Goal: Task Accomplishment & Management: Manage account settings

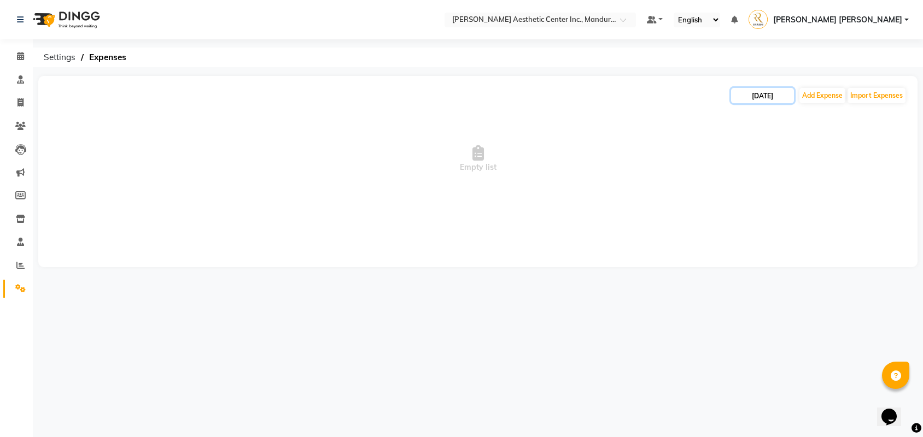
click at [766, 89] on input "[DATE]" at bounding box center [762, 95] width 63 height 15
select select "9"
select select "2025"
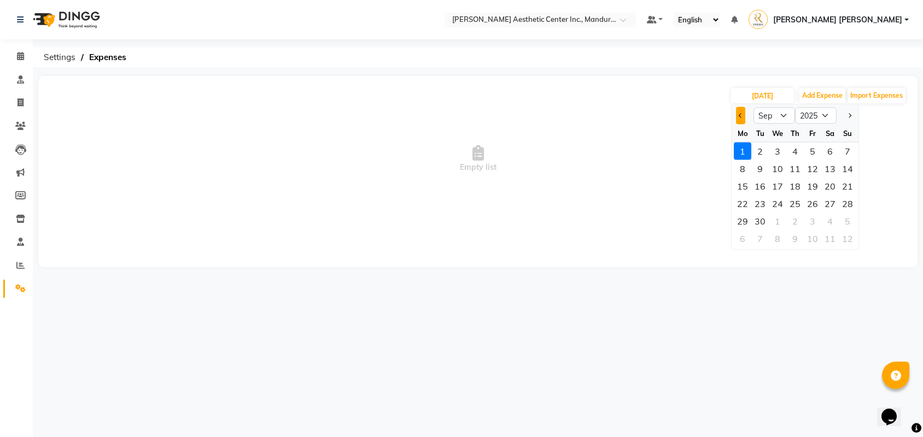
click at [744, 114] on button "Previous month" at bounding box center [740, 115] width 9 height 17
select select "8"
click at [842, 150] on div "3" at bounding box center [846, 151] width 17 height 17
type input "08/03/2025"
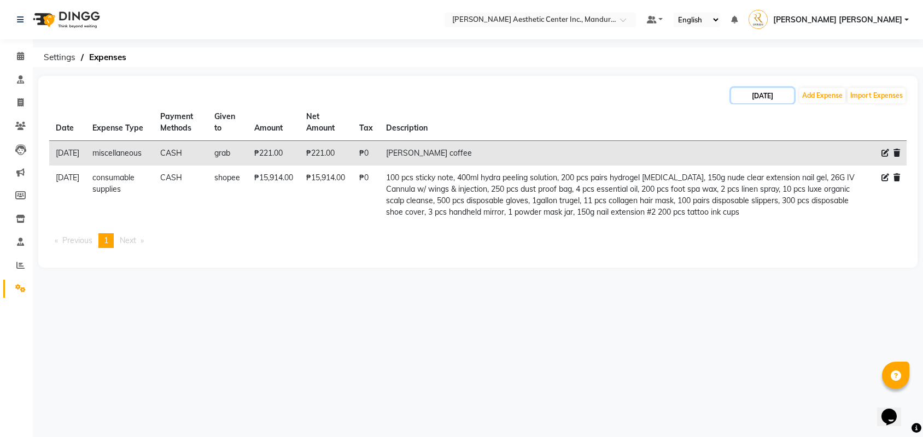
click at [764, 90] on input "08/03/2025" at bounding box center [762, 95] width 63 height 15
select select "8"
select select "2025"
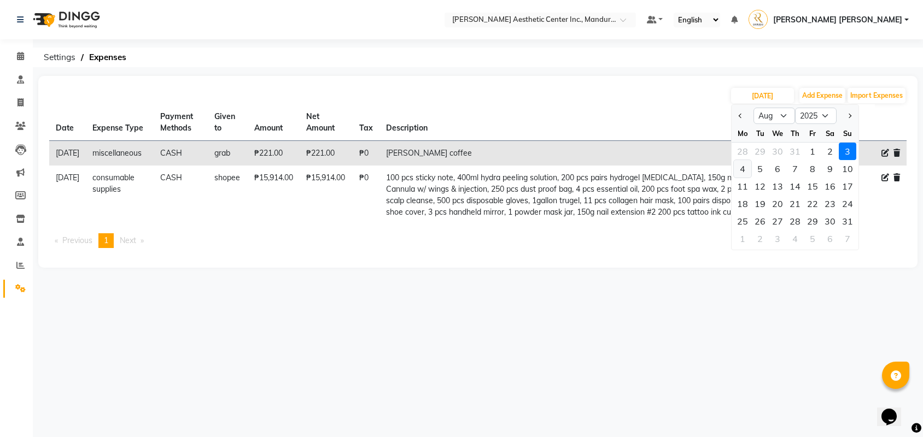
click at [741, 168] on div "4" at bounding box center [741, 168] width 17 height 17
type input "08/04/2025"
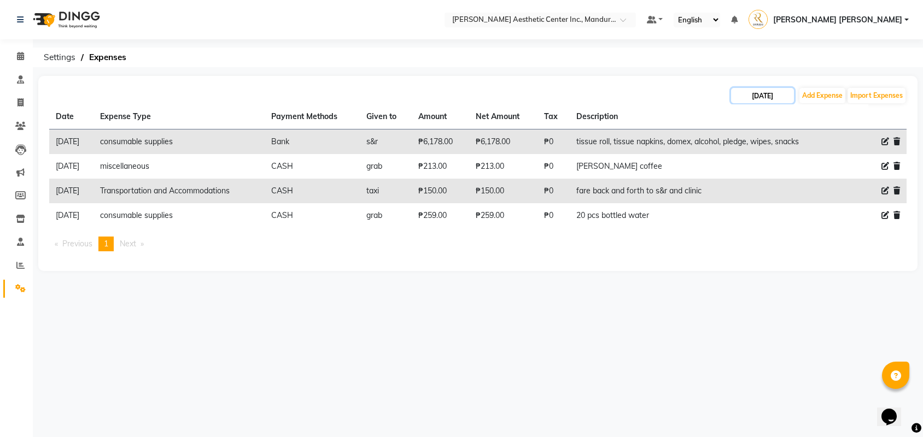
click at [764, 96] on input "08/04/2025" at bounding box center [762, 95] width 63 height 15
select select "8"
select select "2025"
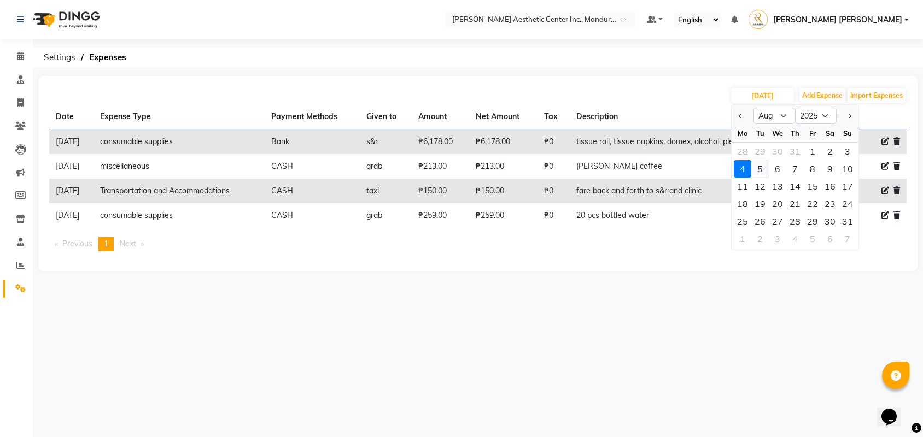
click at [759, 165] on div "5" at bounding box center [759, 168] width 17 height 17
type input "[DATE]"
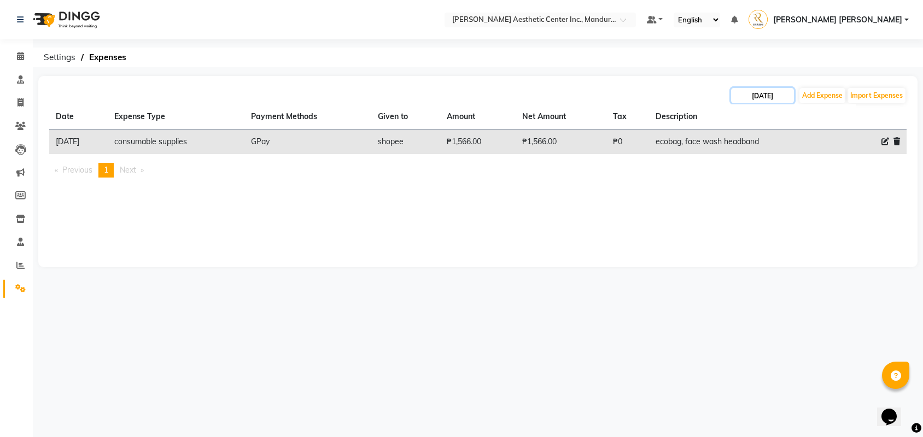
click at [764, 95] on input "[DATE]" at bounding box center [762, 95] width 63 height 15
select select "8"
select select "2025"
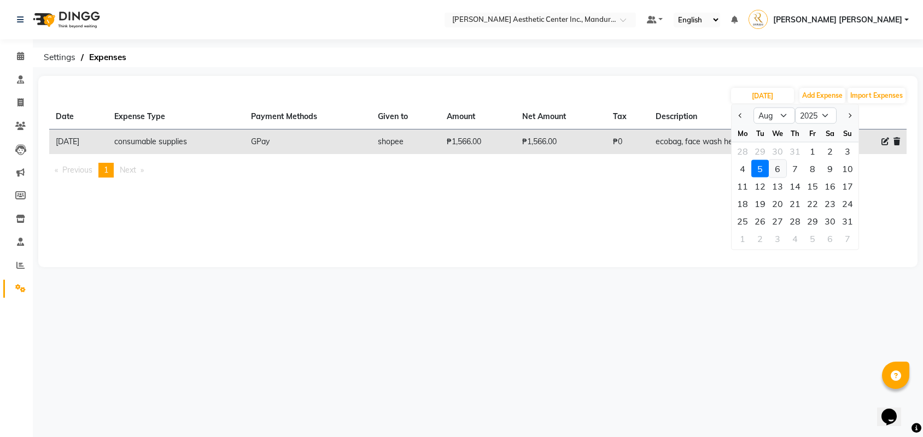
click at [777, 167] on div "6" at bounding box center [776, 168] width 17 height 17
type input "08/06/2025"
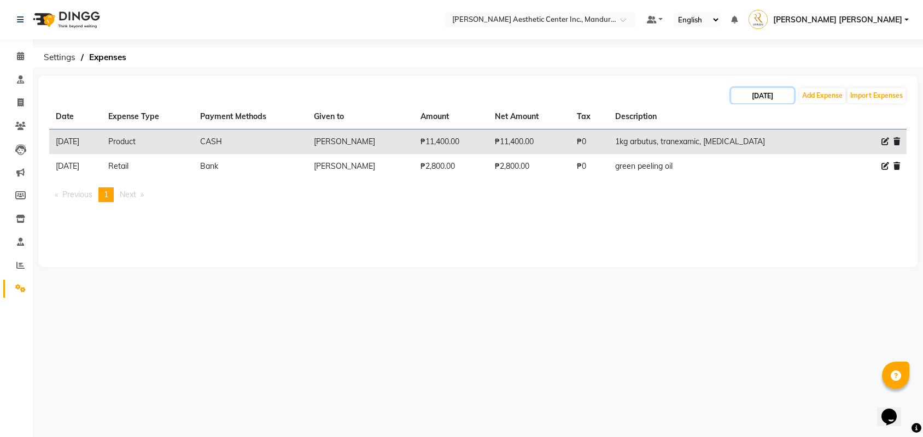
click at [744, 97] on input "08/06/2025" at bounding box center [762, 95] width 63 height 15
select select "8"
select select "2025"
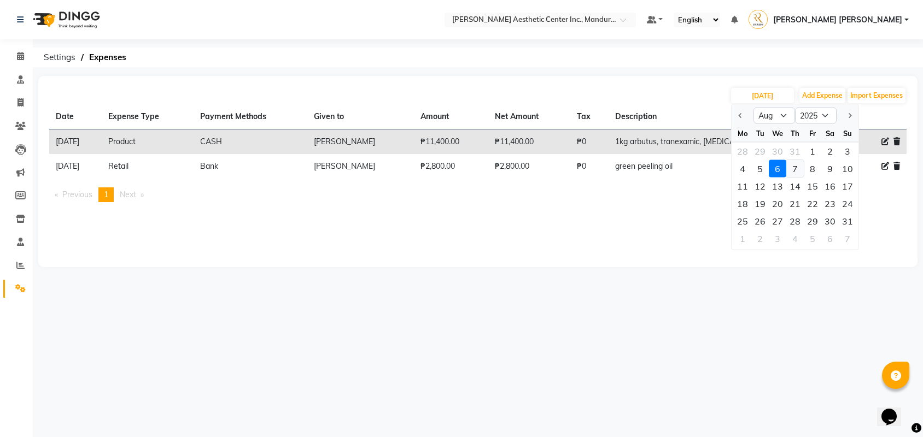
click at [796, 169] on div "7" at bounding box center [794, 168] width 17 height 17
type input "08/07/2025"
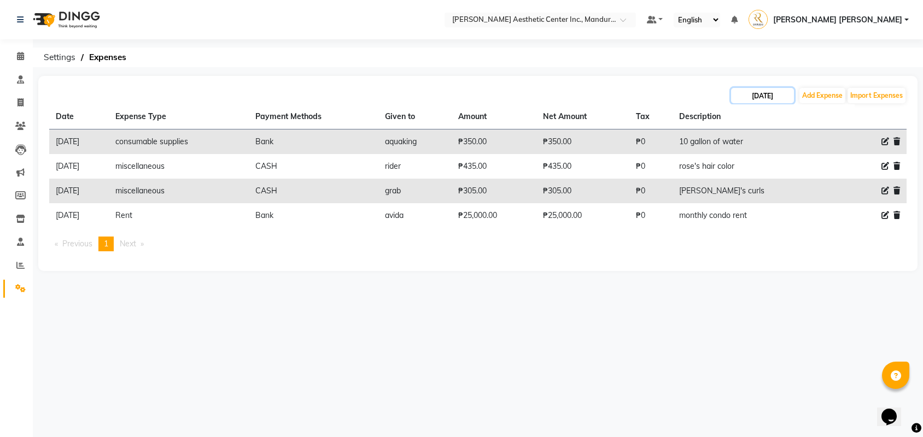
click at [775, 95] on input "08/07/2025" at bounding box center [762, 95] width 63 height 15
select select "8"
select select "2025"
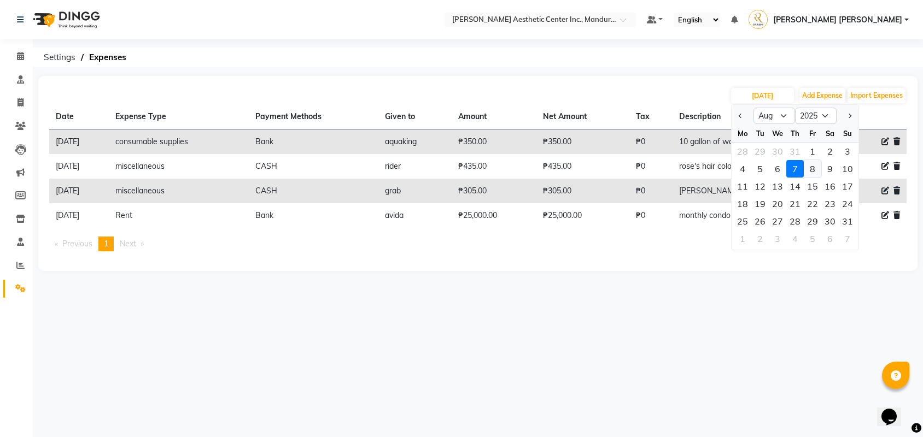
click at [812, 166] on div "8" at bounding box center [811, 168] width 17 height 17
type input "08/08/2025"
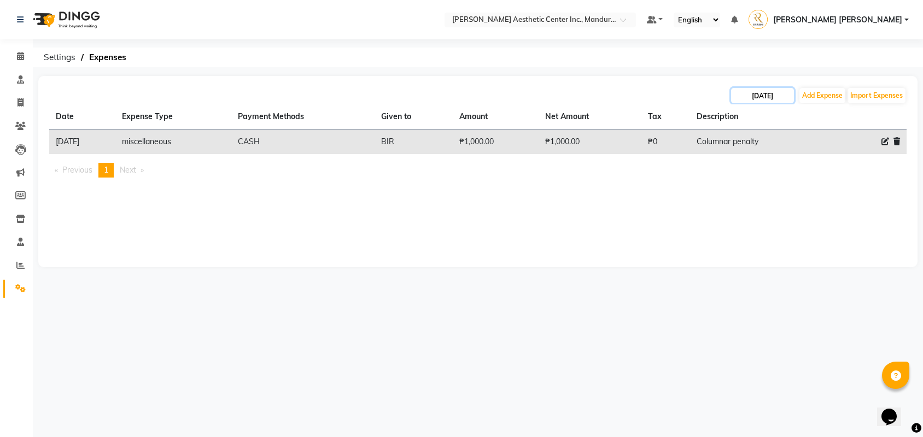
click at [776, 95] on input "08/08/2025" at bounding box center [762, 95] width 63 height 15
select select "8"
select select "2025"
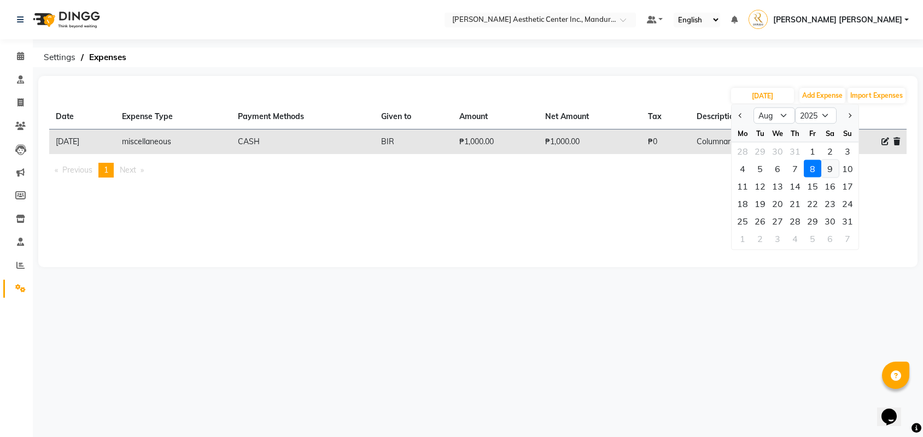
click at [826, 166] on div "9" at bounding box center [829, 168] width 17 height 17
type input "08/09/2025"
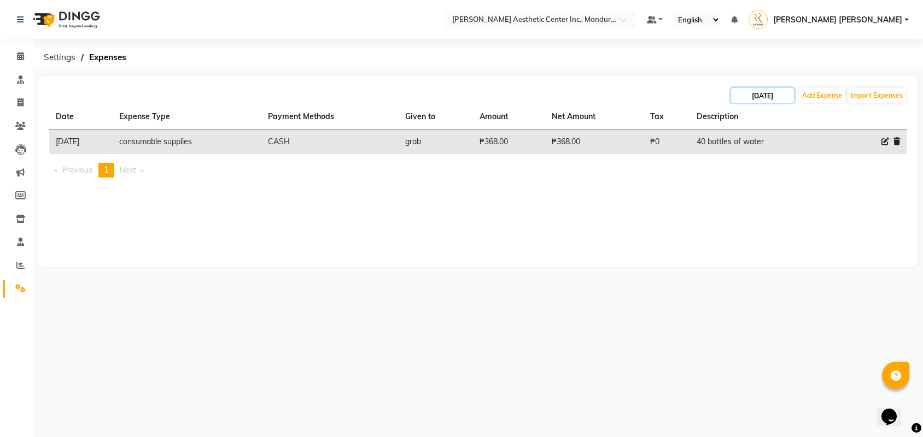
click at [762, 95] on input "08/09/2025" at bounding box center [762, 95] width 63 height 15
select select "8"
select select "2025"
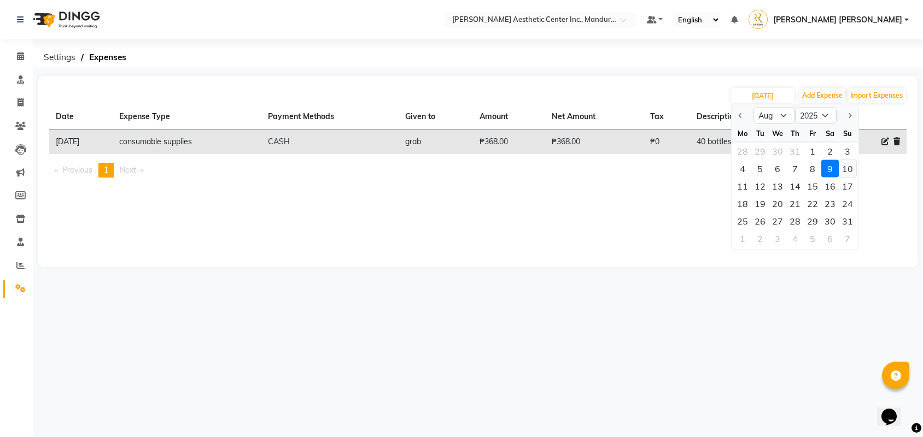
click at [850, 168] on div "10" at bounding box center [846, 168] width 17 height 17
type input "08/10/2025"
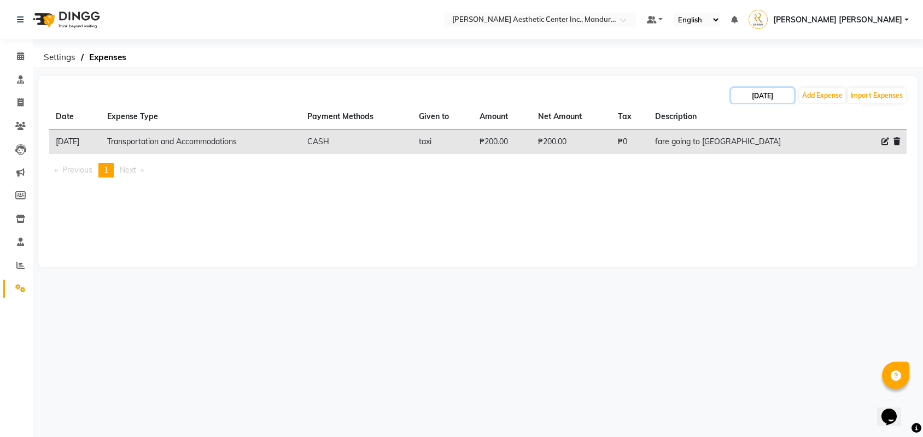
click at [770, 90] on input "08/10/2025" at bounding box center [762, 95] width 63 height 15
select select "8"
select select "2025"
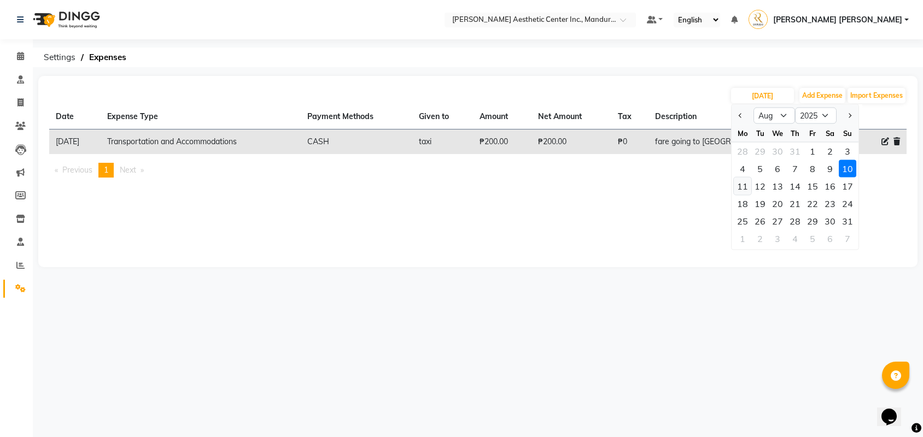
click at [744, 183] on div "11" at bounding box center [741, 186] width 17 height 17
type input "[DATE]"
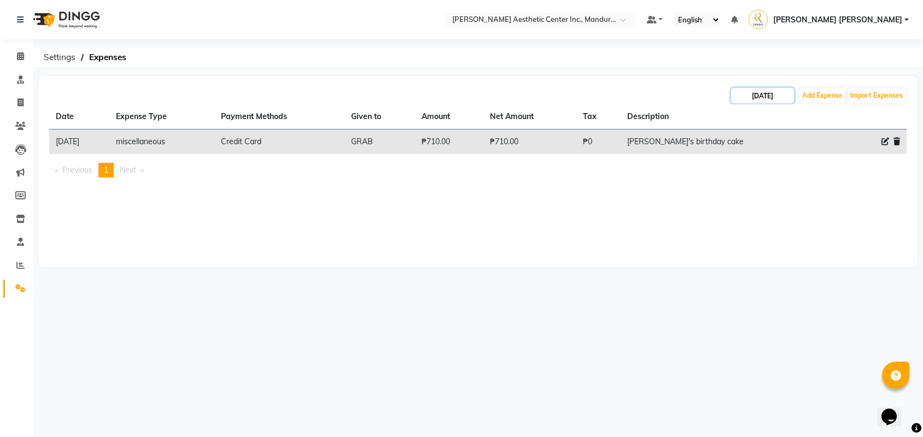
click at [746, 88] on input "[DATE]" at bounding box center [762, 95] width 63 height 15
select select "8"
select select "2025"
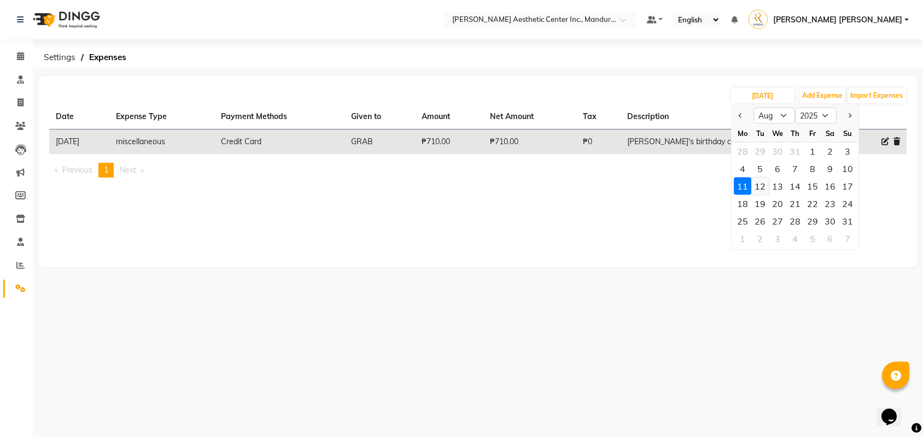
click at [761, 184] on div "12" at bounding box center [759, 186] width 17 height 17
type input "08/12/2025"
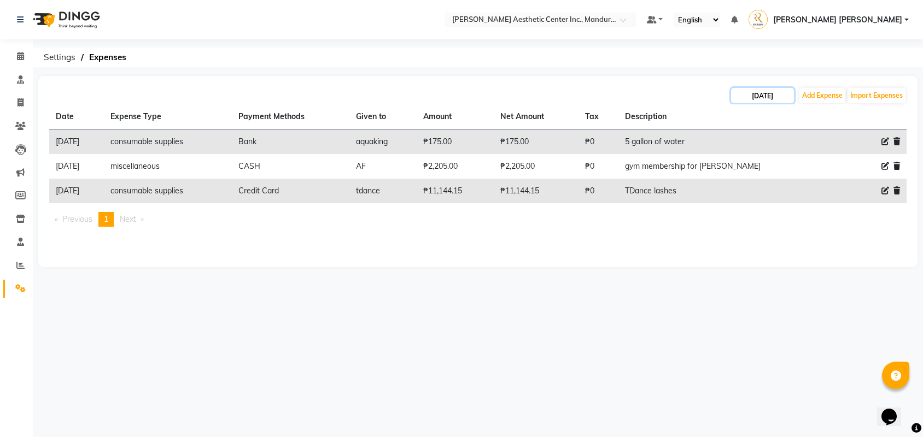
click at [775, 92] on input "08/12/2025" at bounding box center [762, 95] width 63 height 15
select select "8"
select select "2025"
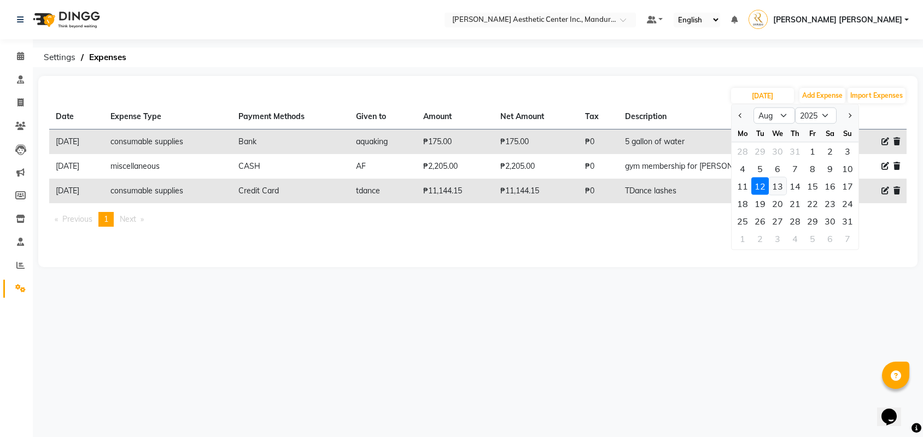
click at [783, 185] on div "13" at bounding box center [776, 186] width 17 height 17
type input "08/13/2025"
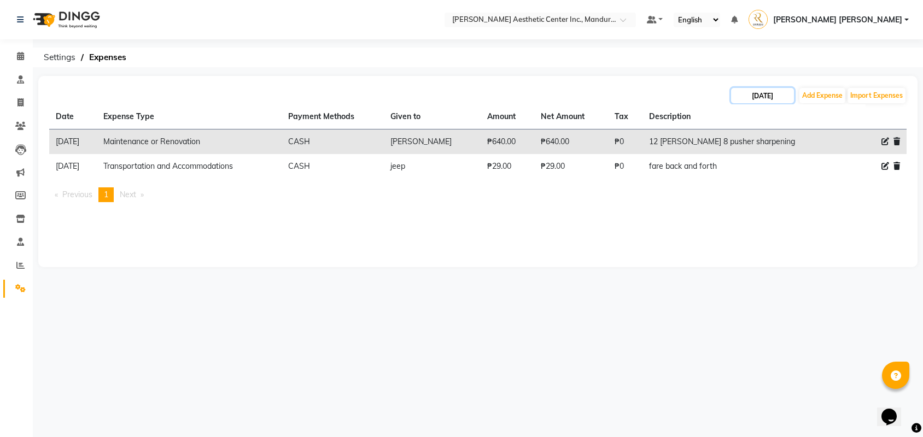
click at [768, 95] on input "08/13/2025" at bounding box center [762, 95] width 63 height 15
select select "8"
select select "2025"
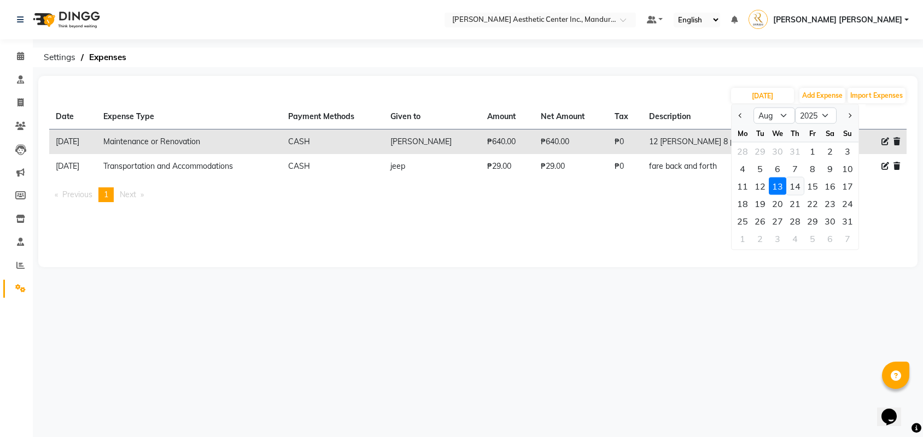
click at [799, 185] on div "14" at bounding box center [794, 186] width 17 height 17
type input "08/14/2025"
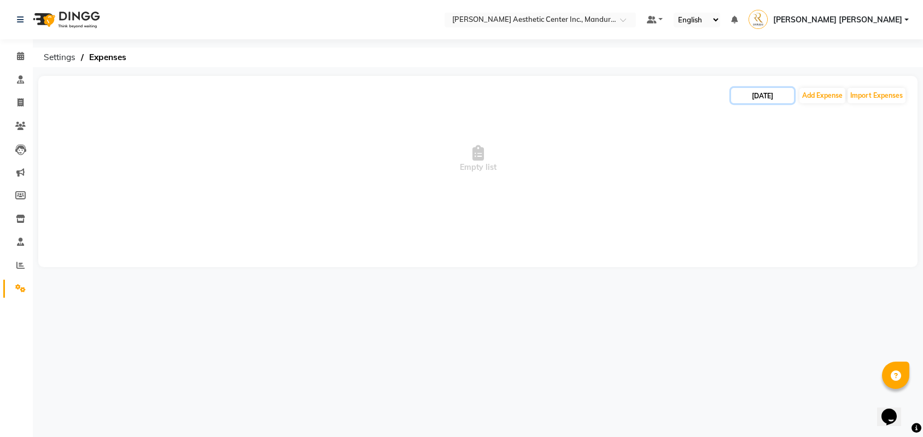
click at [768, 96] on input "08/14/2025" at bounding box center [762, 95] width 63 height 15
select select "8"
select select "2025"
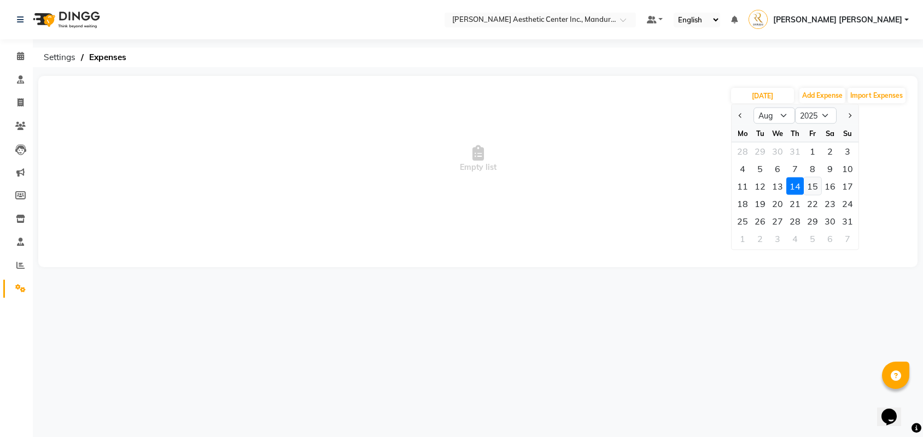
click at [809, 186] on div "15" at bounding box center [811, 186] width 17 height 17
type input "[DATE]"
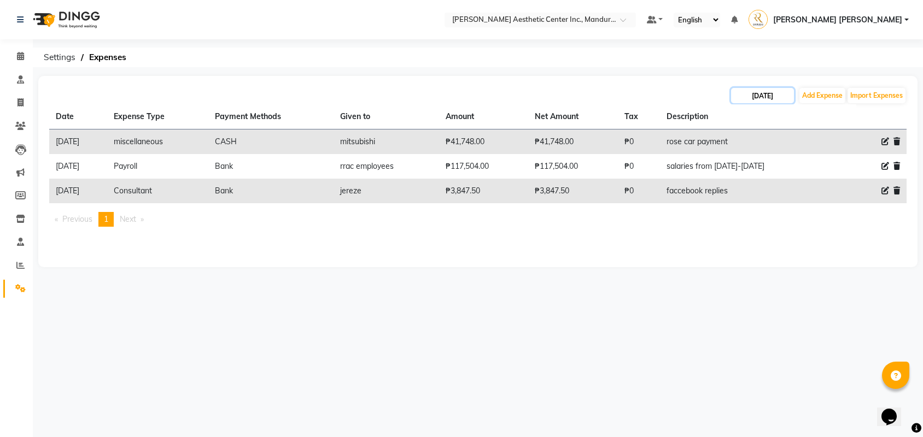
click at [753, 93] on input "[DATE]" at bounding box center [762, 95] width 63 height 15
select select "8"
select select "2025"
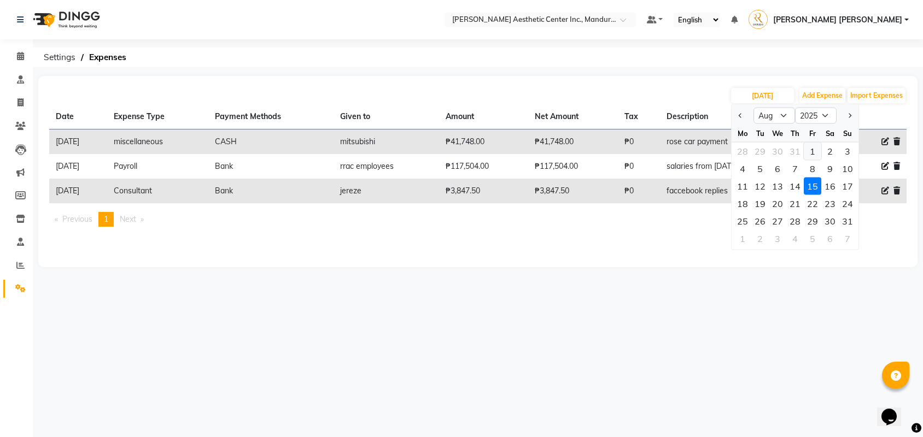
click at [810, 156] on div "1" at bounding box center [811, 151] width 17 height 17
type input "[DATE]"
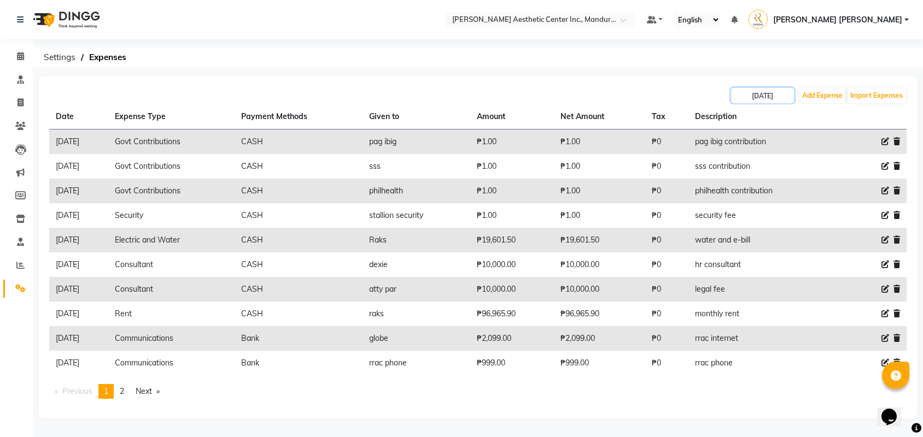
scroll to position [1, 0]
click at [124, 390] on span "2" at bounding box center [122, 391] width 4 height 10
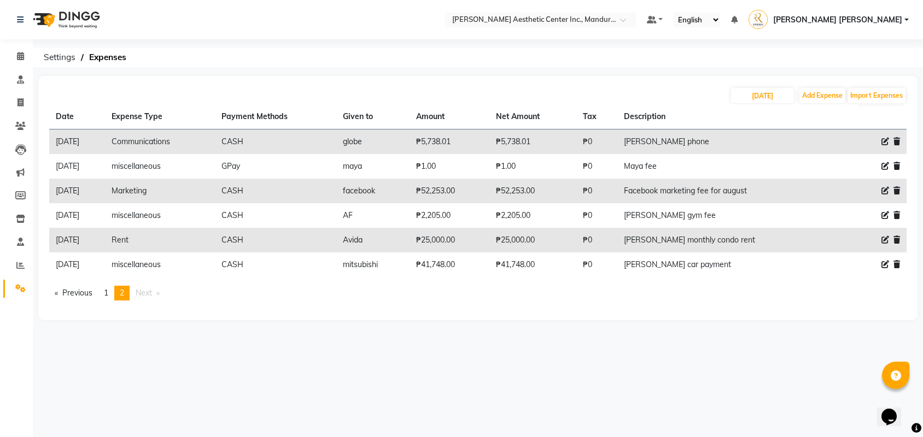
scroll to position [0, 0]
click at [772, 92] on input "[DATE]" at bounding box center [762, 95] width 63 height 15
select select "8"
select select "2025"
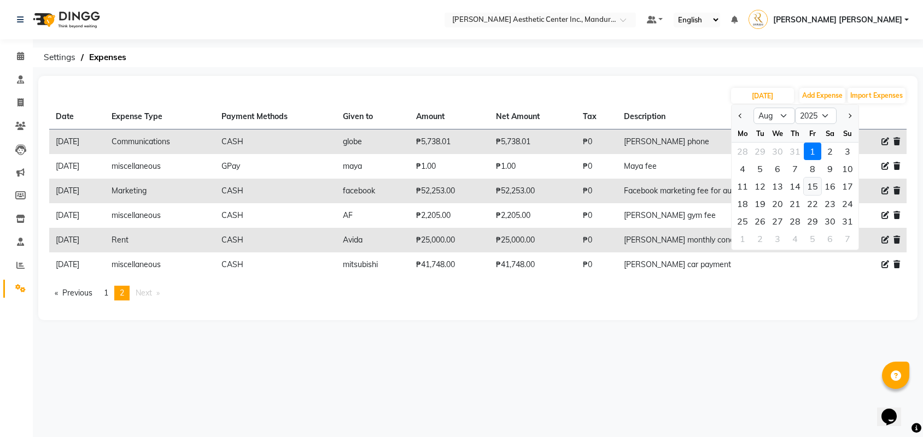
click at [809, 186] on div "15" at bounding box center [811, 186] width 17 height 17
type input "[DATE]"
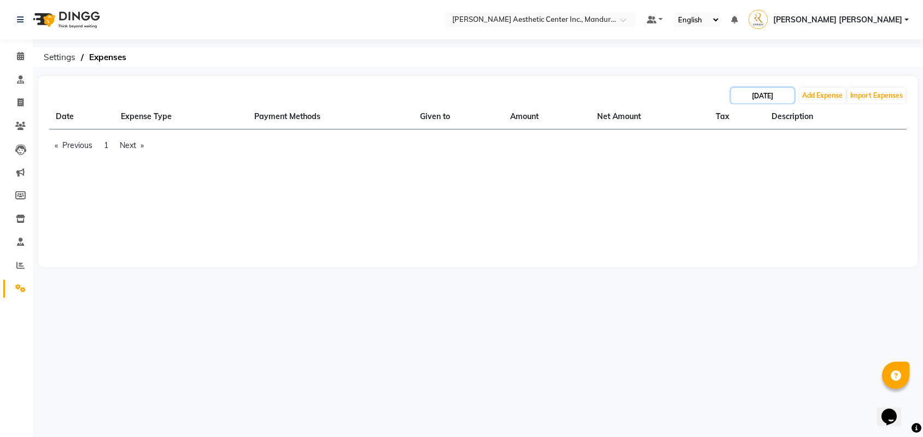
click at [756, 97] on input "[DATE]" at bounding box center [762, 95] width 63 height 15
select select "8"
select select "2025"
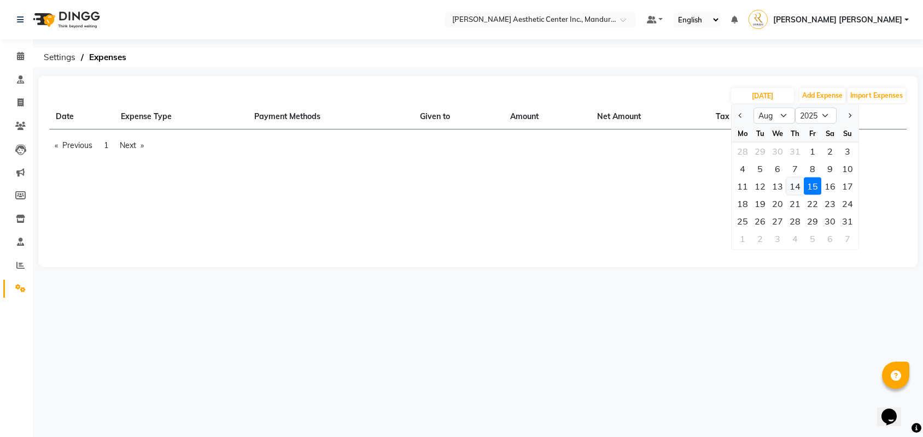
click at [799, 184] on div "14" at bounding box center [794, 186] width 17 height 17
type input "08/14/2025"
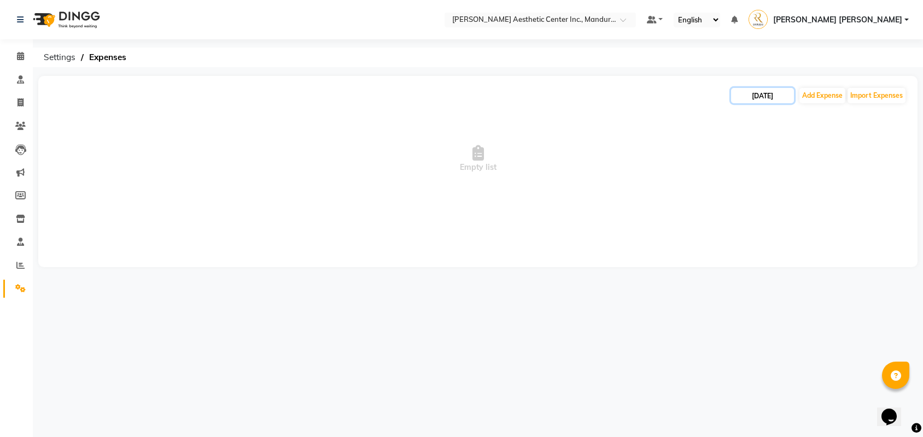
click at [761, 89] on input "08/14/2025" at bounding box center [762, 95] width 63 height 15
select select "8"
select select "2025"
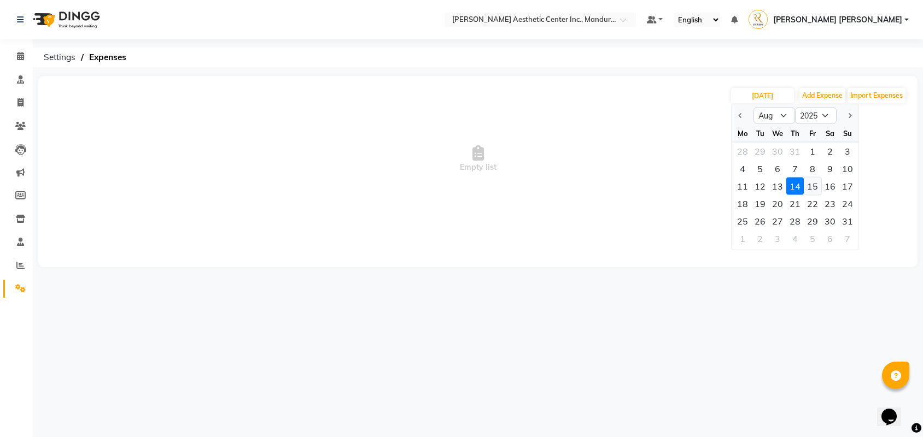
click at [812, 186] on div "15" at bounding box center [811, 186] width 17 height 17
type input "[DATE]"
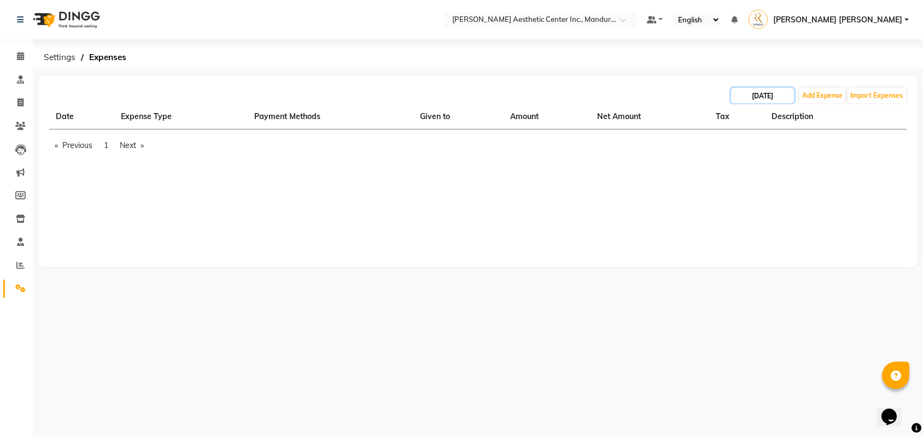
click at [772, 98] on input "[DATE]" at bounding box center [762, 95] width 63 height 15
select select "8"
select select "2025"
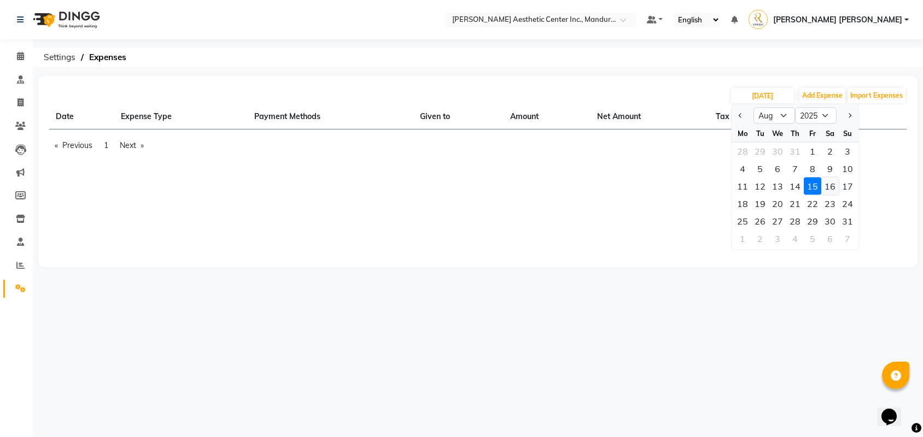
click at [831, 185] on div "16" at bounding box center [829, 186] width 17 height 17
type input "08/16/2025"
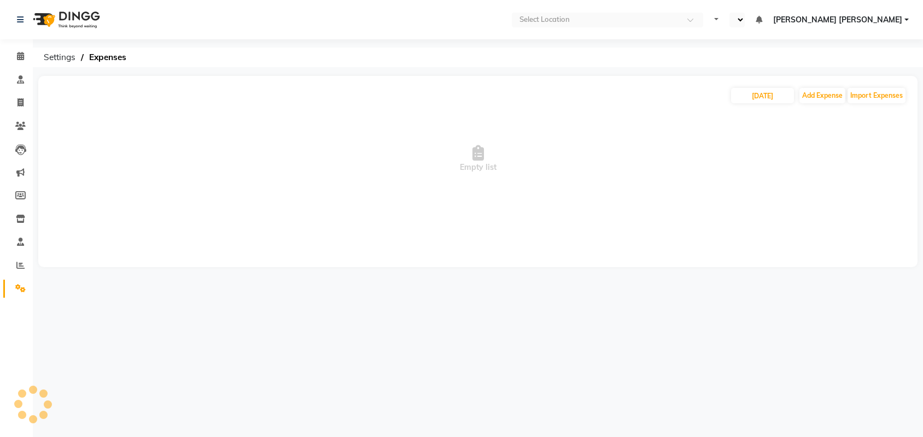
select select "en"
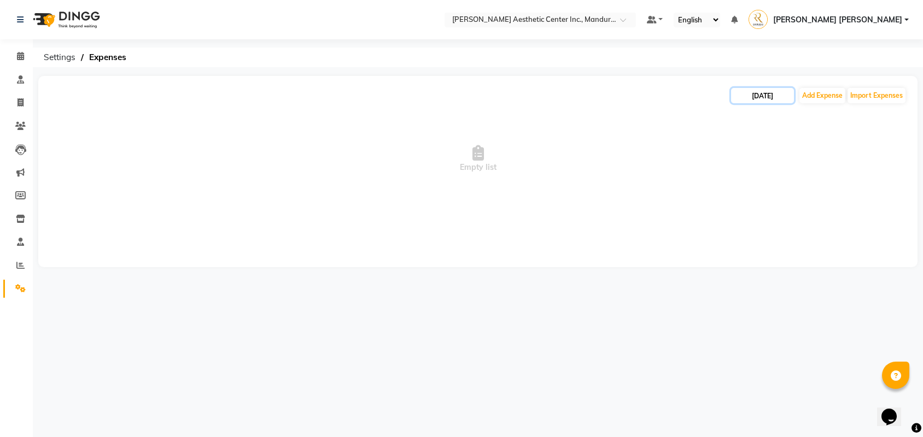
click at [762, 97] on input "[DATE]" at bounding box center [762, 95] width 63 height 15
select select "9"
select select "2025"
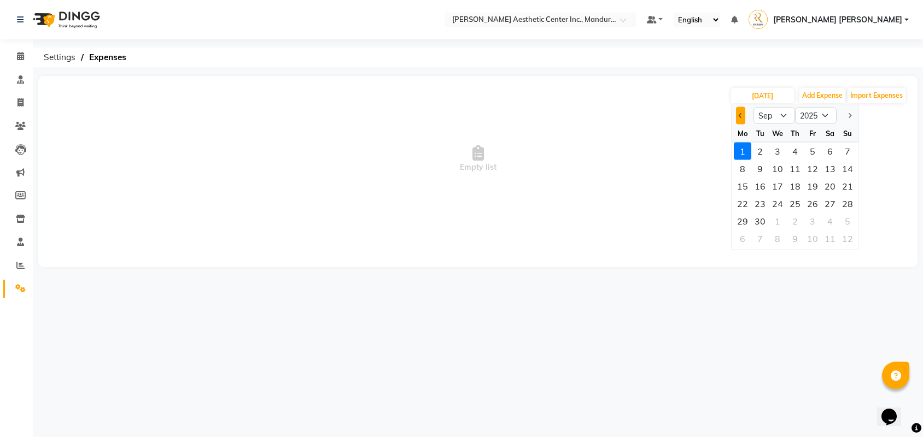
click at [742, 112] on button "Previous month" at bounding box center [740, 115] width 9 height 17
select select "8"
click at [809, 184] on div "15" at bounding box center [811, 186] width 17 height 17
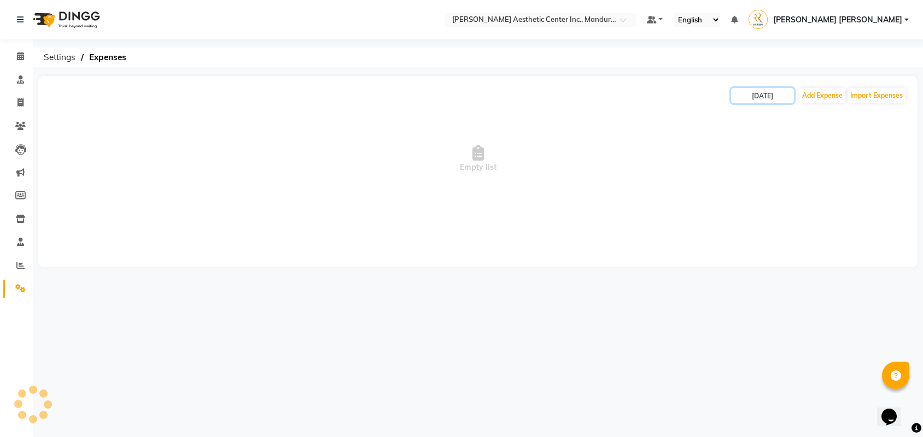
type input "[DATE]"
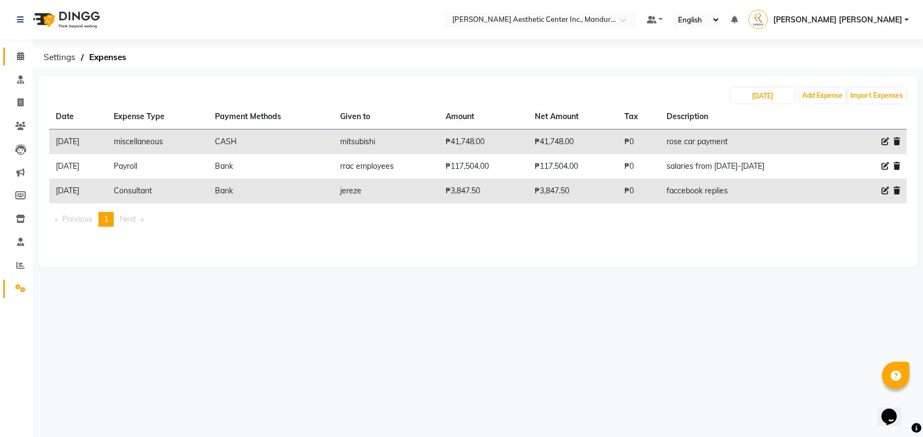
click at [22, 61] on span at bounding box center [20, 56] width 19 height 13
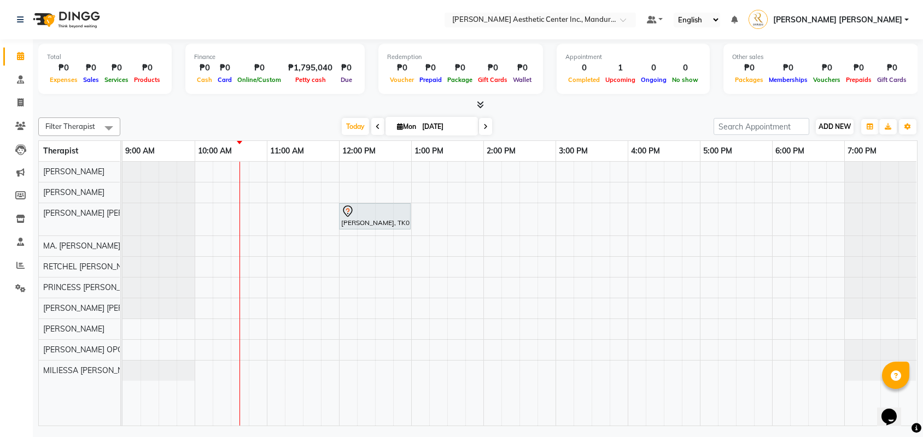
click at [824, 125] on span "ADD NEW" at bounding box center [834, 126] width 32 height 8
click at [901, 186] on link "Add Attendance" at bounding box center [897, 190] width 86 height 14
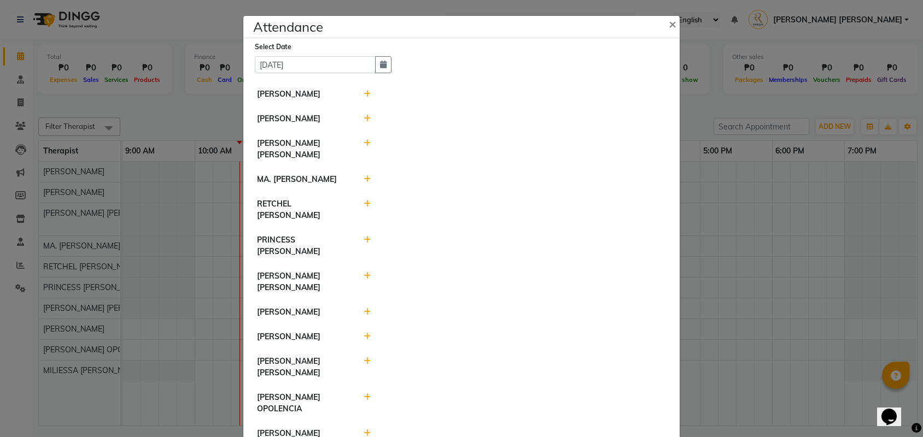
click at [366, 92] on icon at bounding box center [366, 94] width 7 height 8
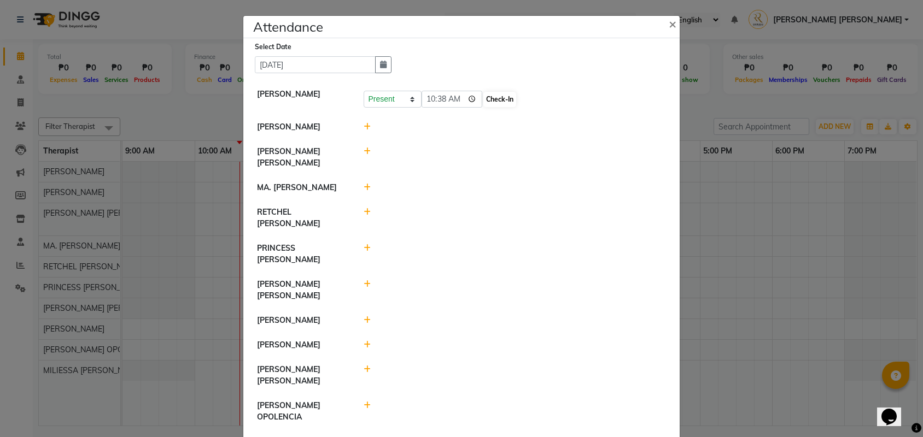
click at [498, 103] on button "Check-In" at bounding box center [499, 99] width 33 height 15
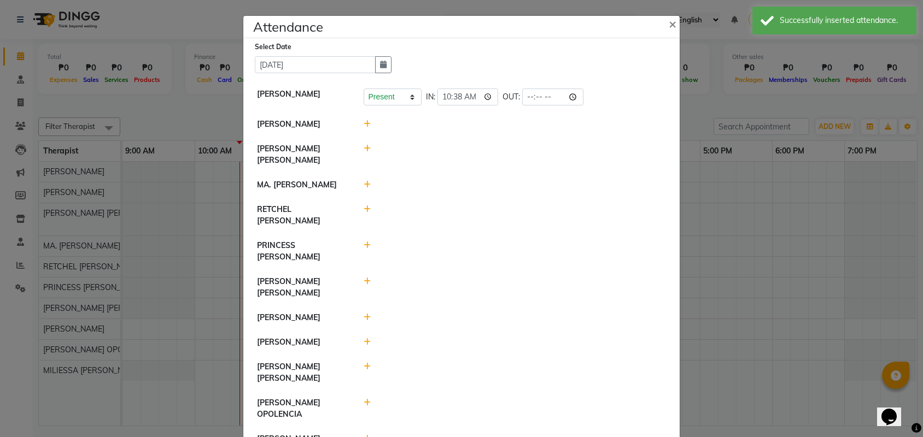
click at [368, 126] on icon at bounding box center [366, 124] width 7 height 8
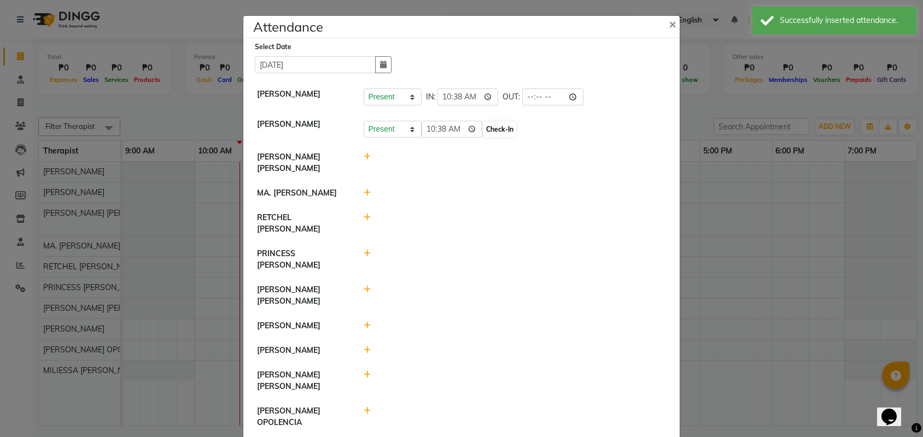
click at [496, 132] on button "Check-In" at bounding box center [499, 129] width 33 height 15
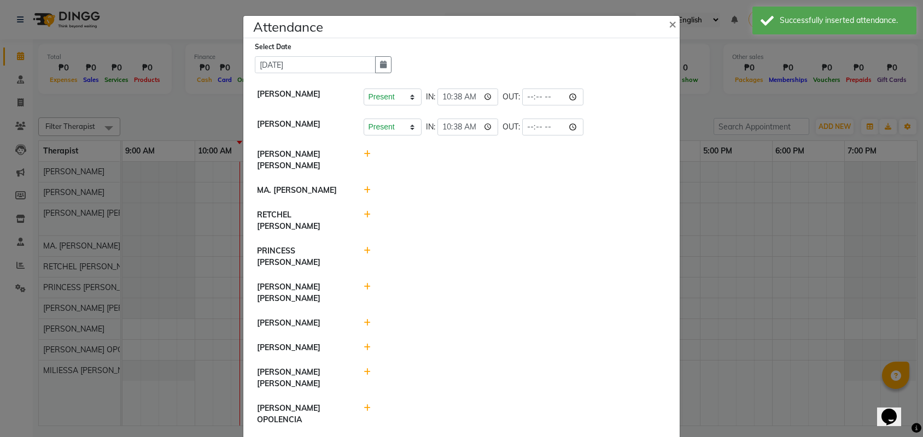
click at [368, 154] on icon at bounding box center [366, 154] width 7 height 8
click at [490, 160] on button "Check-In" at bounding box center [499, 159] width 33 height 15
click at [369, 218] on icon at bounding box center [366, 215] width 7 height 8
click at [486, 221] on button "Check-In" at bounding box center [499, 220] width 33 height 15
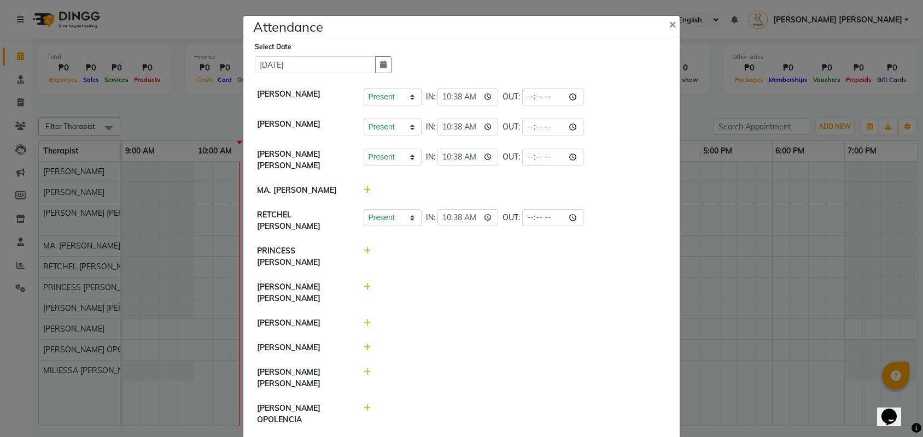
click at [367, 247] on icon at bounding box center [366, 251] width 7 height 8
click at [495, 256] on button "Check-In" at bounding box center [499, 256] width 33 height 15
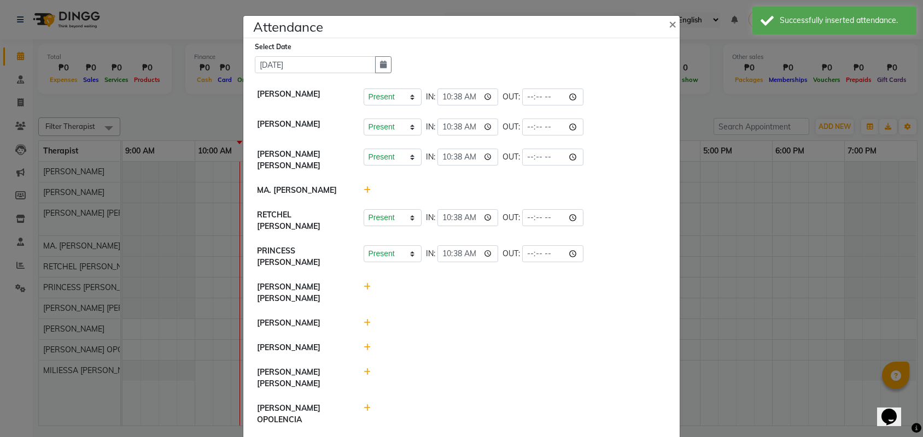
click at [368, 368] on icon at bounding box center [366, 372] width 7 height 8
click at [485, 370] on button "Check-In" at bounding box center [499, 377] width 33 height 15
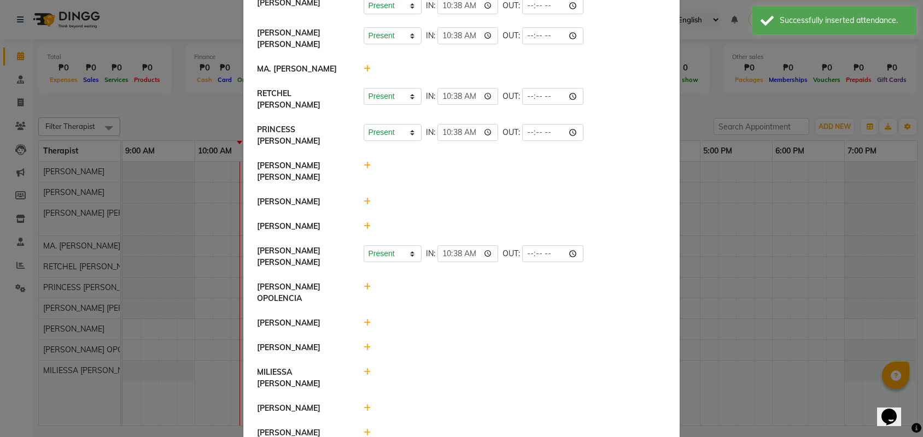
scroll to position [125, 0]
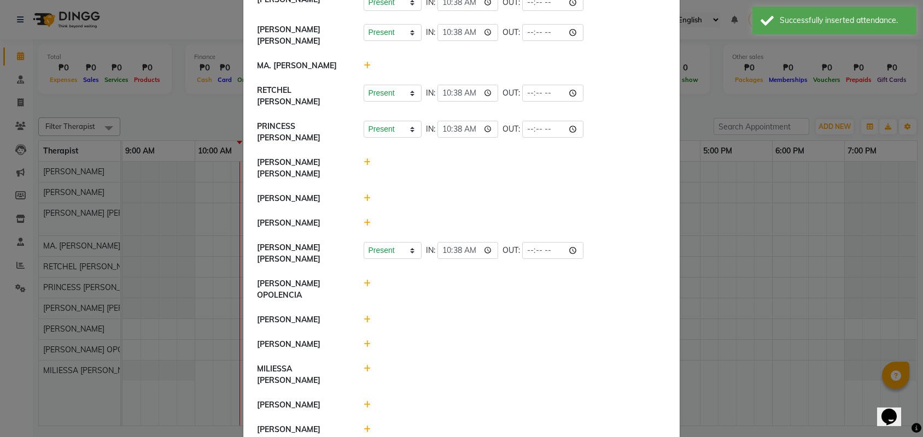
click at [368, 365] on icon at bounding box center [366, 369] width 7 height 8
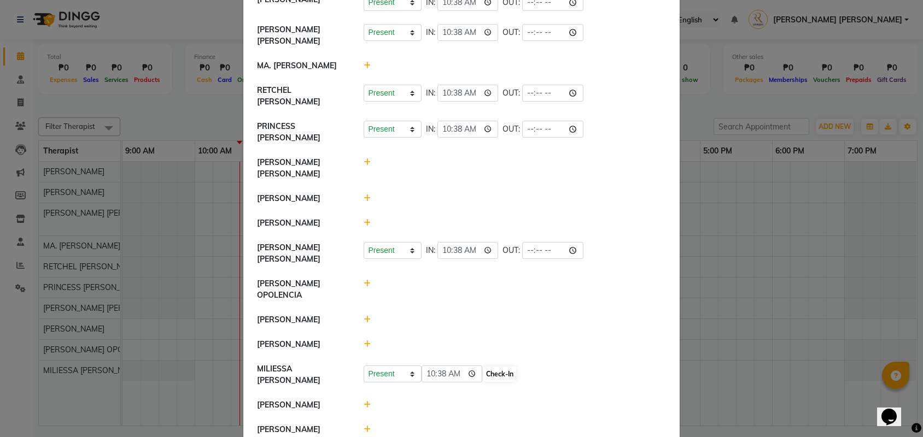
click at [492, 367] on button "Check-In" at bounding box center [499, 374] width 33 height 15
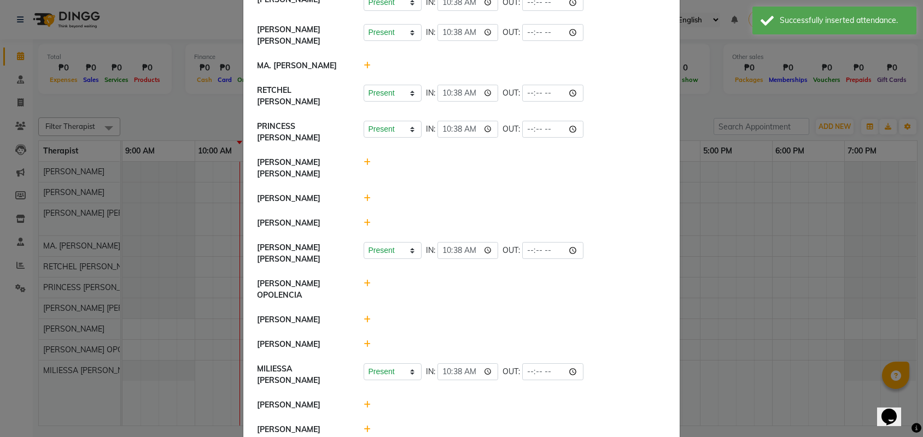
click at [366, 426] on icon at bounding box center [366, 430] width 7 height 8
click at [486, 427] on button "Check-In" at bounding box center [499, 434] width 33 height 15
click at [365, 401] on icon at bounding box center [366, 405] width 7 height 8
select select "A"
click at [431, 403] on button "Save" at bounding box center [432, 410] width 21 height 15
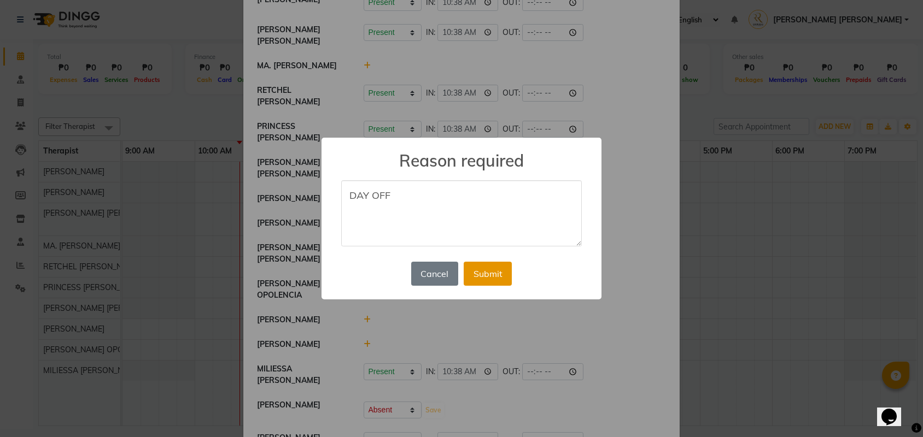
type textarea "DAY OFF"
click at [492, 271] on button "Submit" at bounding box center [487, 274] width 48 height 24
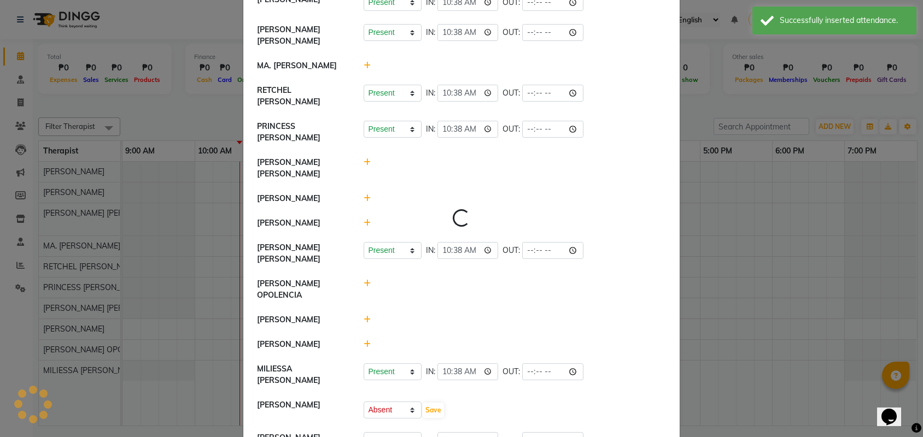
select select "A"
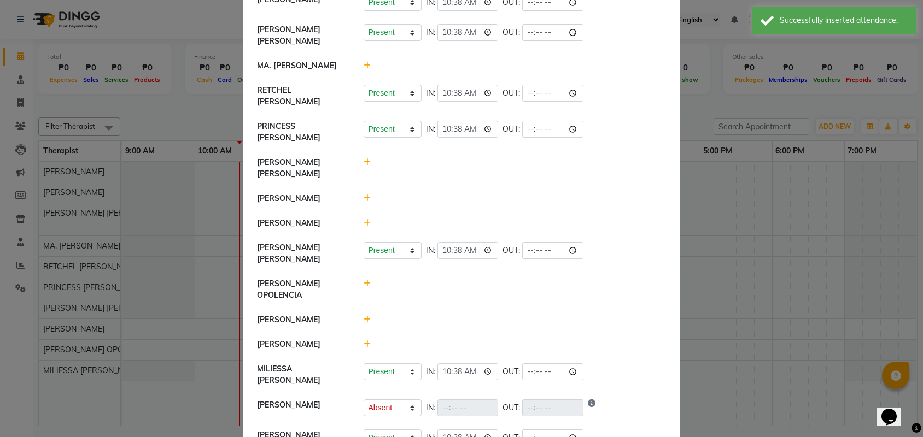
click at [367, 316] on icon at bounding box center [366, 320] width 7 height 8
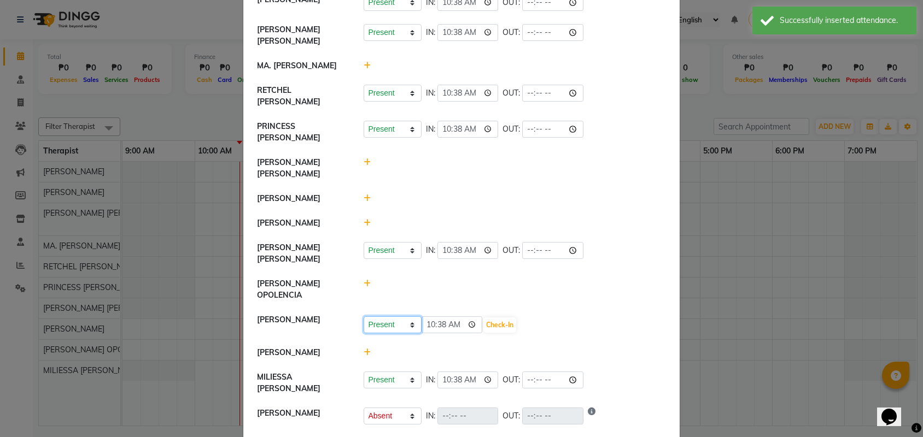
select select "A"
click at [432, 318] on button "Save" at bounding box center [432, 325] width 21 height 15
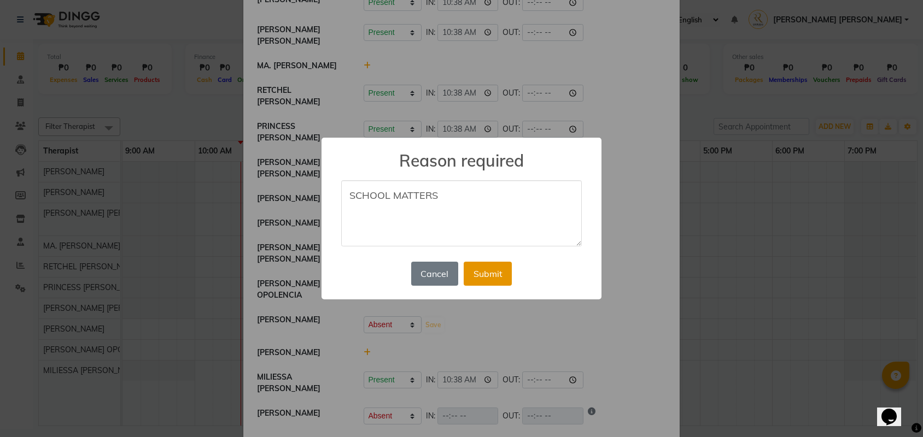
type textarea "SCHOOL MATTERS"
click at [490, 265] on button "Submit" at bounding box center [487, 274] width 48 height 24
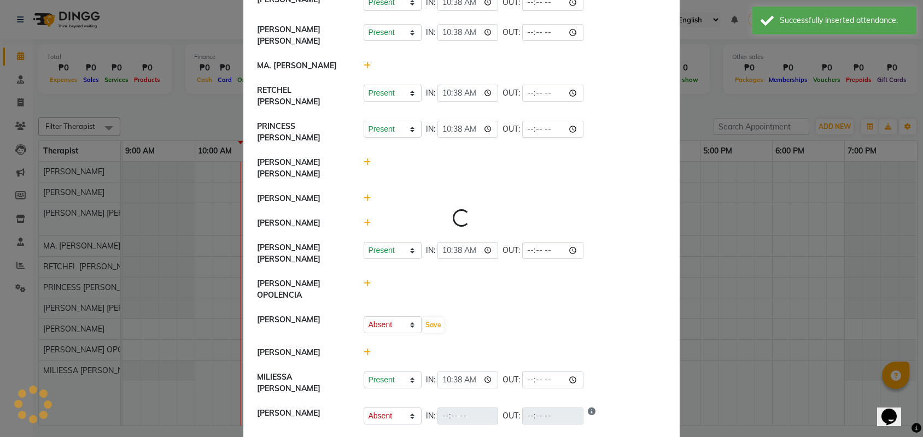
select select "A"
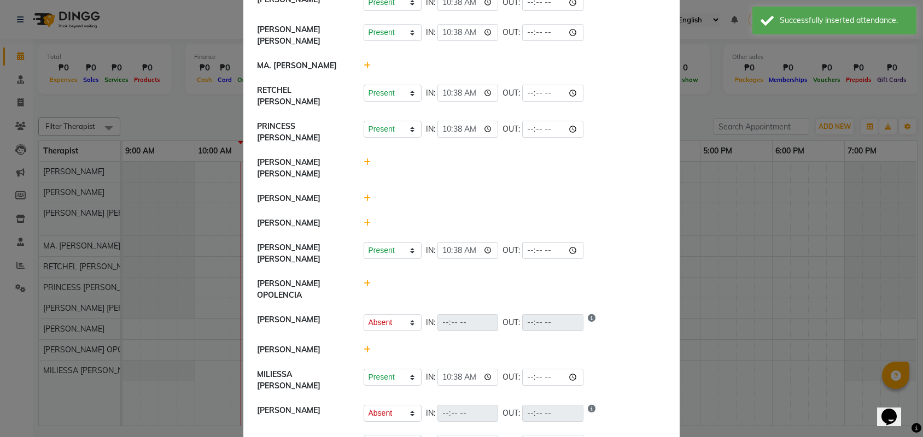
click at [366, 280] on icon at bounding box center [366, 284] width 7 height 8
select select "A"
click at [440, 281] on button "Save" at bounding box center [432, 288] width 21 height 15
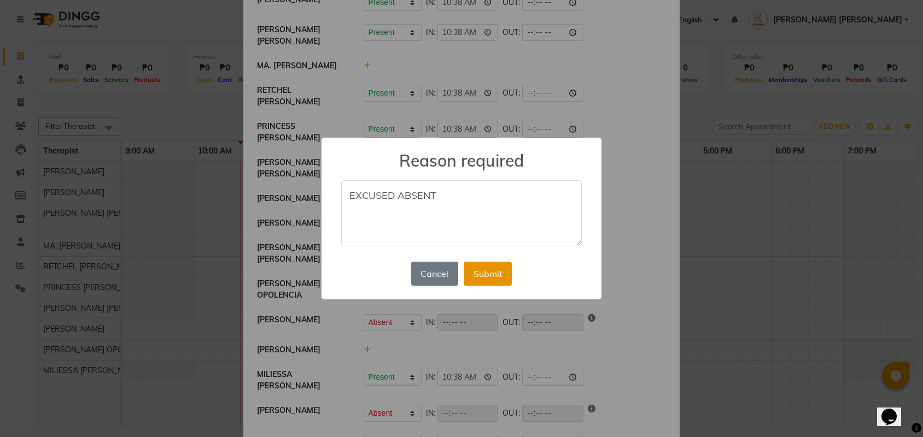
type textarea "EXCUSED ABSENT"
click at [501, 277] on button "Submit" at bounding box center [487, 274] width 48 height 24
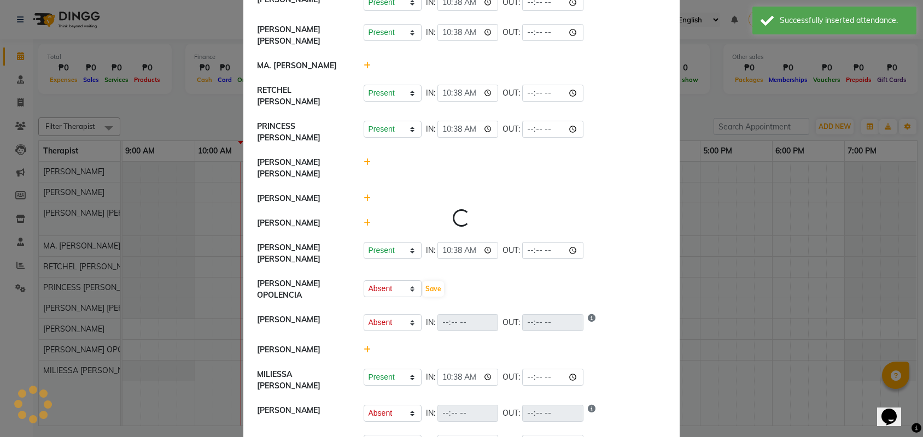
select select "A"
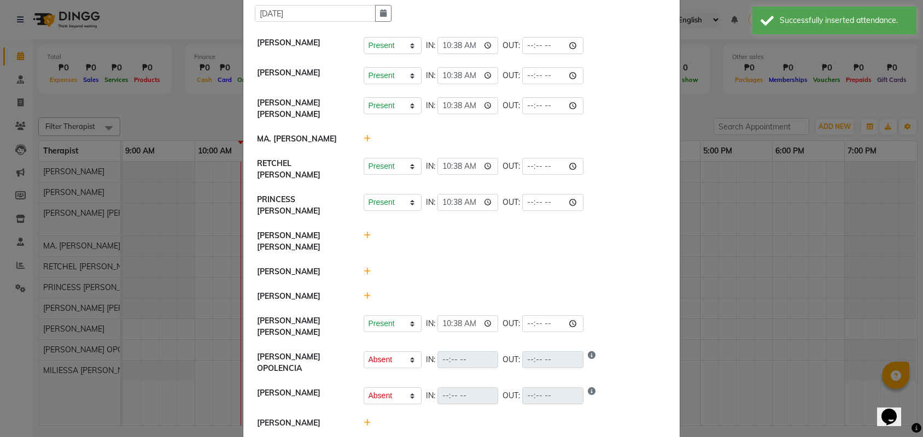
scroll to position [50, 0]
click at [366, 143] on icon at bounding box center [366, 140] width 7 height 8
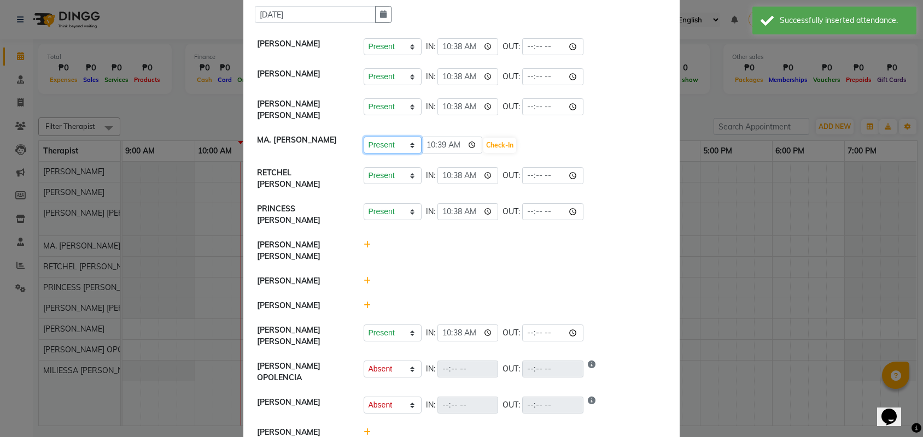
select select "A"
click at [435, 146] on button "Save" at bounding box center [432, 145] width 21 height 15
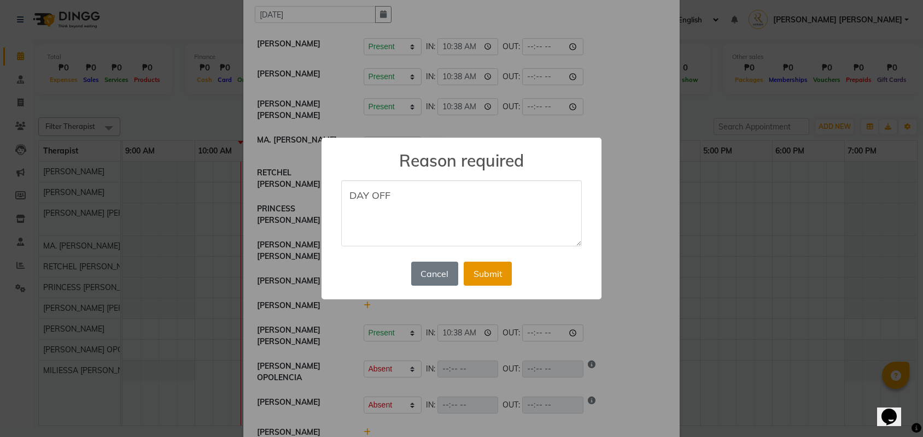
type textarea "DAY OFF"
click at [484, 267] on button "Submit" at bounding box center [487, 274] width 48 height 24
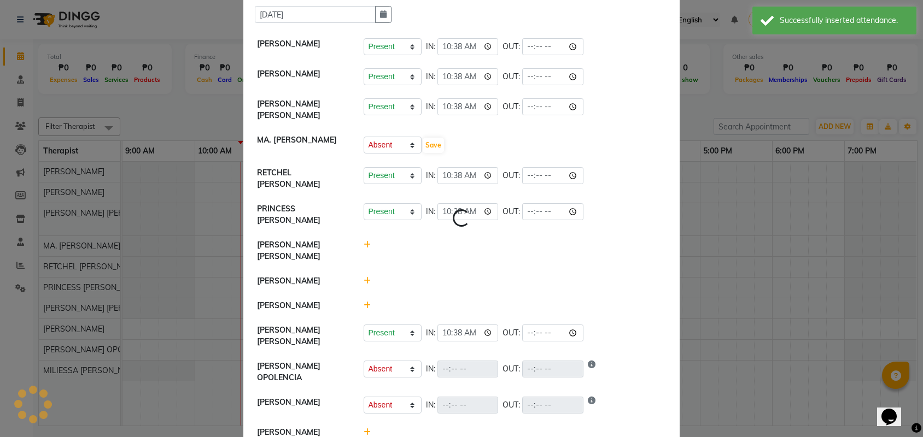
select select "A"
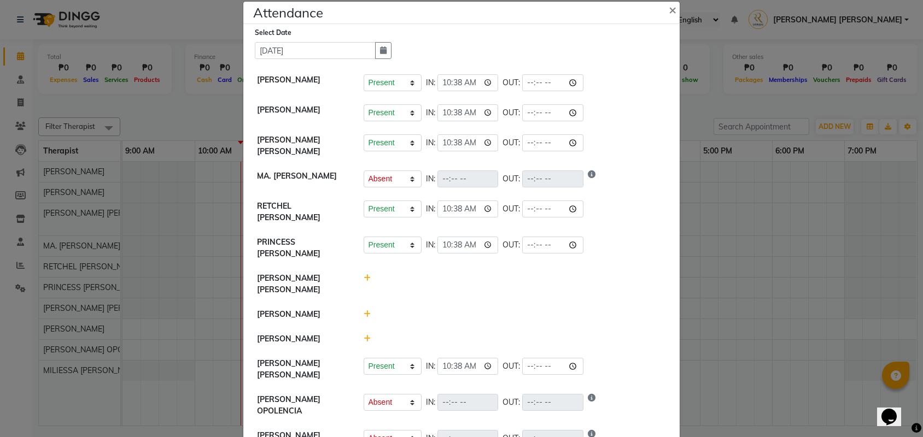
scroll to position [11, 0]
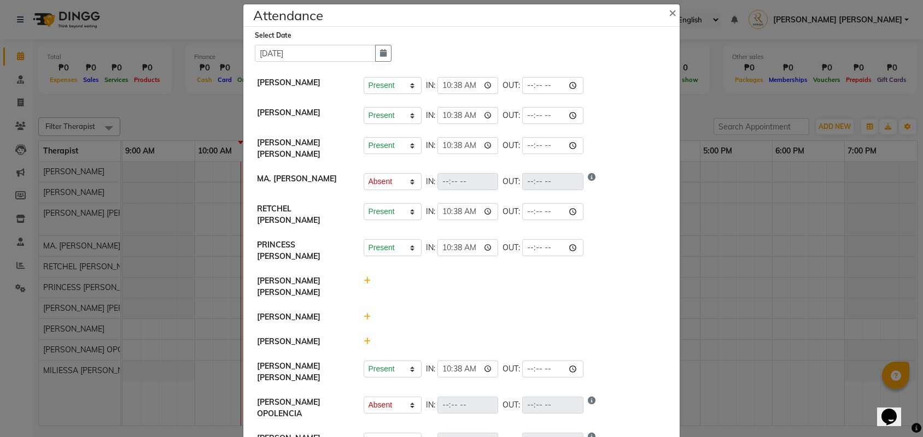
click at [588, 397] on icon "Show reason" at bounding box center [592, 405] width 8 height 17
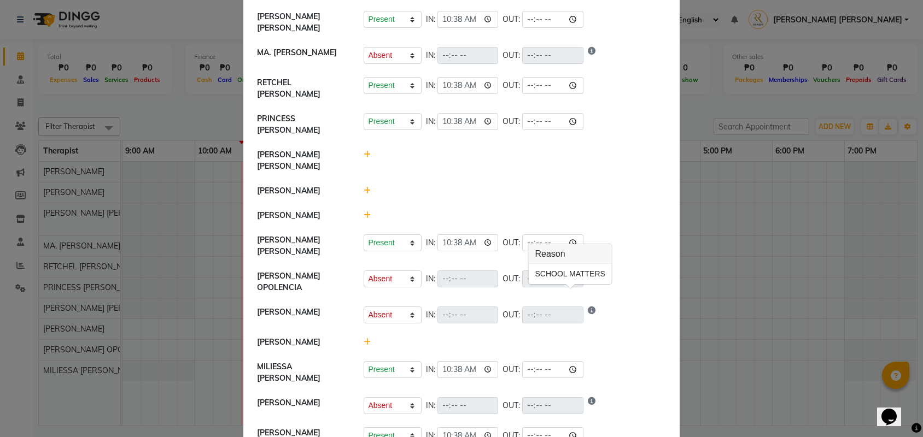
scroll to position [136, 0]
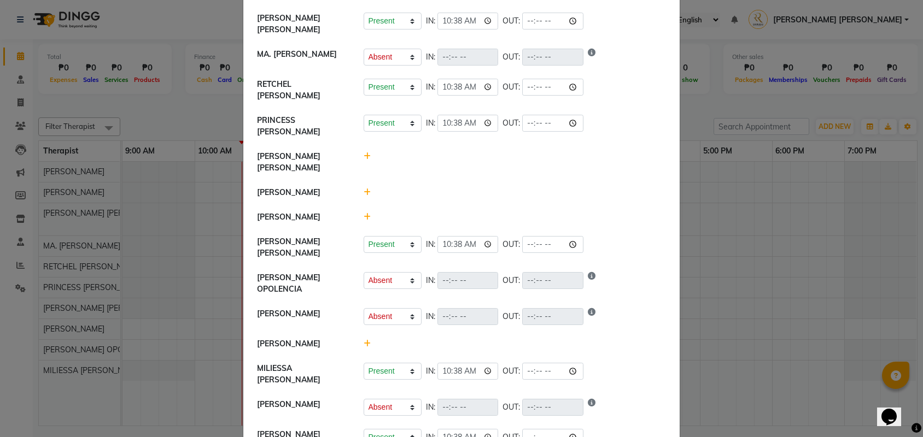
click at [792, 395] on ngb-modal-window "Attendance × Select Date [DATE] [PERSON_NAME] Present Absent Late Half Day Week…" at bounding box center [461, 218] width 923 height 437
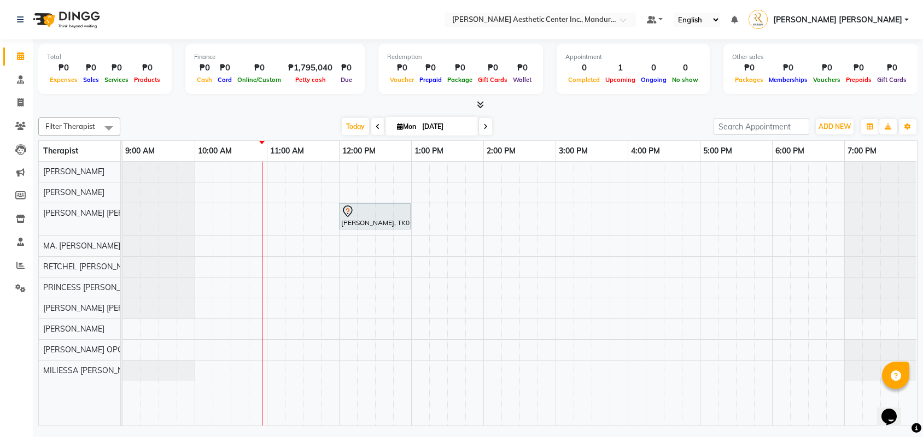
click at [297, 270] on div "[PERSON_NAME], TK01, 12:00 PM-01:00 PM, Permanent Make Up - Brow Tattoo Touch Up" at bounding box center [519, 294] width 794 height 264
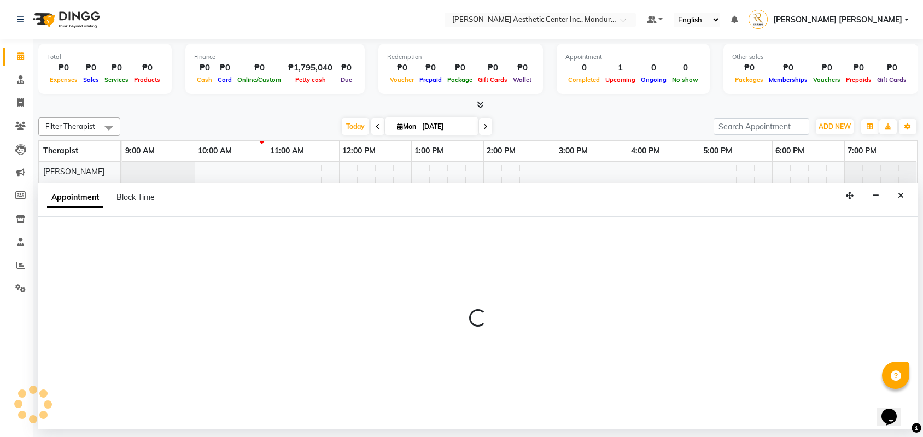
select select "46411"
select select "tentative"
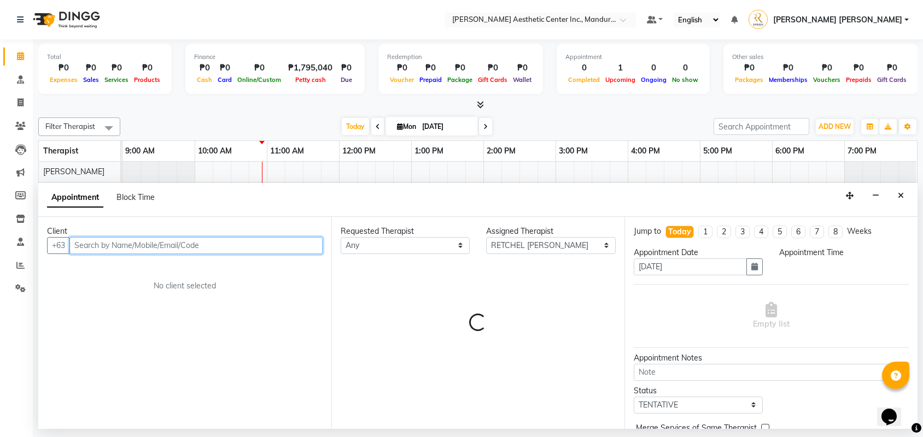
select select "675"
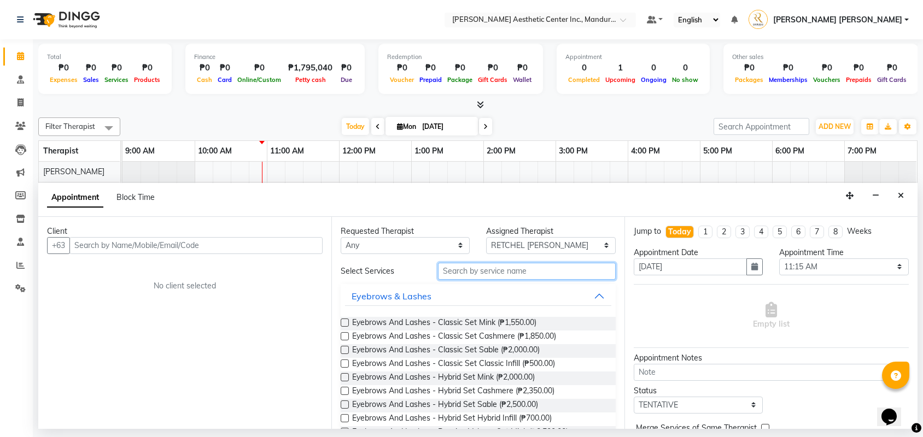
click at [503, 270] on input "text" at bounding box center [527, 271] width 178 height 17
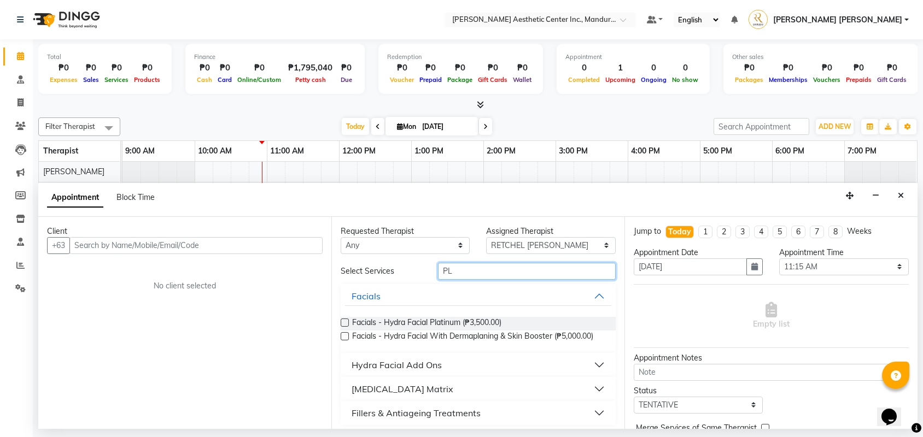
type input "P"
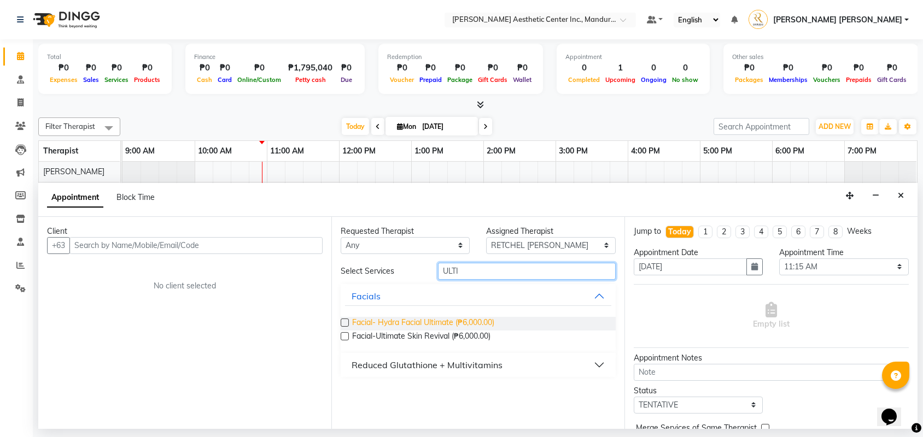
type input "ULTI"
click at [444, 322] on span "Facial- Hydra Facial Ultimate (₱6,000.00)" at bounding box center [423, 324] width 142 height 14
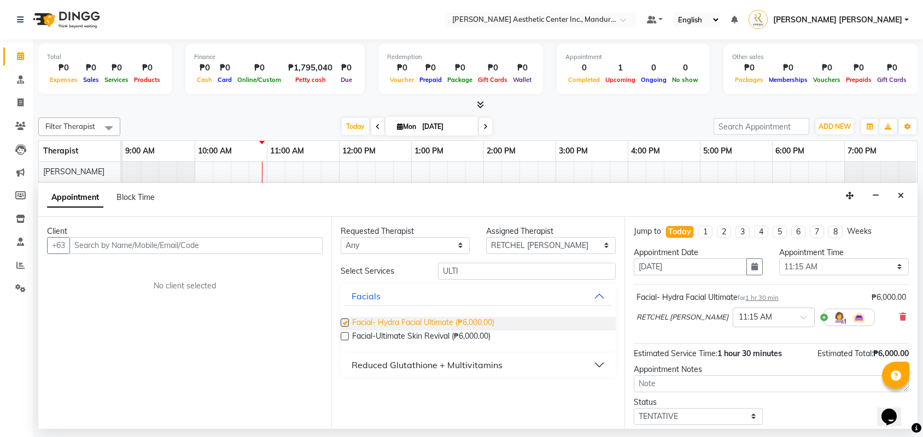
checkbox input "false"
click at [900, 319] on icon at bounding box center [902, 317] width 7 height 8
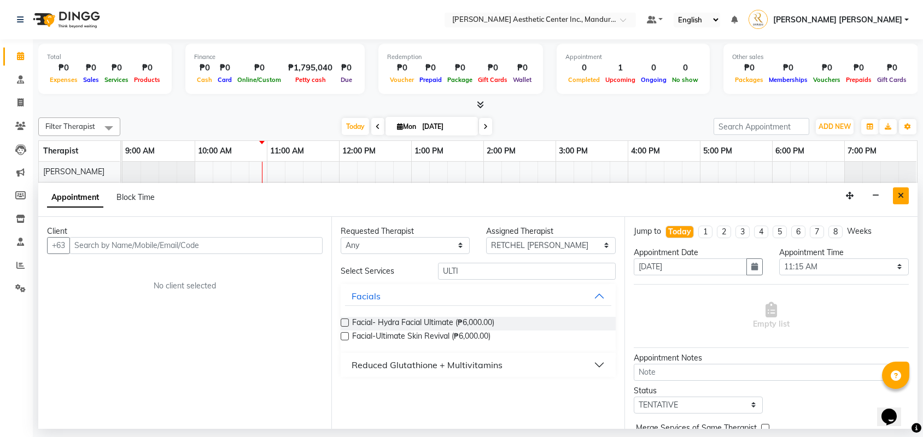
click at [900, 197] on icon "Close" at bounding box center [900, 196] width 6 height 8
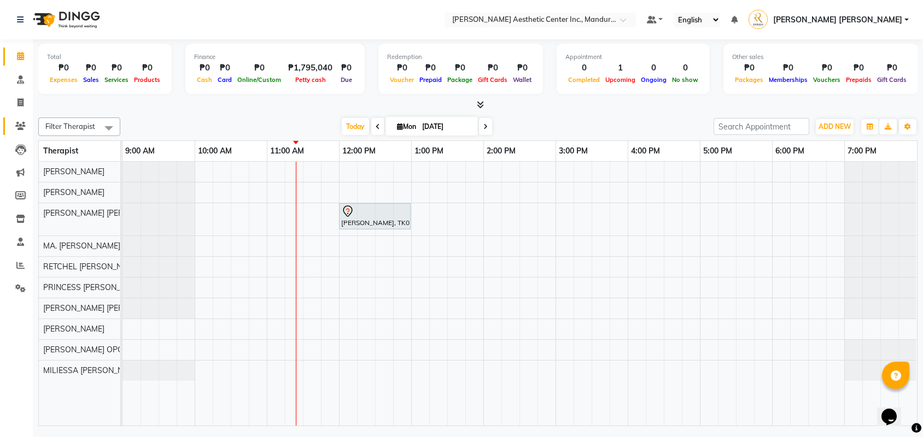
click at [25, 130] on link "Clients" at bounding box center [16, 127] width 26 height 18
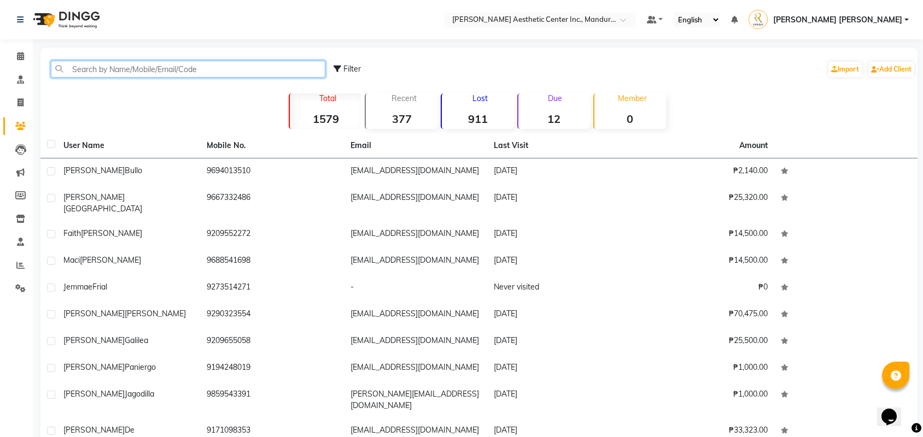
click at [119, 70] on input "text" at bounding box center [188, 69] width 274 height 17
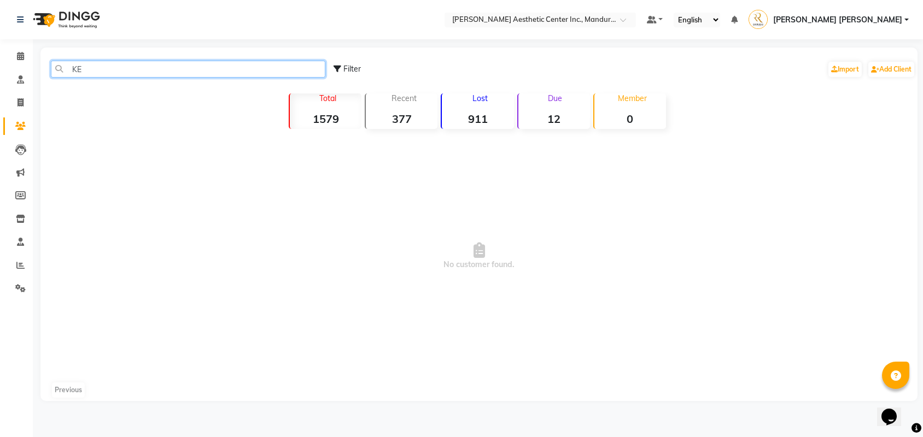
type input "K"
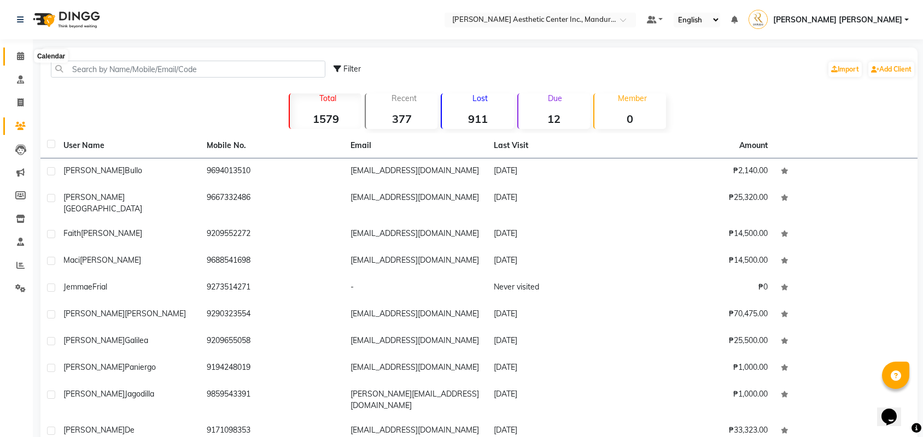
click at [21, 59] on icon at bounding box center [20, 56] width 7 height 8
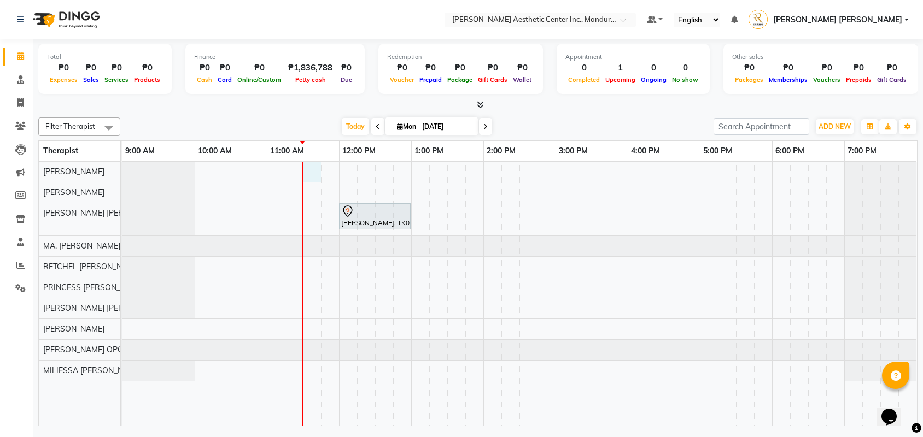
click at [315, 169] on div "[PERSON_NAME], TK01, 12:00 PM-01:00 PM, Permanent Make Up - Brow Tattoo Touch Up" at bounding box center [519, 294] width 794 height 264
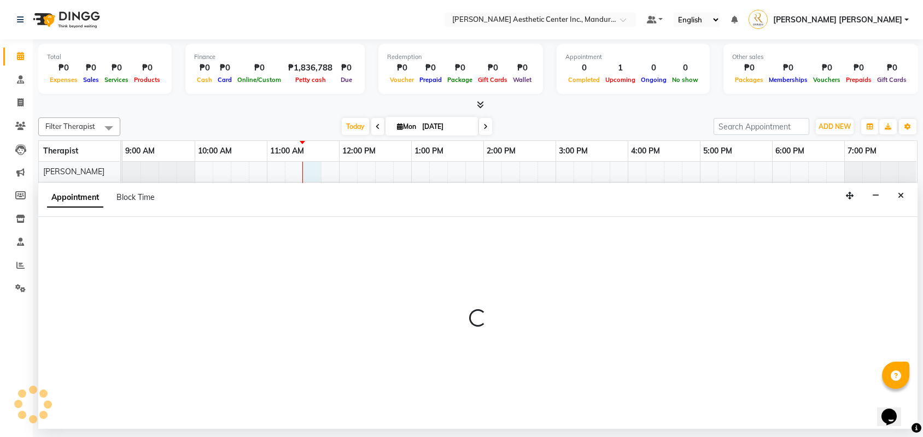
select select "46220"
select select "690"
select select "tentative"
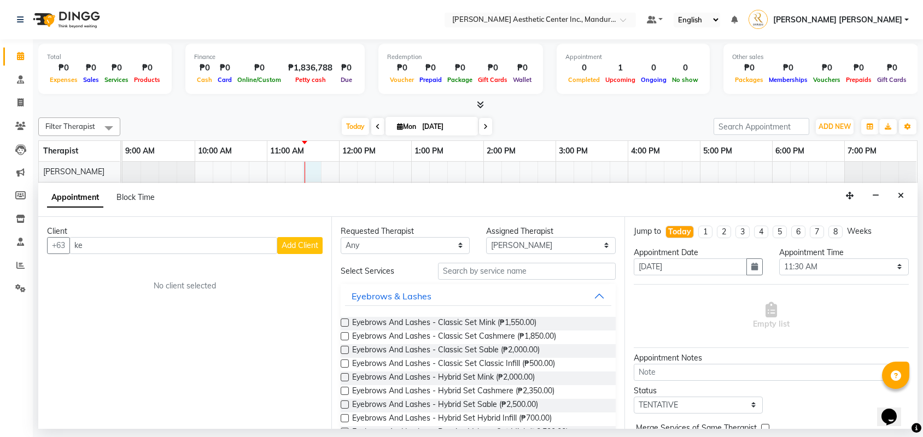
type input "k"
type input "[PERSON_NAME]"
click at [293, 246] on span "Add Client" at bounding box center [299, 245] width 37 height 10
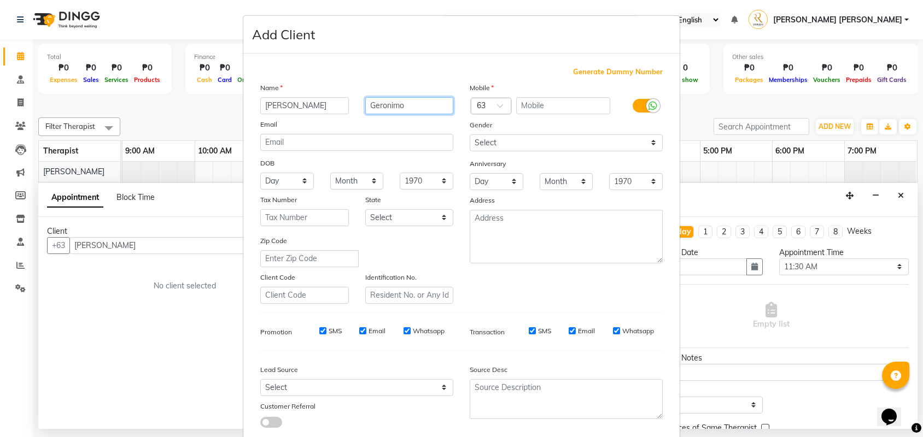
type input "Geronimo"
click at [560, 110] on input "text" at bounding box center [563, 105] width 95 height 17
type input "9295141825"
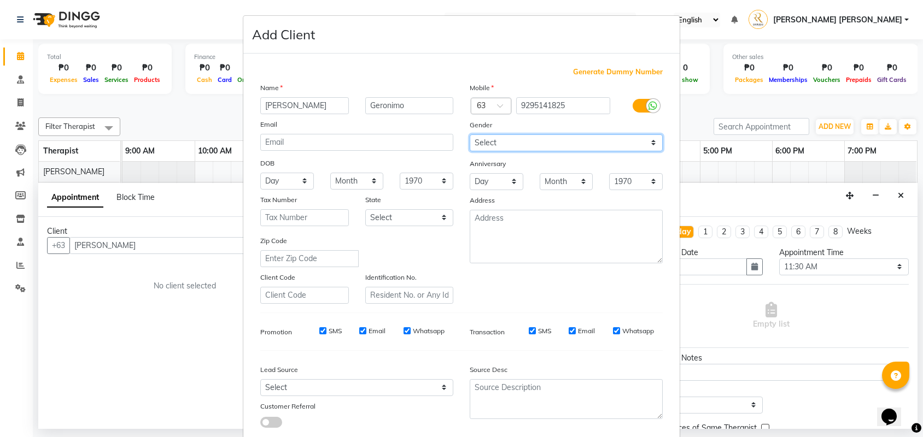
select select "[DEMOGRAPHIC_DATA]"
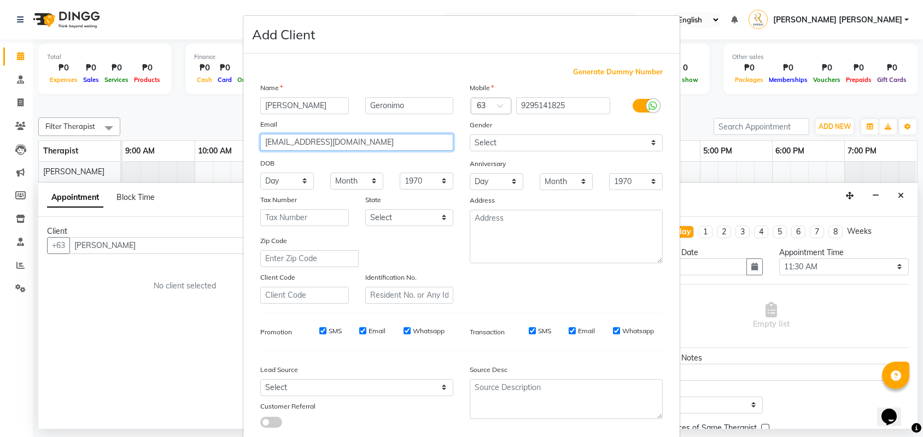
type input "[EMAIL_ADDRESS][DOMAIN_NAME]"
select select "12"
select select "08"
select select "1988"
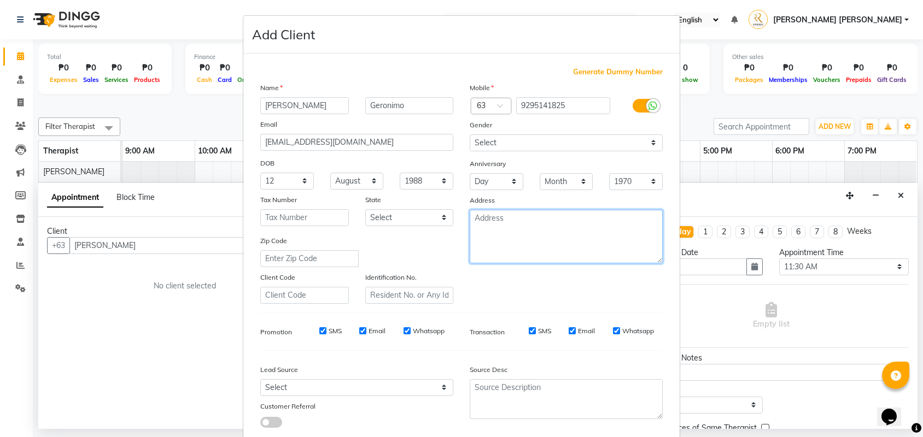
click at [551, 231] on textarea at bounding box center [565, 237] width 193 height 54
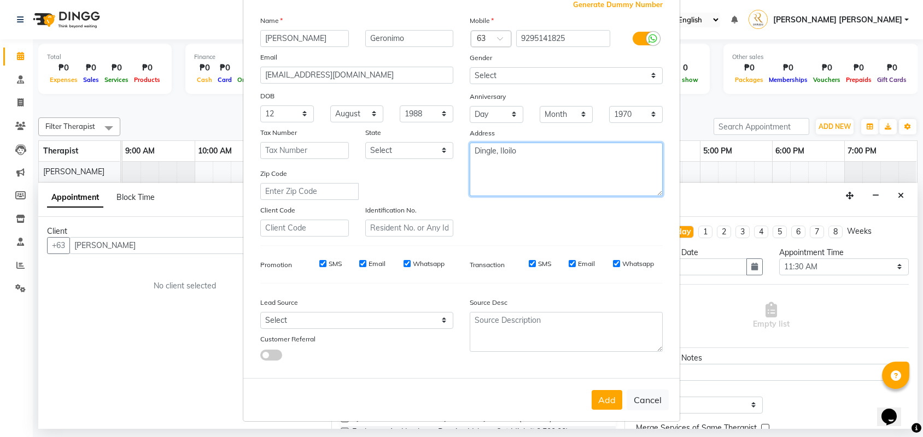
scroll to position [68, 0]
type textarea "Dingle, Iloilo"
click at [602, 404] on button "Add" at bounding box center [606, 400] width 31 height 20
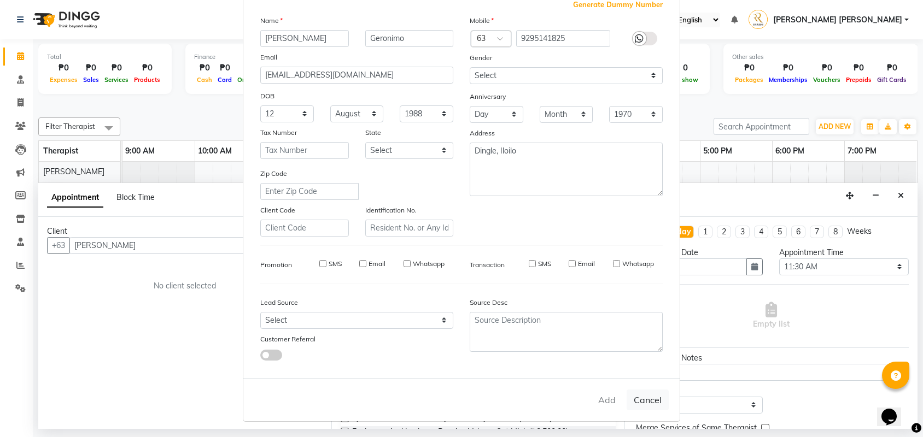
type input "9295141825"
select select
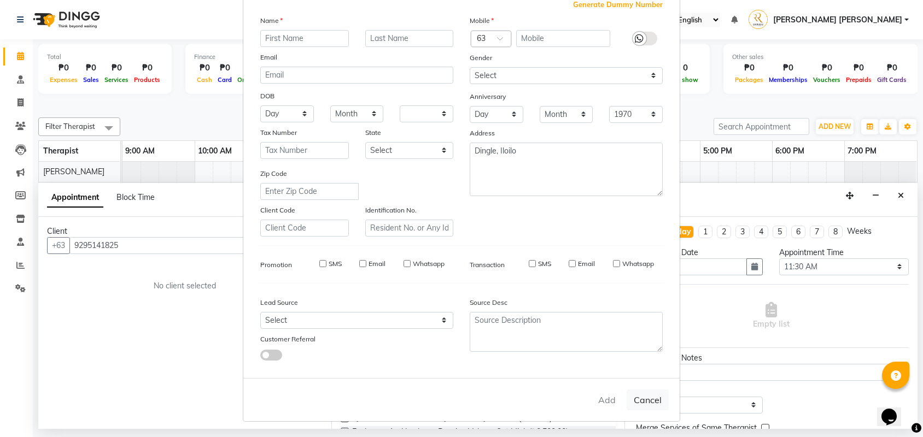
select select
checkbox input "false"
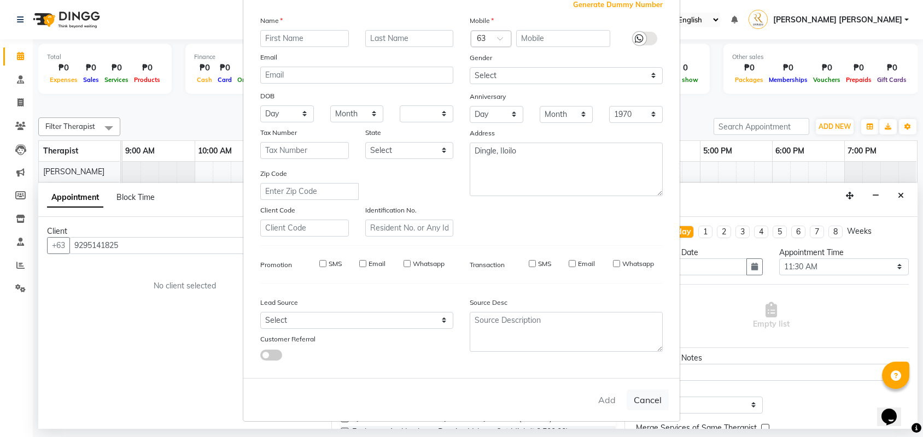
checkbox input "false"
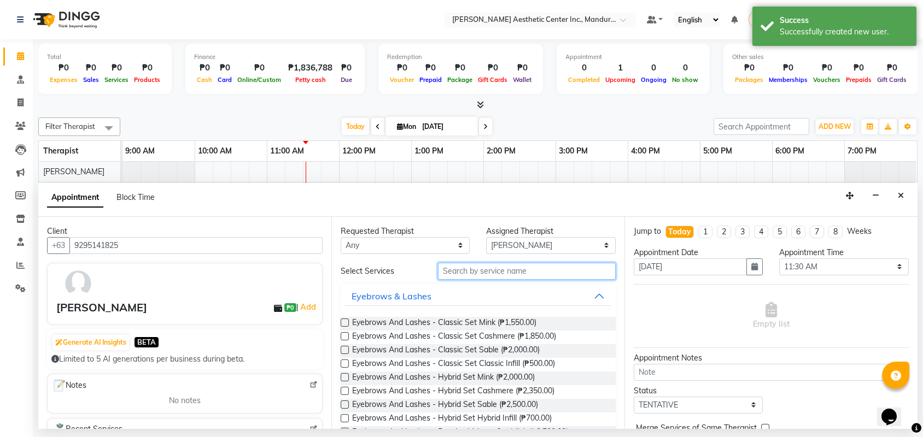
click at [482, 269] on input "text" at bounding box center [527, 271] width 178 height 17
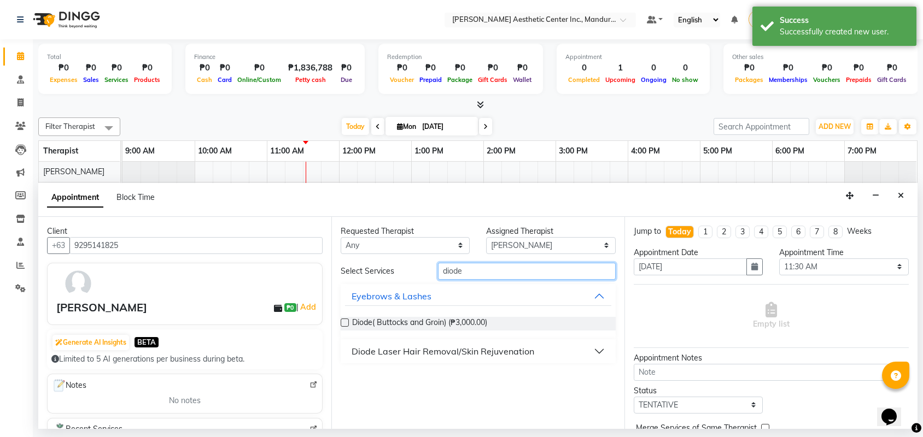
type input "diode"
click at [472, 363] on div "Diode Laser Hair Removal/Skin Rejuvenation" at bounding box center [478, 351] width 275 height 24
click at [474, 347] on div "Diode Laser Hair Removal/Skin Rejuvenation" at bounding box center [442, 351] width 183 height 13
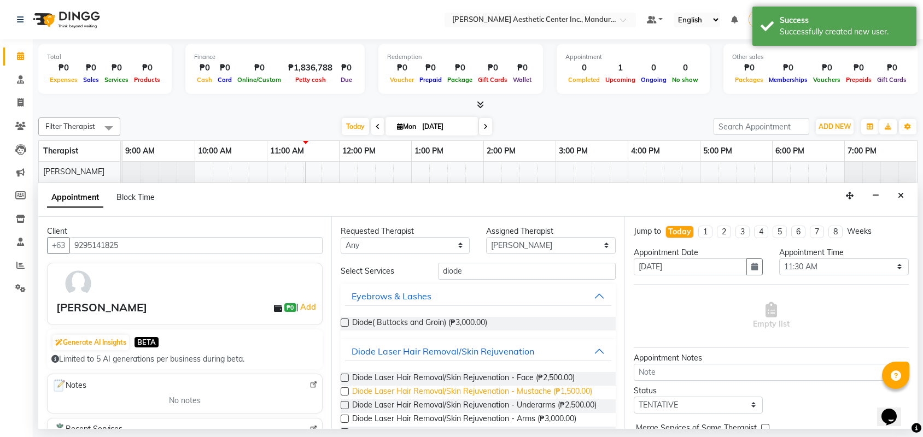
scroll to position [34, 0]
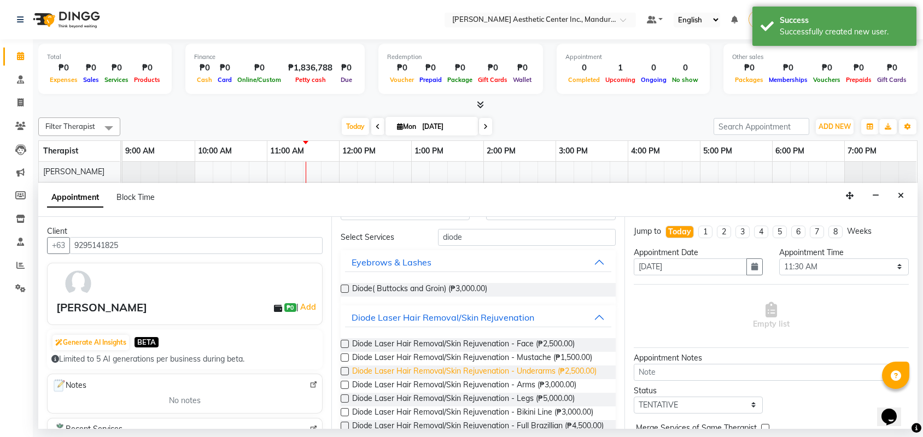
click at [483, 375] on span "Diode Laser Hair Removal/Skin Rejuvenation - Underarms (₱2,500.00)" at bounding box center [474, 373] width 244 height 14
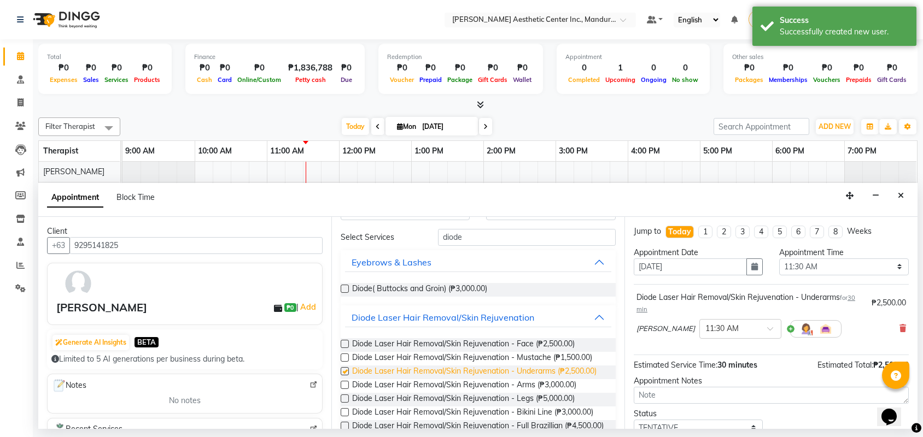
checkbox input "false"
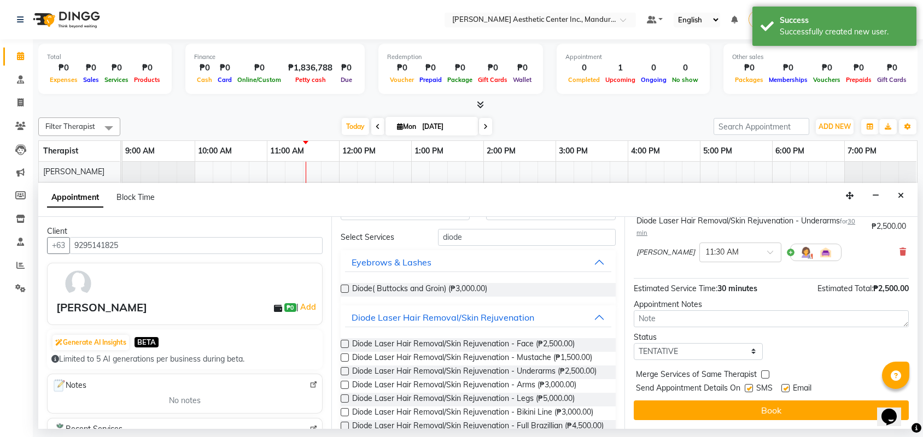
scroll to position [80, 0]
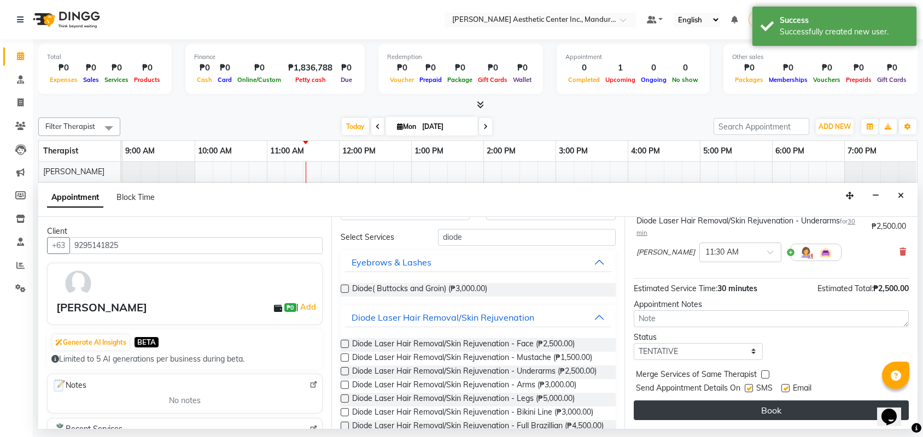
click at [693, 414] on button "Book" at bounding box center [770, 411] width 275 height 20
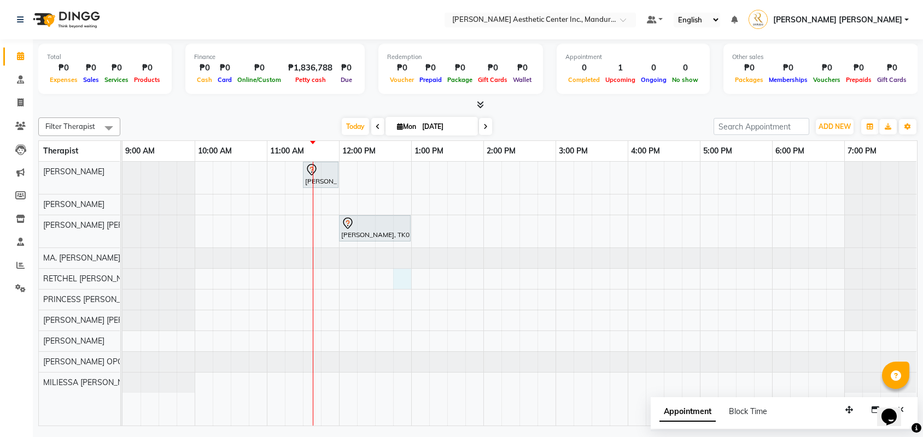
click at [404, 283] on div "[PERSON_NAME], TK02, 11:30 AM-12:00 PM, Diode Laser Hair Removal/Skin Rejuvenat…" at bounding box center [519, 294] width 794 height 264
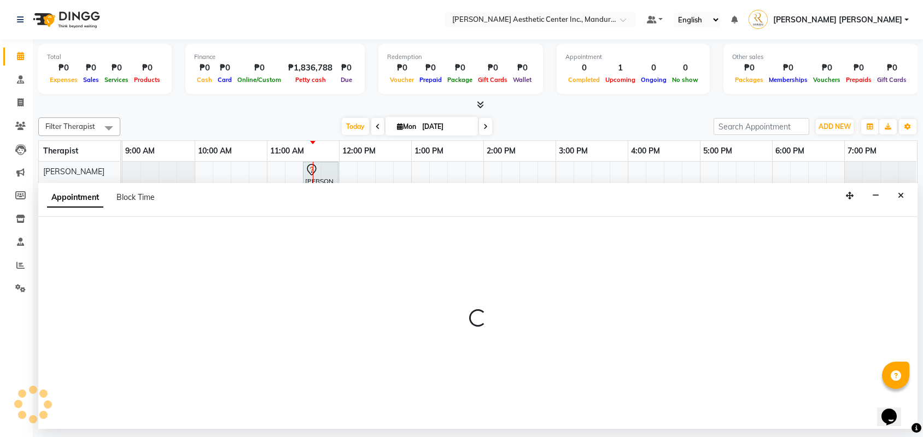
select select "46411"
select select "765"
select select "tentative"
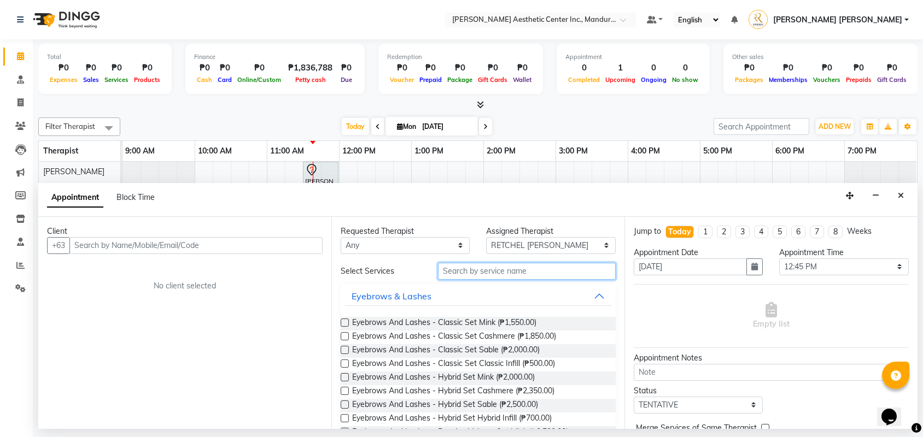
click at [482, 273] on input "text" at bounding box center [527, 271] width 178 height 17
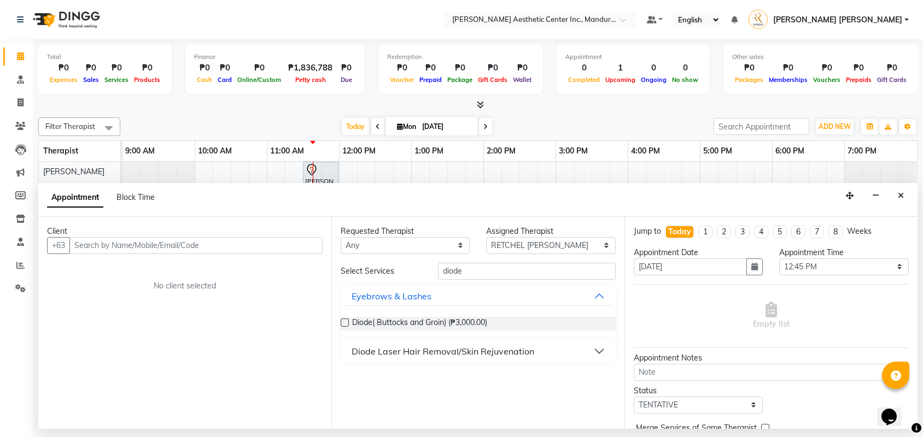
click at [494, 350] on div "Diode Laser Hair Removal/Skin Rejuvenation" at bounding box center [442, 351] width 183 height 13
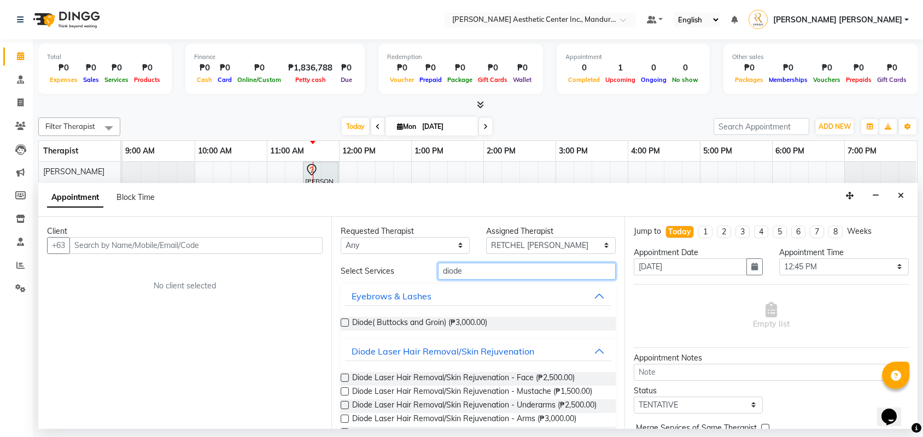
click at [514, 272] on input "diode" at bounding box center [527, 271] width 178 height 17
type input "d"
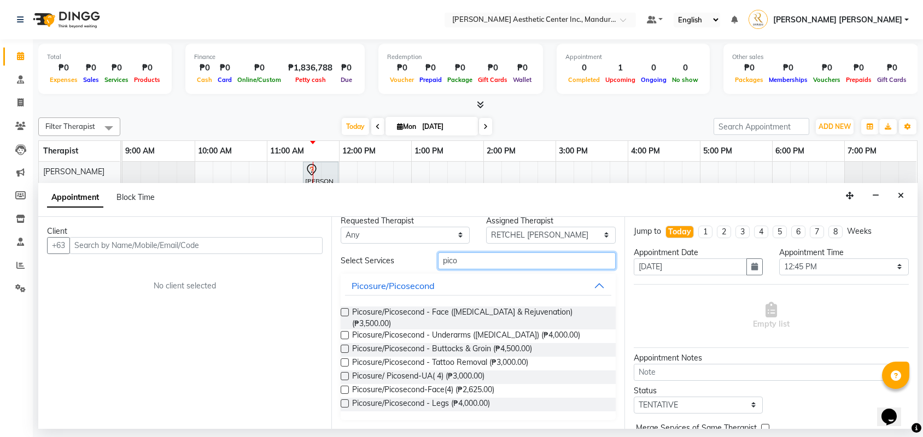
scroll to position [11, 0]
type input "p"
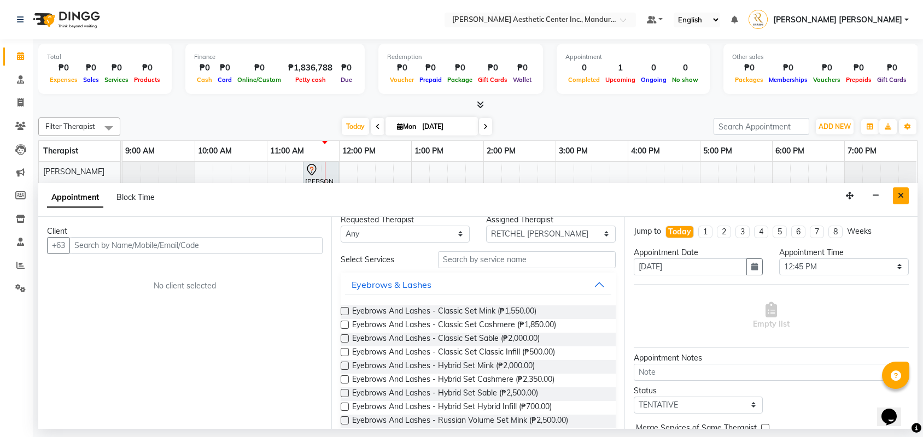
click at [901, 202] on button "Close" at bounding box center [901, 195] width 16 height 17
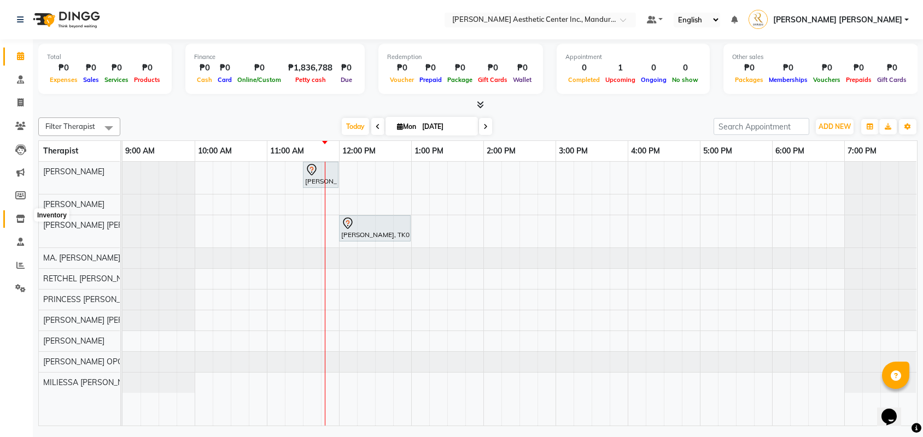
click at [18, 215] on icon at bounding box center [20, 219] width 9 height 8
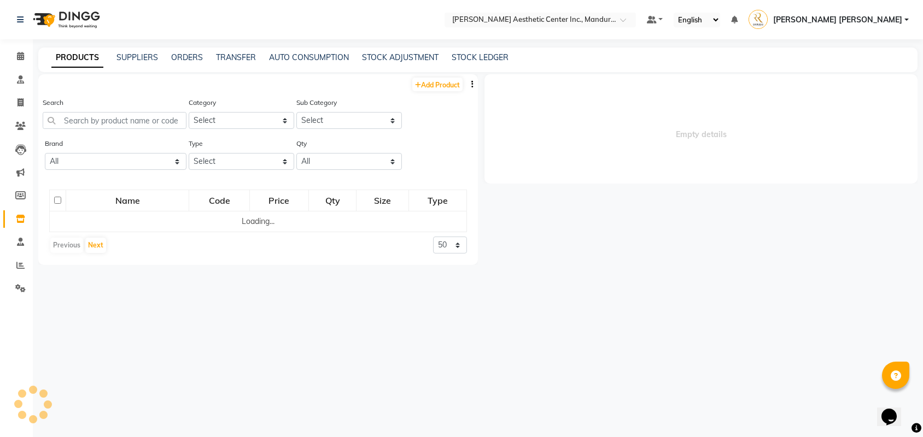
select select
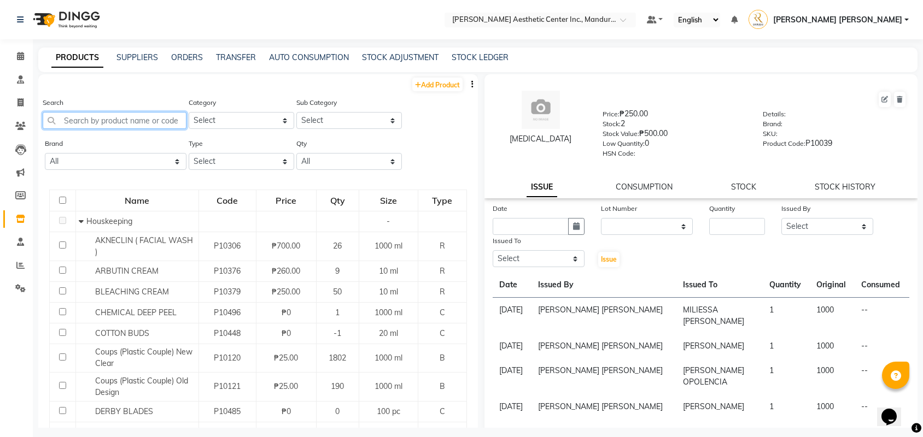
click at [127, 123] on input "text" at bounding box center [115, 120] width 144 height 17
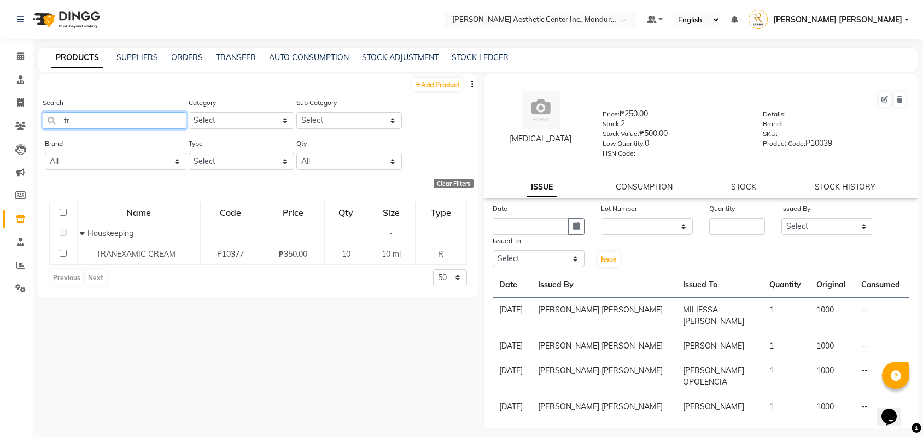
type input "t"
type input "a"
type input "h"
type input "n"
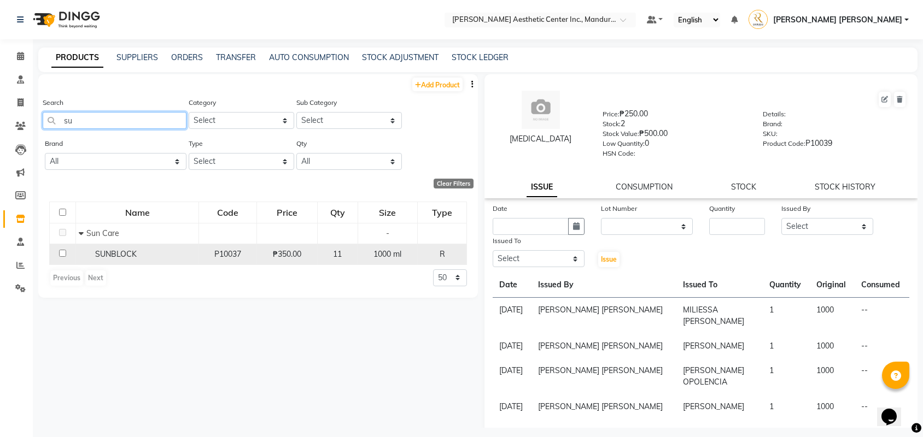
type input "s"
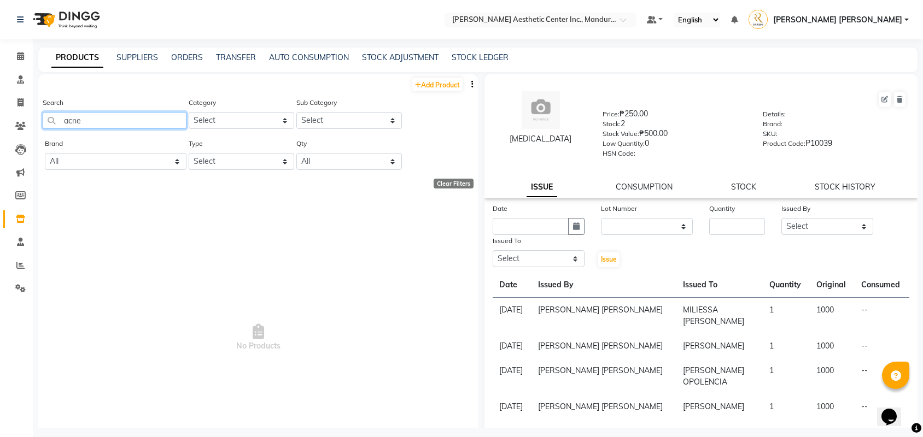
drag, startPoint x: 103, startPoint y: 125, endPoint x: 140, endPoint y: 121, distance: 36.8
click at [140, 121] on input "acne" at bounding box center [115, 120] width 144 height 17
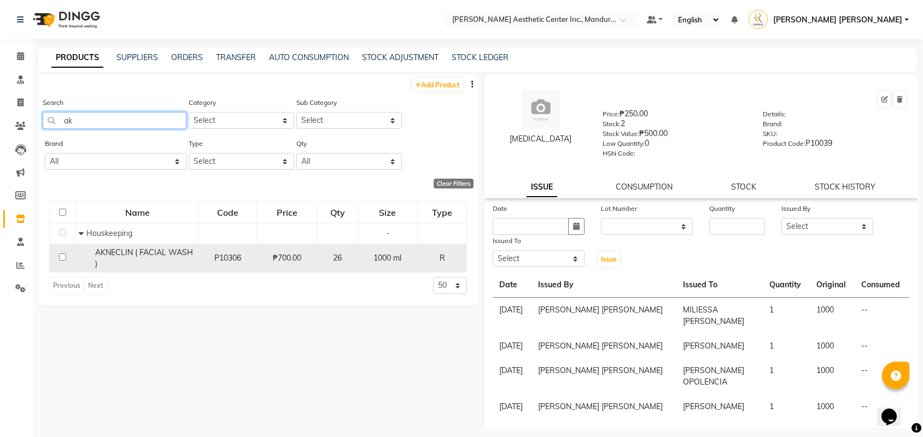
type input "a"
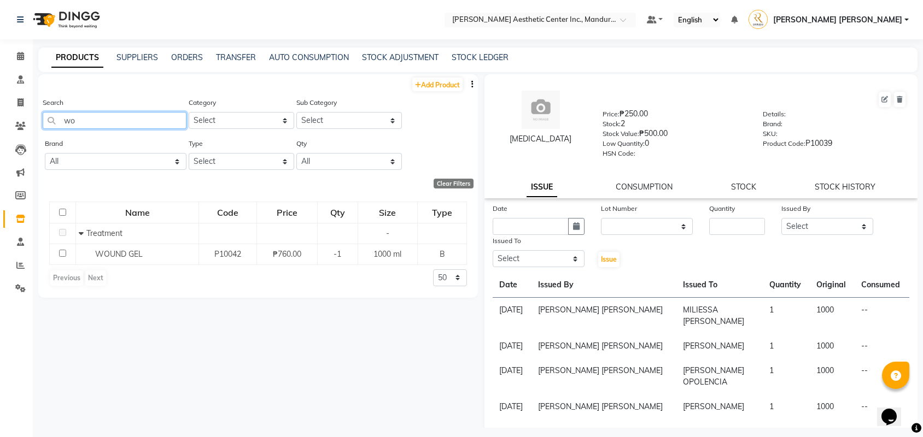
type input "w"
type input "b"
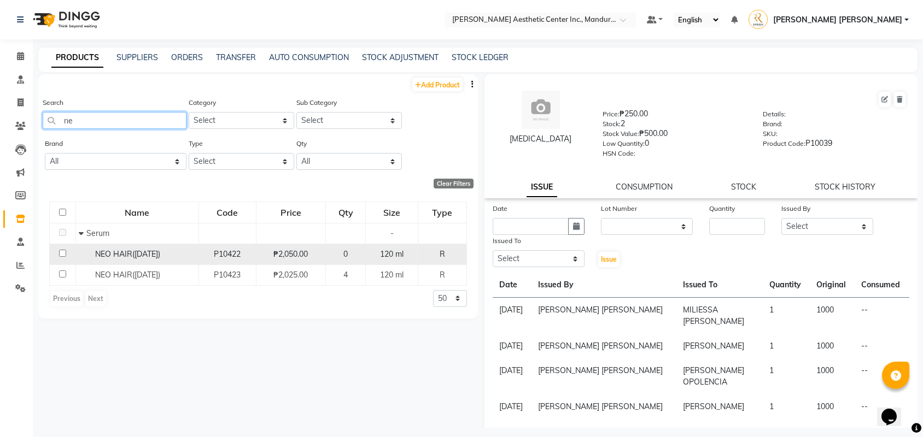
type input "n"
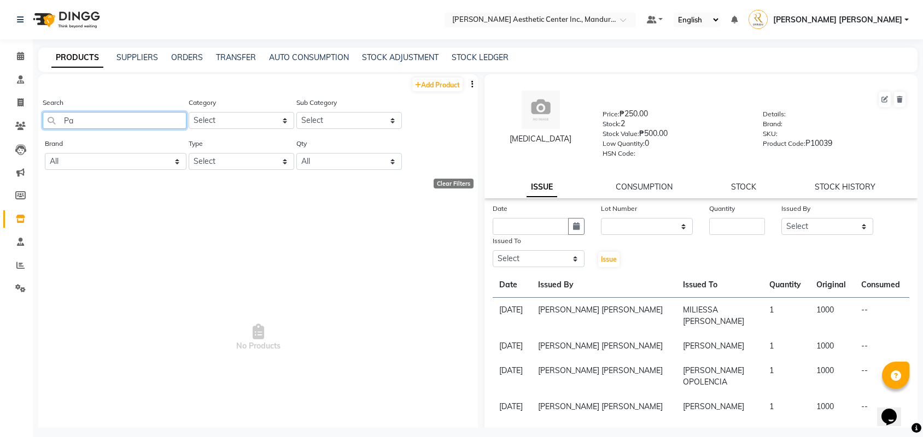
type input "P"
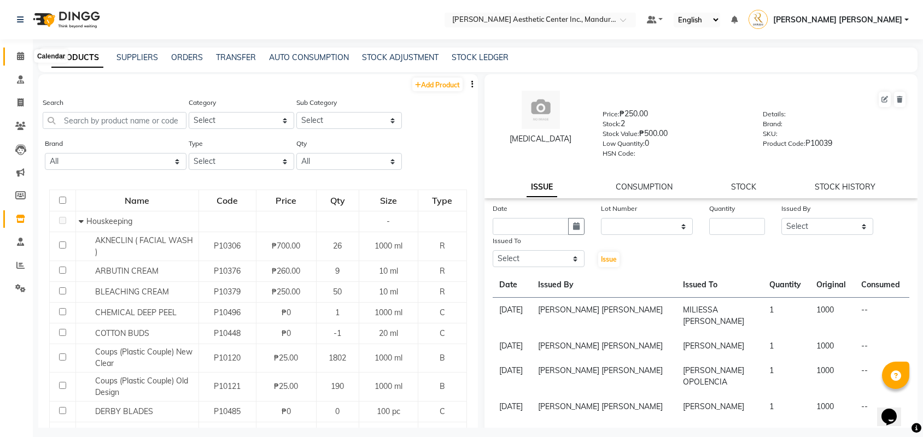
click at [19, 59] on icon at bounding box center [20, 56] width 7 height 8
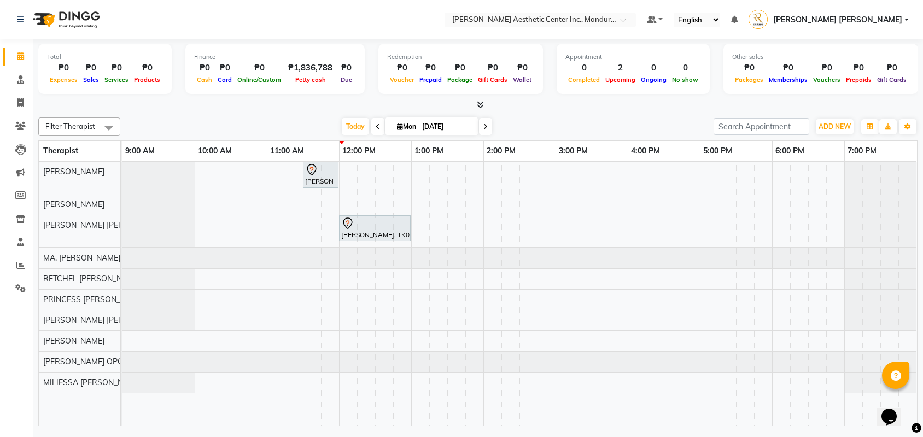
click at [404, 122] on span "Mon" at bounding box center [406, 126] width 25 height 8
select select "9"
select select "2025"
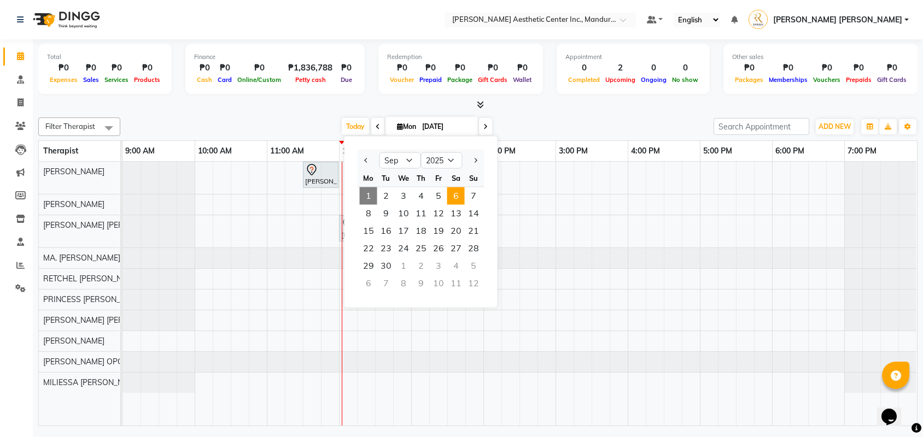
click at [451, 201] on span "6" at bounding box center [455, 195] width 17 height 17
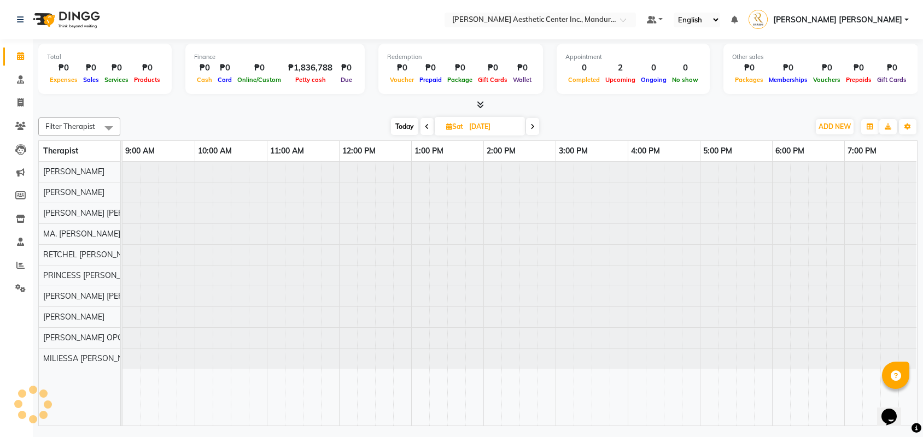
type input "[DATE]"
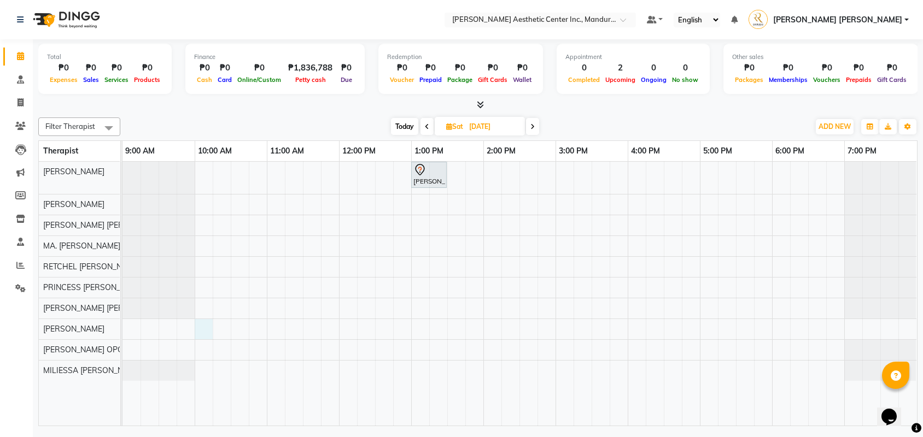
click at [202, 331] on div "[PERSON_NAME] [PERSON_NAME], 01:00 PM-01:30 PM, Diode Laser Hair Removal/Skin R…" at bounding box center [519, 294] width 794 height 264
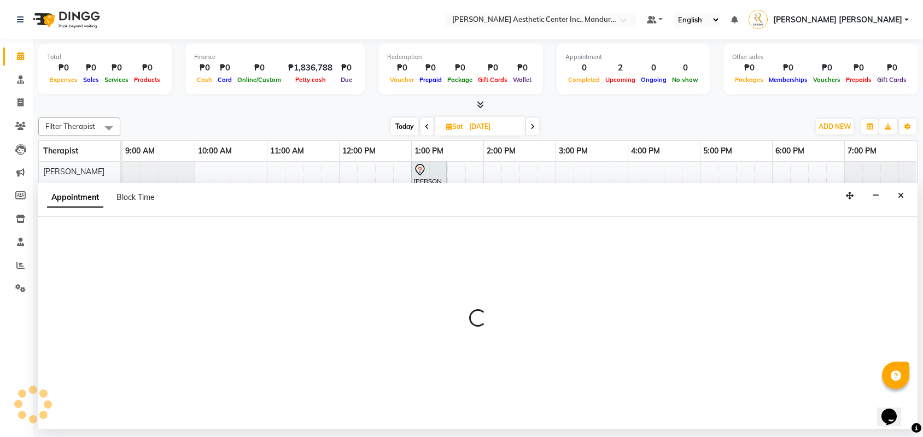
select select "46433"
select select "600"
select select "tentative"
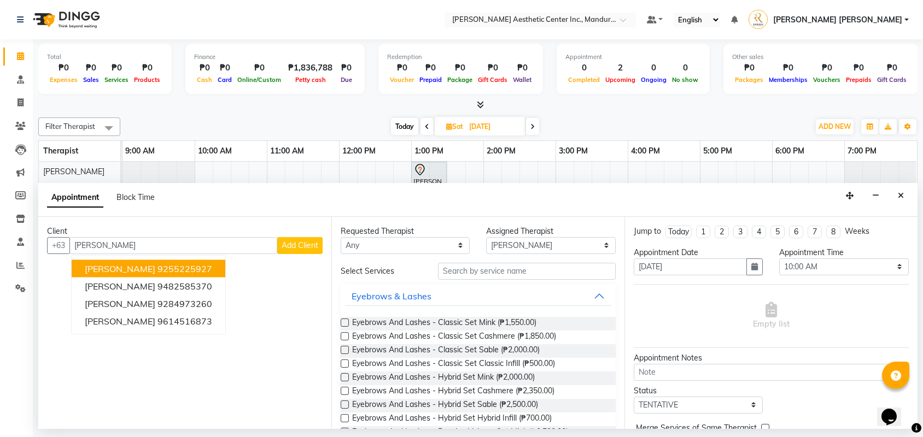
click at [214, 274] on button "[PERSON_NAME] 9255225927" at bounding box center [149, 268] width 154 height 17
type input "9255225927"
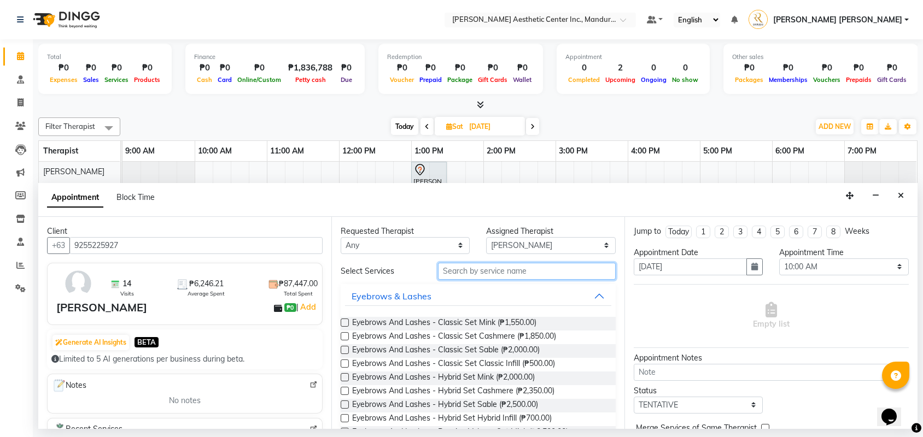
click at [530, 278] on input "text" at bounding box center [527, 271] width 178 height 17
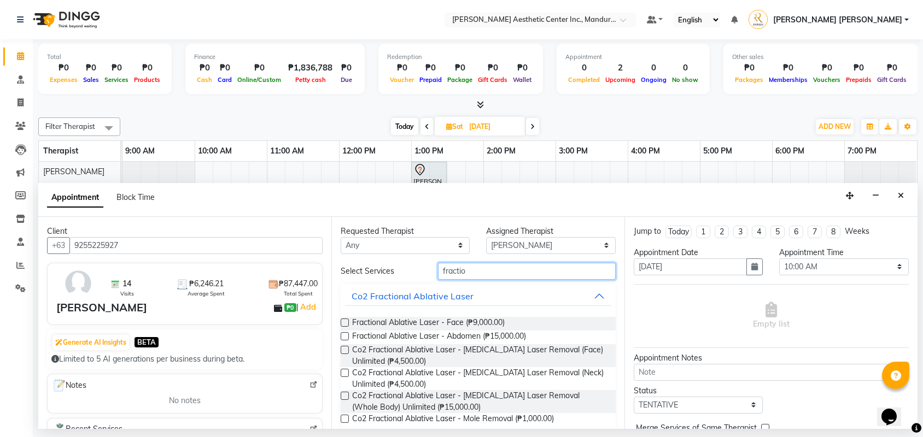
type input "fractional"
drag, startPoint x: 530, startPoint y: 278, endPoint x: 343, endPoint y: 325, distance: 192.7
click at [343, 325] on label at bounding box center [345, 323] width 8 height 8
click at [343, 325] on input "checkbox" at bounding box center [344, 323] width 7 height 7
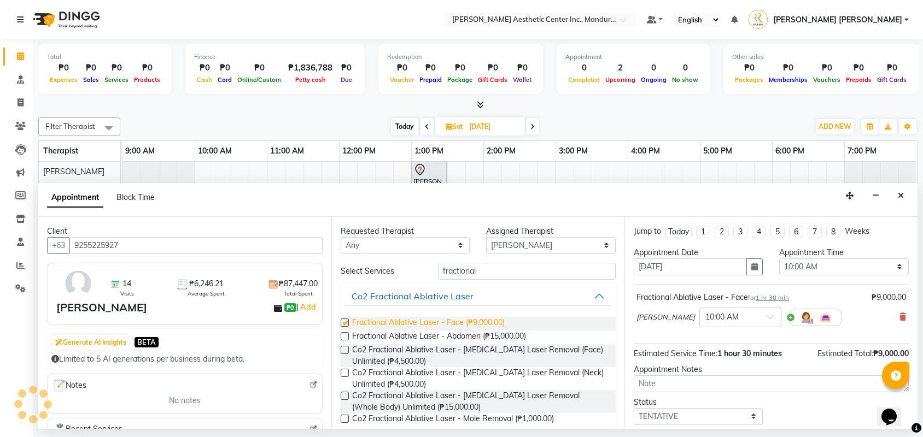
checkbox input "false"
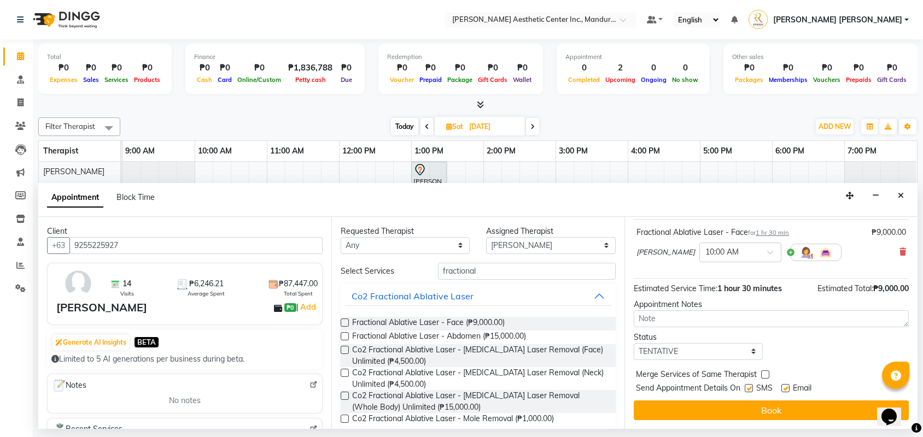
scroll to position [68, 0]
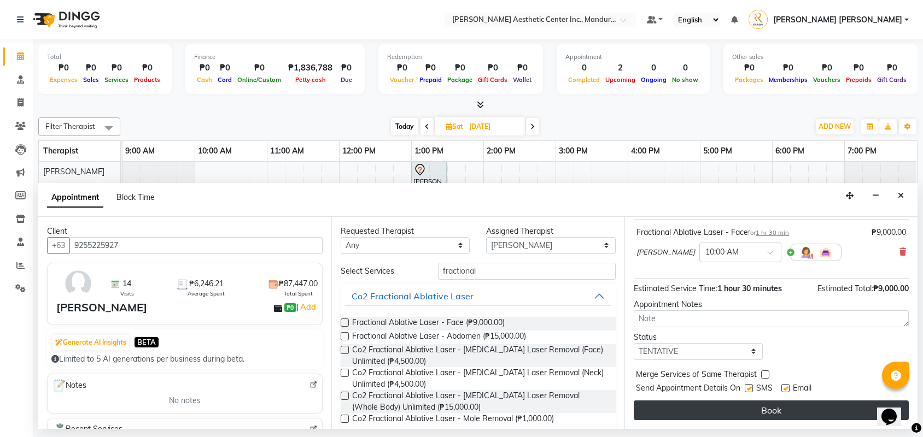
click at [725, 411] on button "Book" at bounding box center [770, 411] width 275 height 20
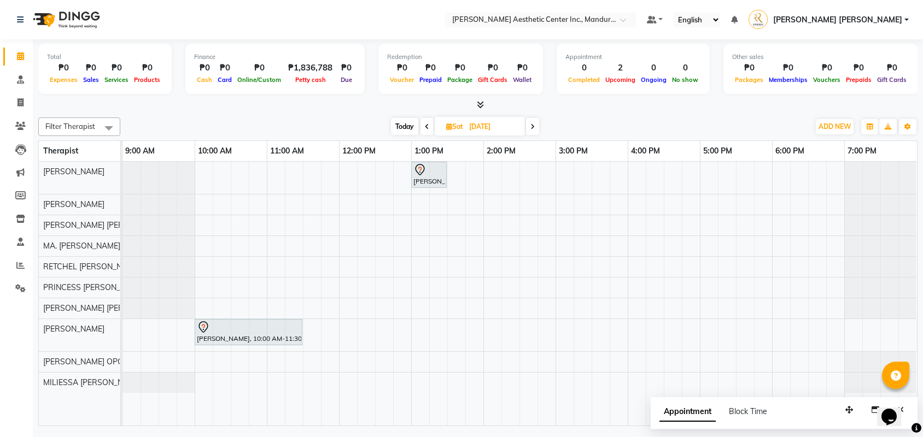
click at [400, 127] on span "Today" at bounding box center [404, 126] width 27 height 17
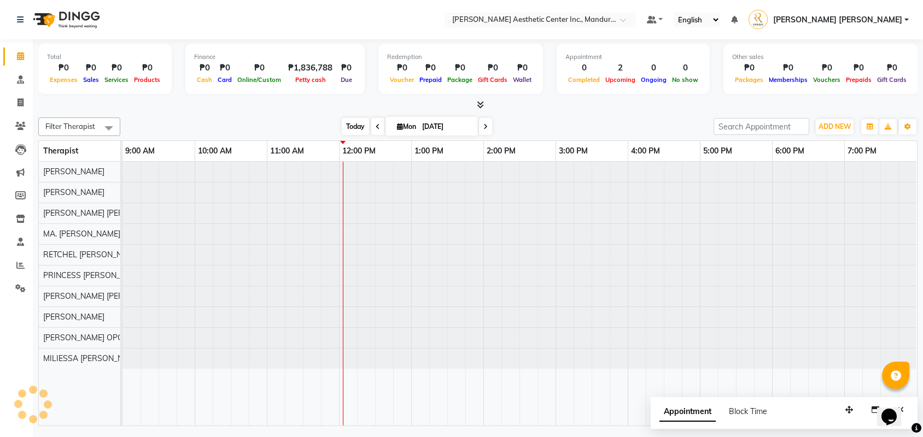
type input "[DATE]"
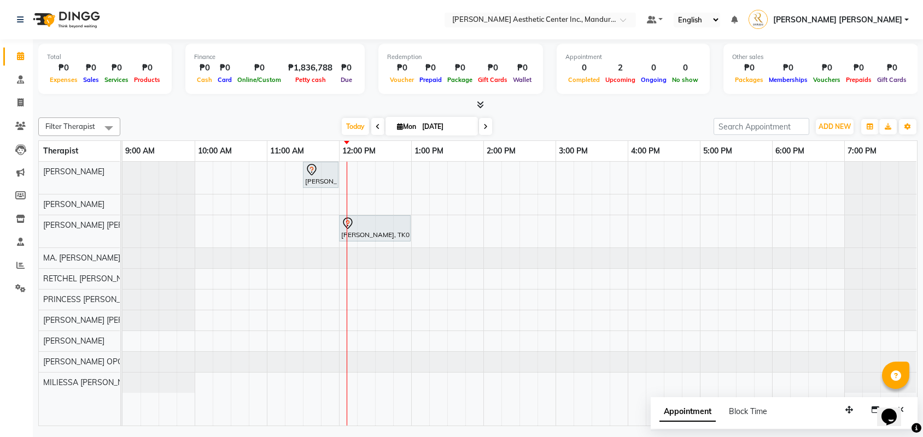
click at [457, 127] on input "[DATE]" at bounding box center [446, 127] width 55 height 16
select select "9"
select select "2025"
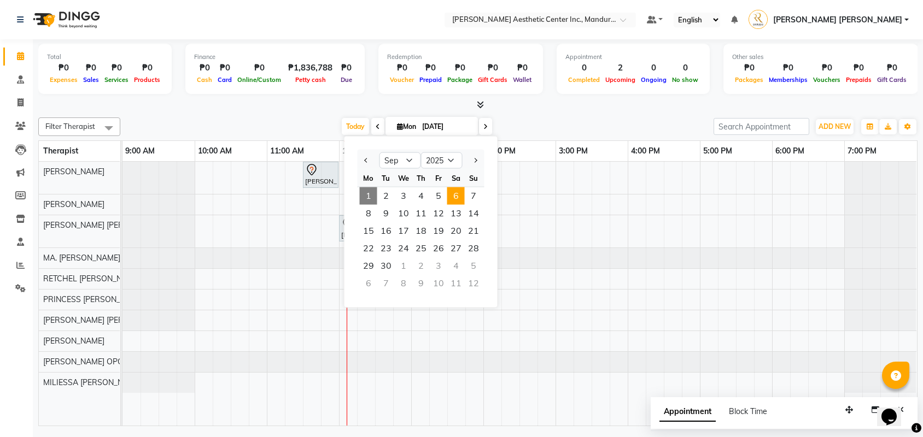
click at [455, 196] on span "6" at bounding box center [455, 195] width 17 height 17
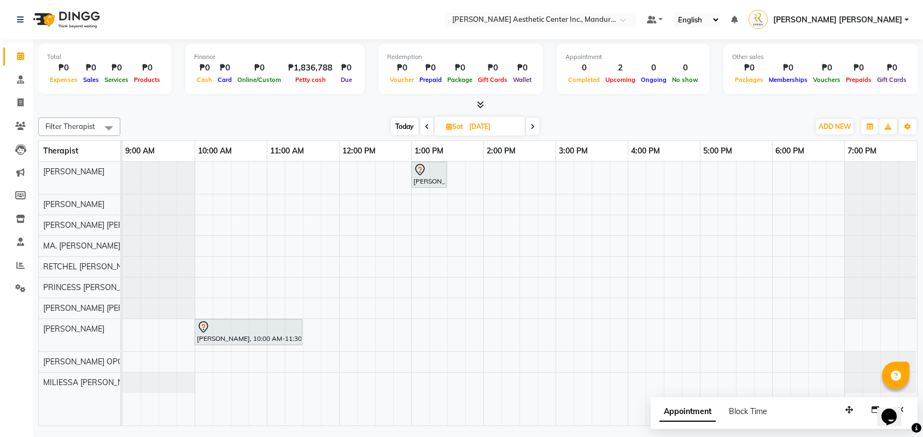
click at [396, 124] on span "Today" at bounding box center [404, 126] width 27 height 17
type input "[DATE]"
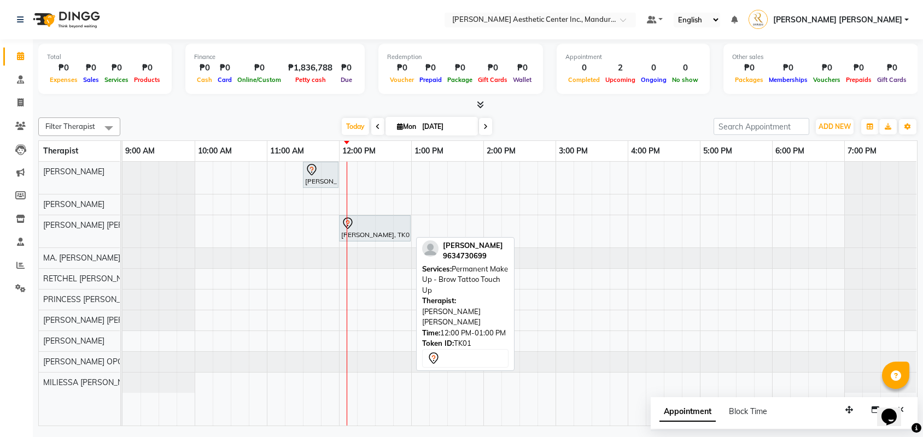
click at [388, 232] on div "[PERSON_NAME], TK01, 12:00 PM-01:00 PM, Permanent Make Up - Brow Tattoo Touch Up" at bounding box center [374, 228] width 69 height 23
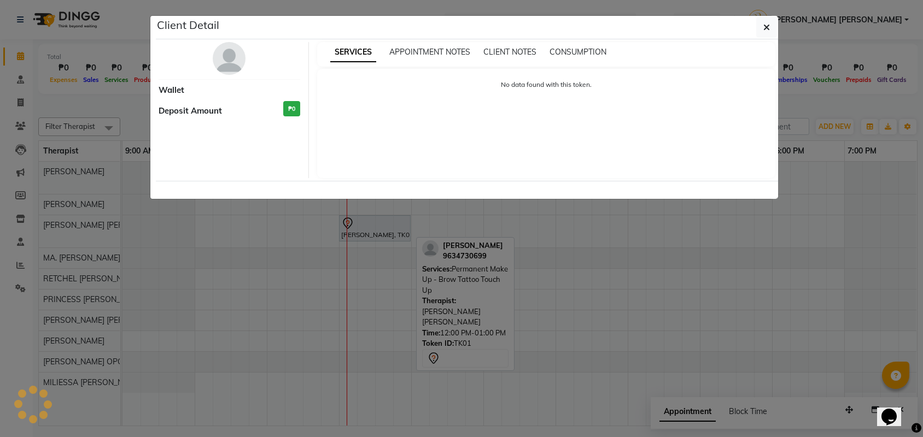
select select "7"
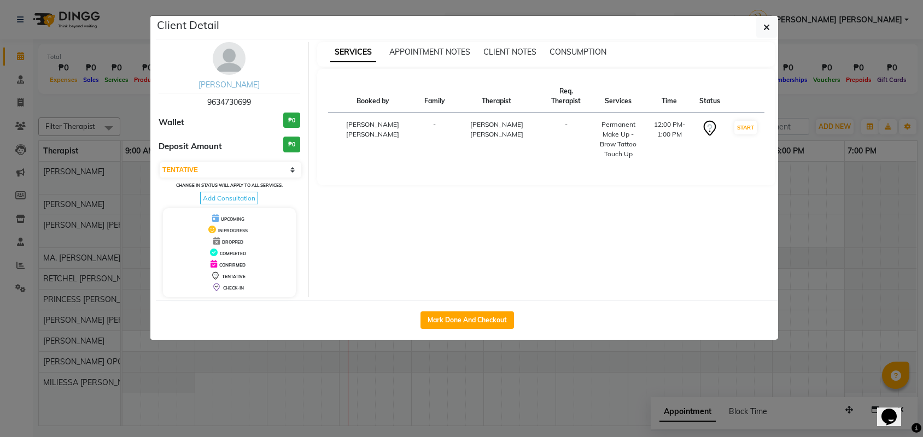
click at [238, 85] on link "[PERSON_NAME]" at bounding box center [228, 85] width 61 height 10
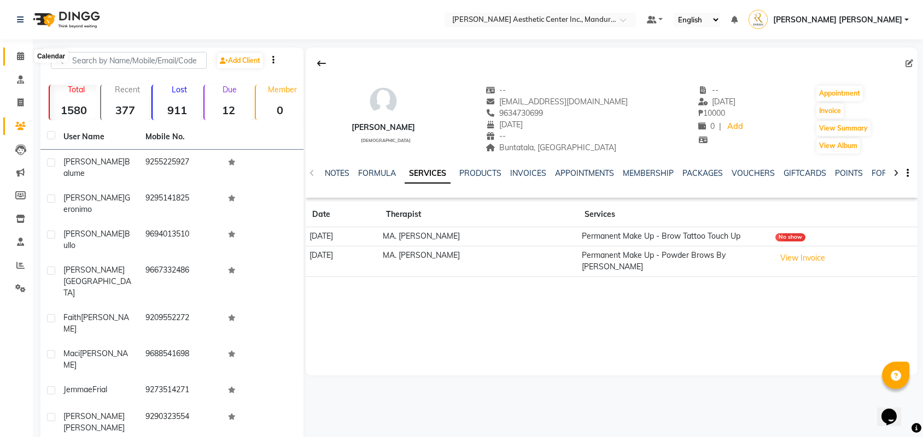
click at [15, 60] on span at bounding box center [20, 56] width 19 height 13
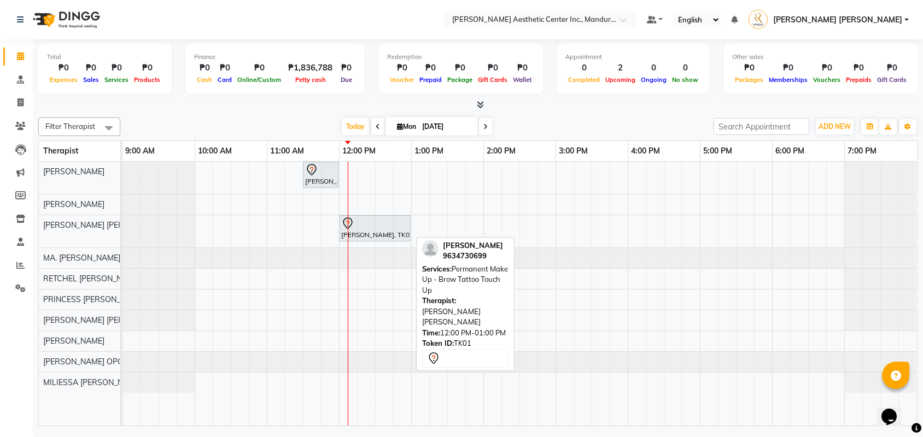
click at [388, 231] on div "[PERSON_NAME], TK01, 12:00 PM-01:00 PM, Permanent Make Up - Brow Tattoo Touch Up" at bounding box center [374, 228] width 69 height 23
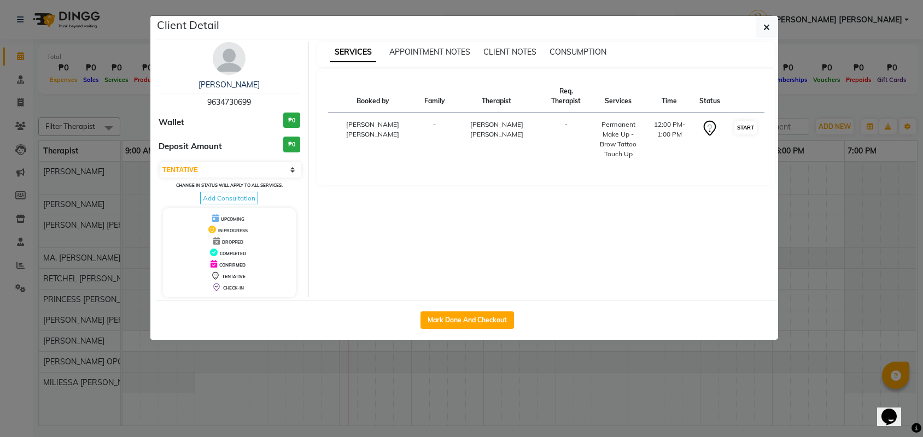
click at [745, 127] on button "START" at bounding box center [745, 128] width 22 height 14
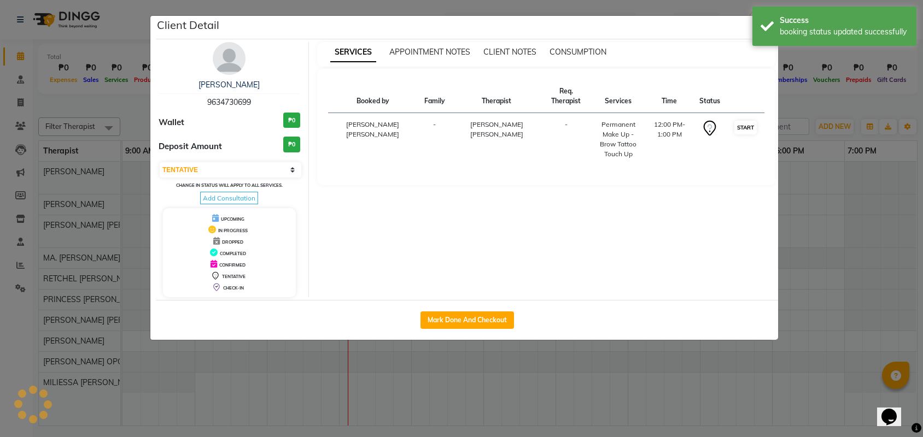
select select "1"
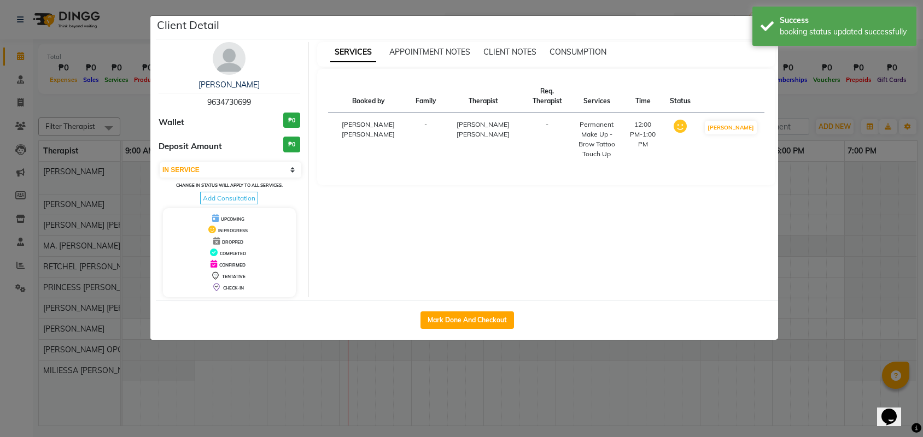
click at [815, 184] on ngb-modal-window "Client Detail [PERSON_NAME] 9634730699 Wallet ₱0 Deposit Amount ₱0 Select IN SE…" at bounding box center [461, 218] width 923 height 437
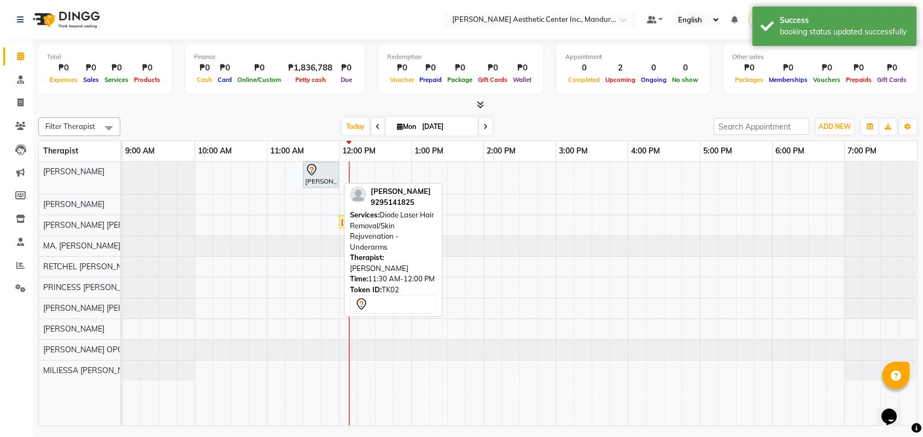
click at [330, 173] on div at bounding box center [320, 169] width 31 height 13
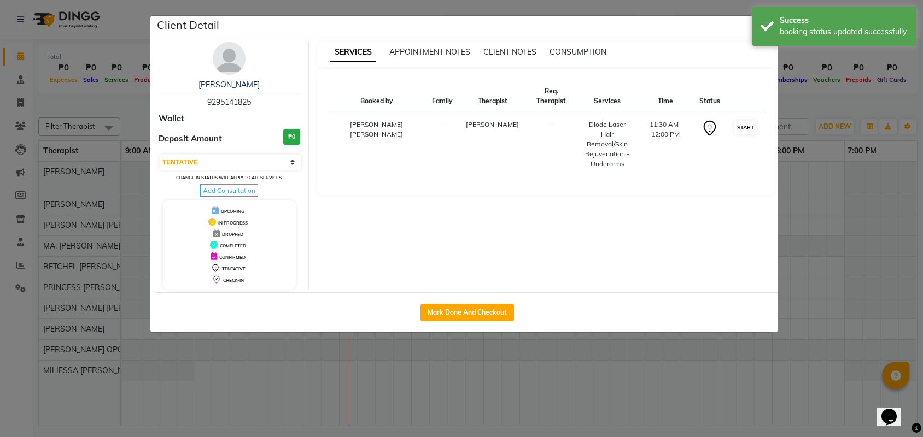
click at [748, 129] on button "START" at bounding box center [745, 128] width 22 height 14
select select "1"
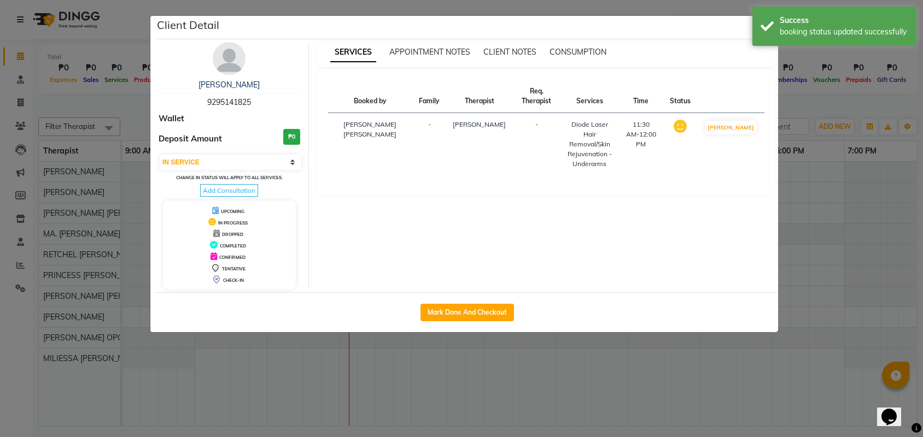
click at [842, 258] on ngb-modal-window "Client Detail [PERSON_NAME] 9295141825 Wallet Deposit Amount ₱0 Select IN SERVI…" at bounding box center [461, 218] width 923 height 437
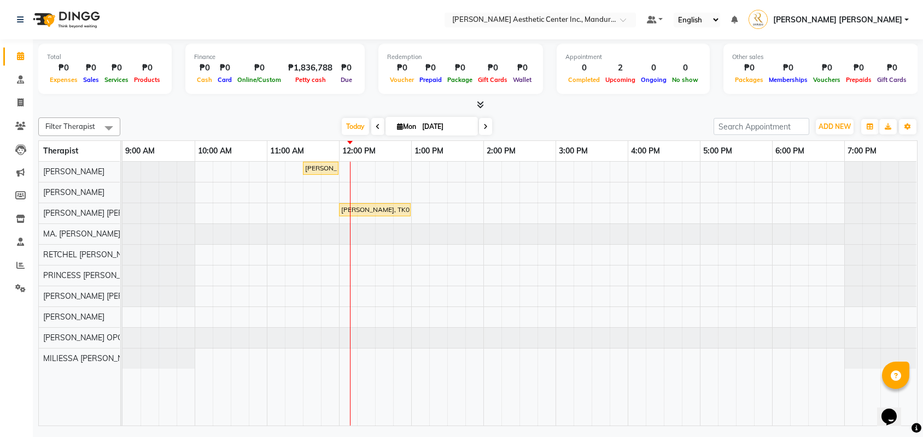
click at [429, 130] on input "[DATE]" at bounding box center [446, 127] width 55 height 16
select select "9"
select select "2025"
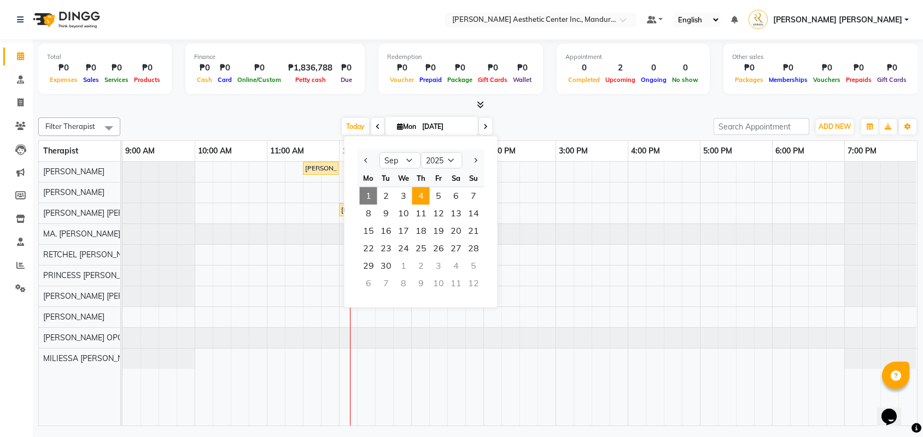
click at [416, 193] on span "4" at bounding box center [420, 195] width 17 height 17
type input "[DATE]"
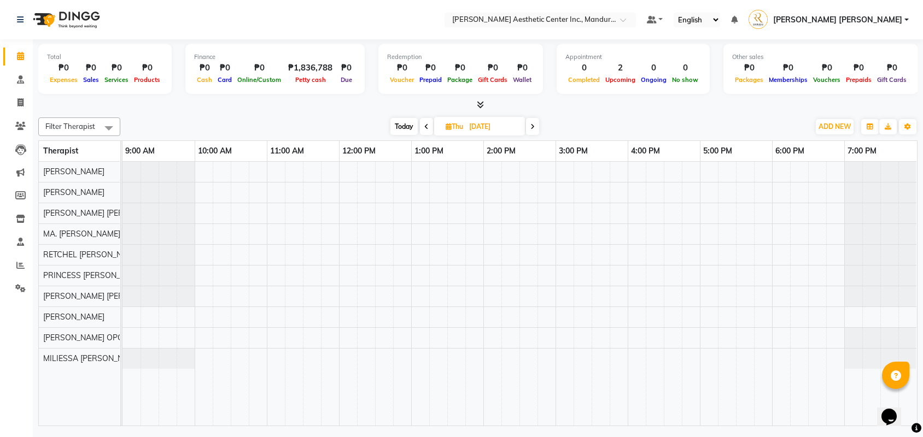
click at [420, 338] on div at bounding box center [519, 294] width 794 height 264
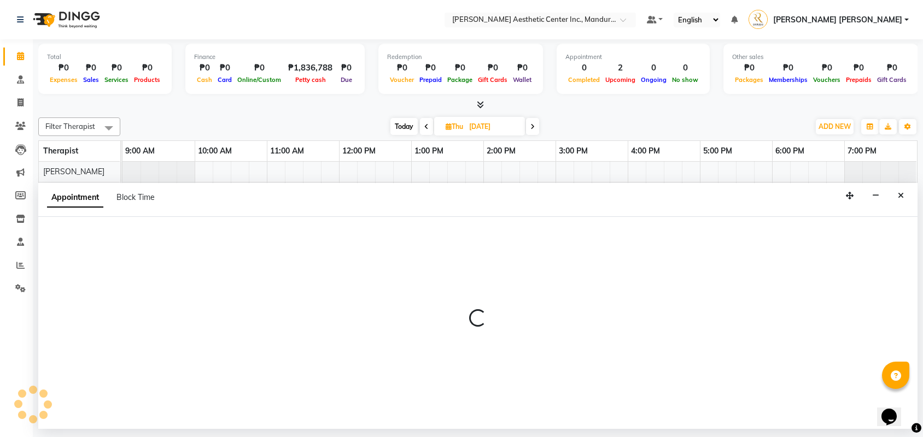
select select "50718"
select select "tentative"
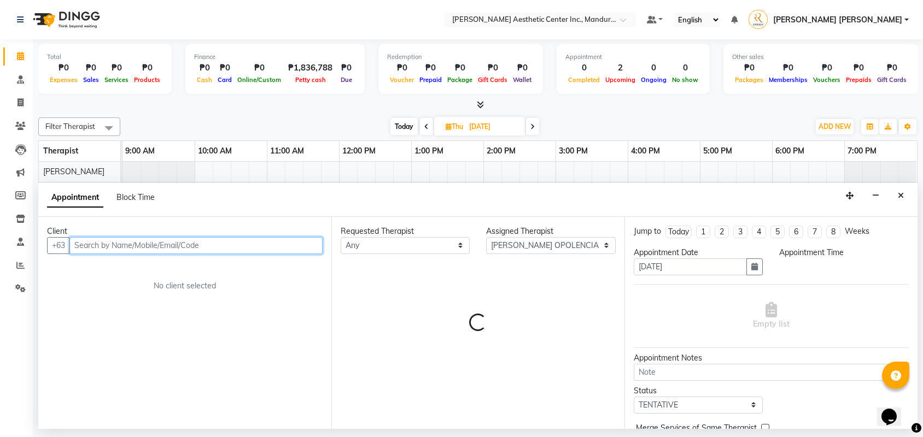
select select "780"
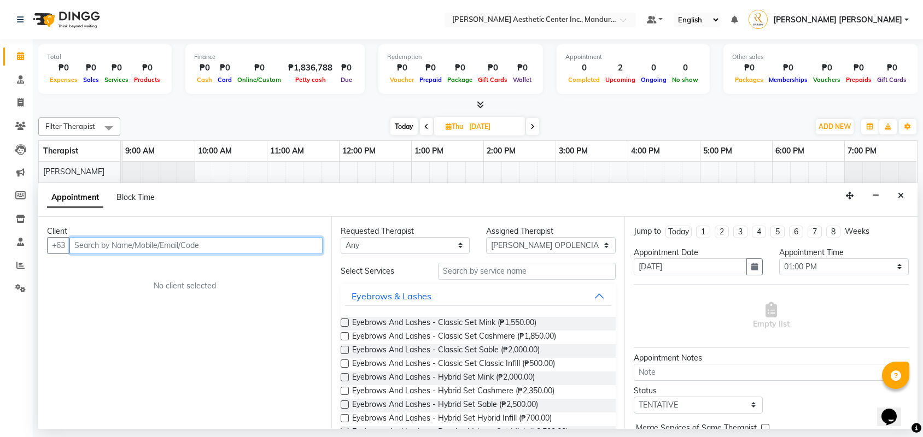
type input "m"
type input "[PERSON_NAME] [PERSON_NAME]"
click at [307, 244] on span "Add Client" at bounding box center [299, 245] width 37 height 10
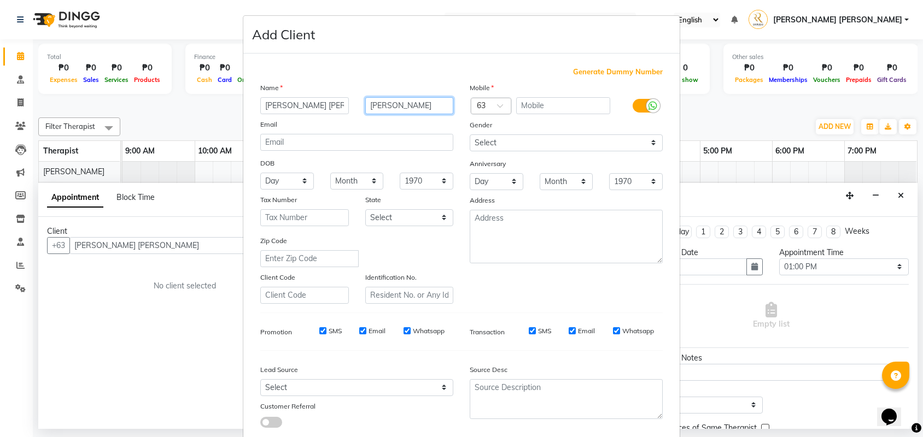
type input "[PERSON_NAME]"
click at [543, 113] on input "text" at bounding box center [563, 105] width 95 height 17
type input "9660553320"
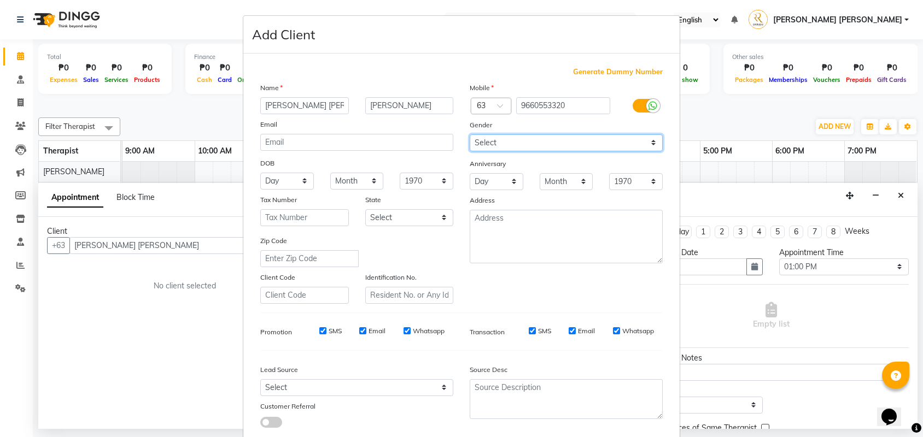
select select "[DEMOGRAPHIC_DATA]"
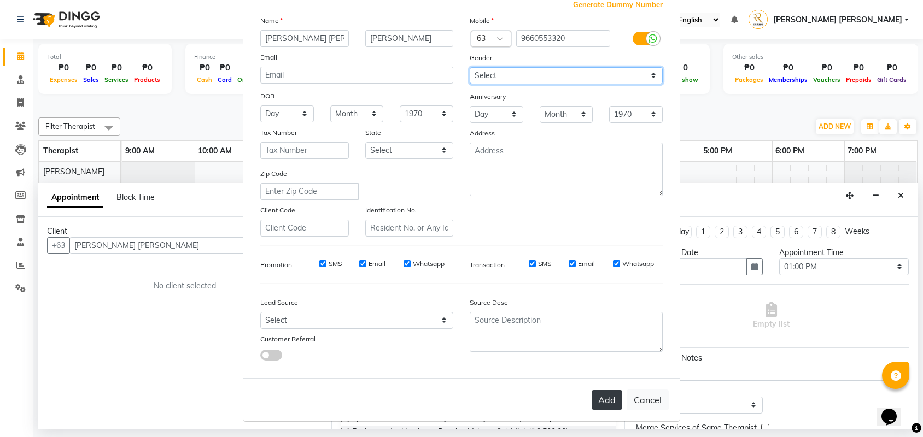
scroll to position [68, 0]
click at [602, 405] on button "Add" at bounding box center [606, 400] width 31 height 20
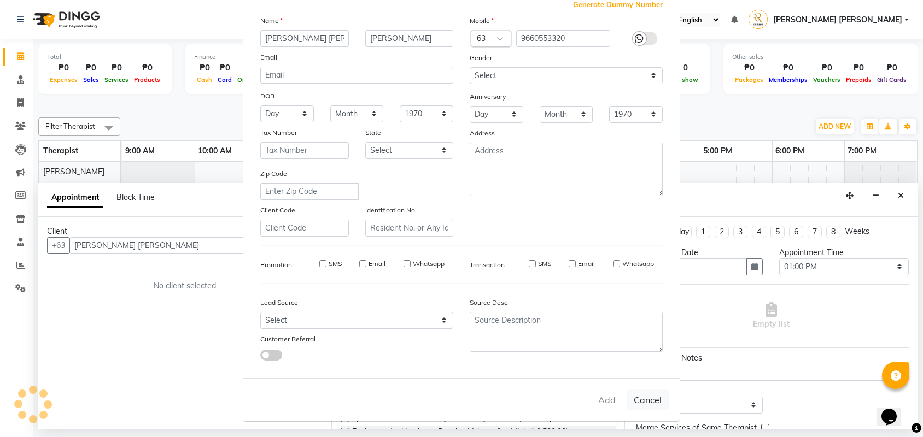
type input "9660553320"
select select
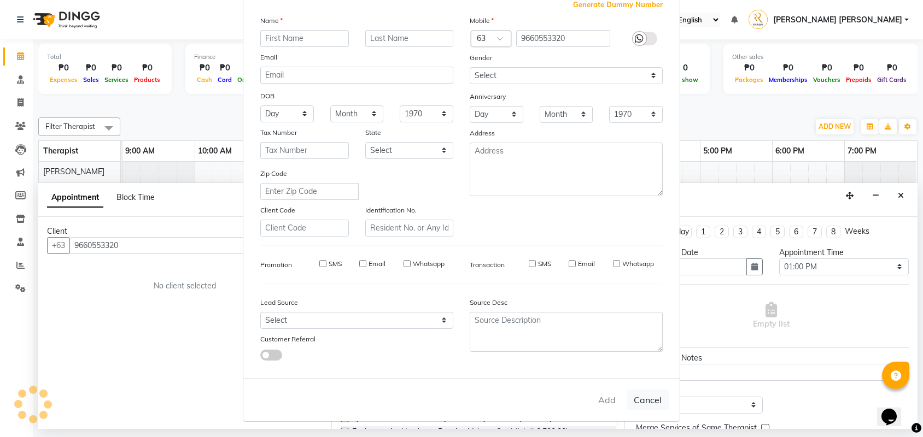
select select
checkbox input "false"
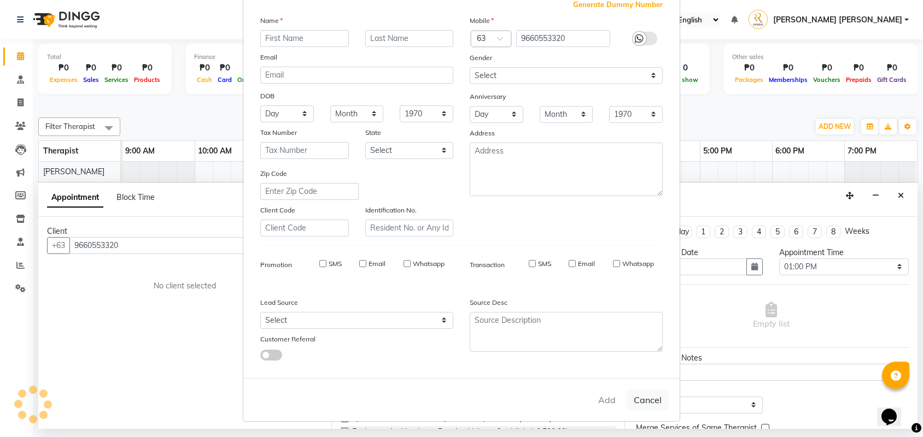
checkbox input "false"
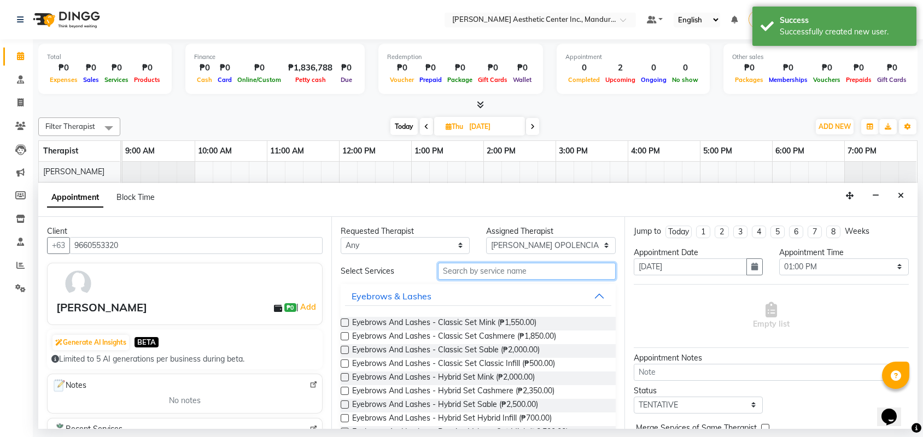
click at [497, 276] on input "text" at bounding box center [527, 271] width 178 height 17
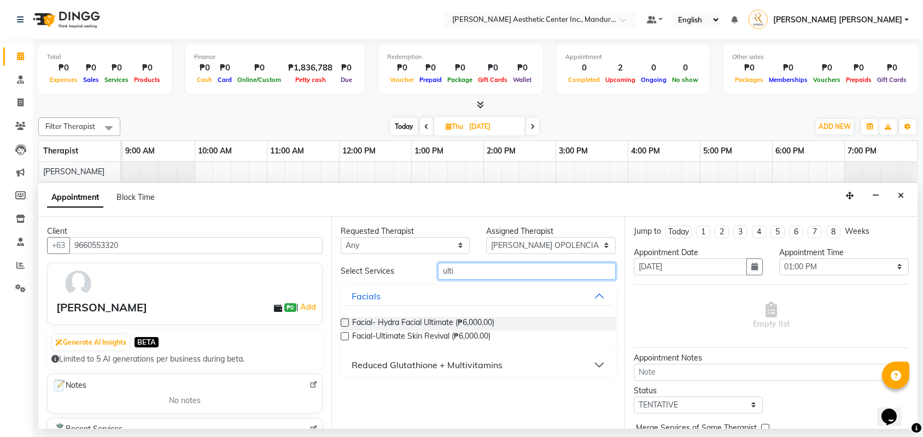
type input "ulti"
click at [345, 319] on label at bounding box center [345, 323] width 8 height 8
click at [345, 320] on input "checkbox" at bounding box center [344, 323] width 7 height 7
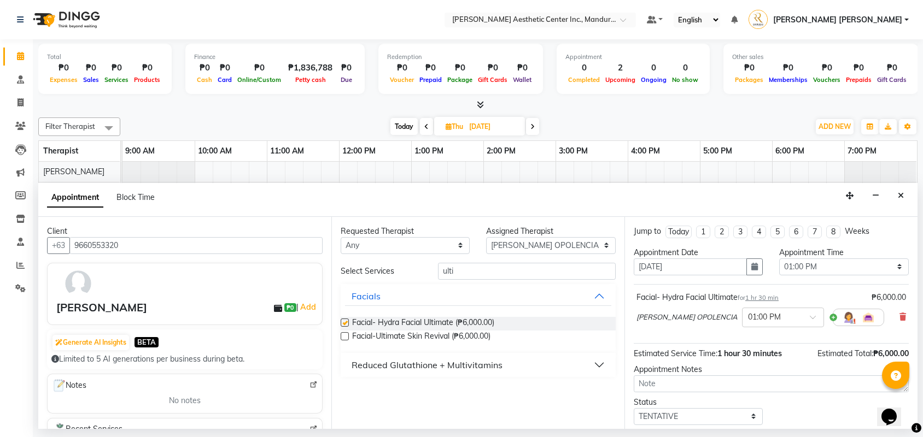
checkbox input "false"
click at [466, 272] on input "ulti" at bounding box center [527, 271] width 178 height 17
type input "u"
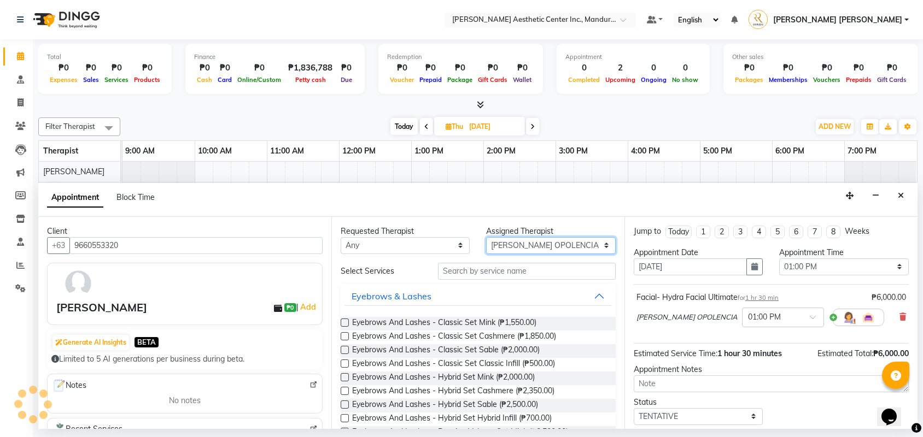
select select "46222"
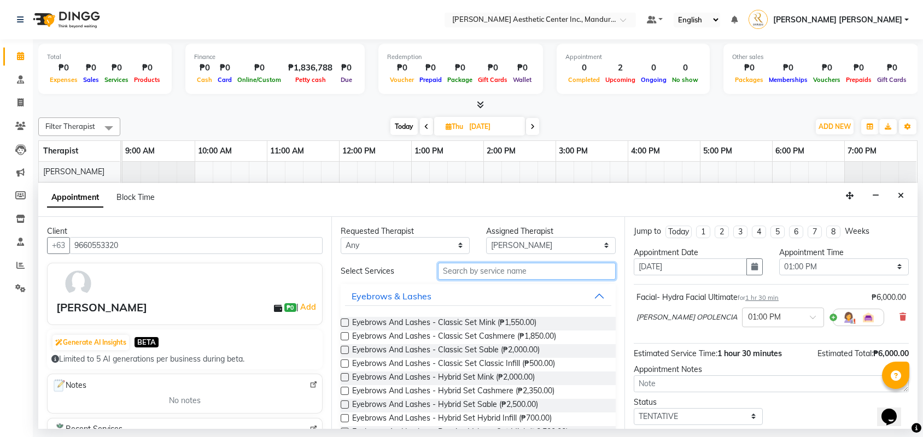
click at [519, 276] on input "text" at bounding box center [527, 271] width 178 height 17
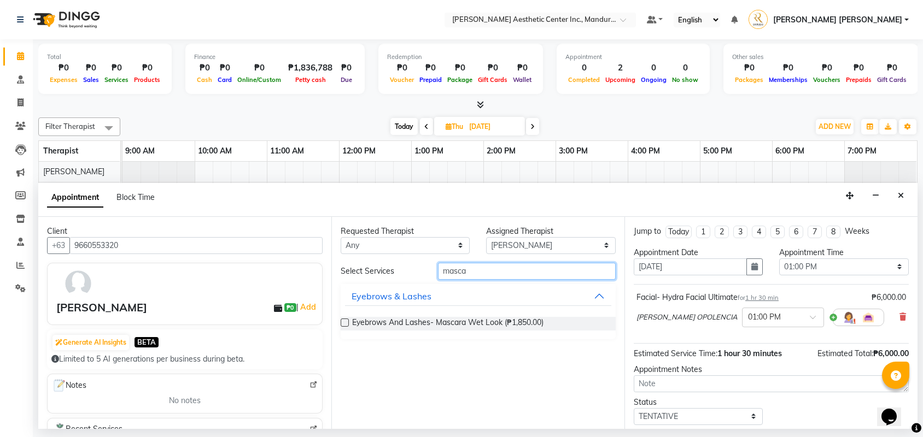
type input "masca"
click at [343, 324] on label at bounding box center [345, 323] width 8 height 8
click at [343, 324] on input "checkbox" at bounding box center [344, 323] width 7 height 7
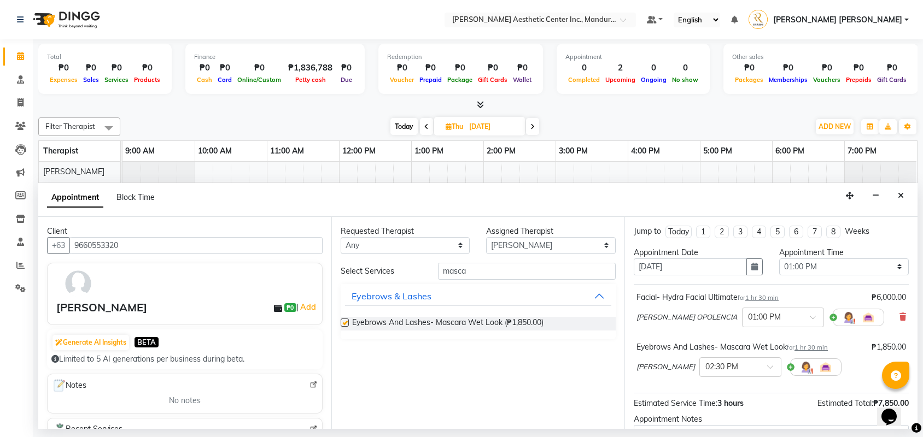
checkbox input "false"
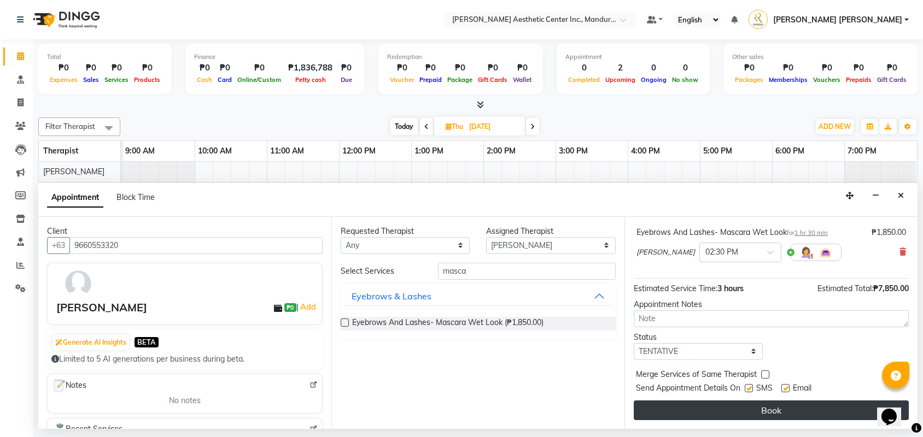
scroll to position [118, 0]
click at [789, 412] on button "Book" at bounding box center [770, 411] width 275 height 20
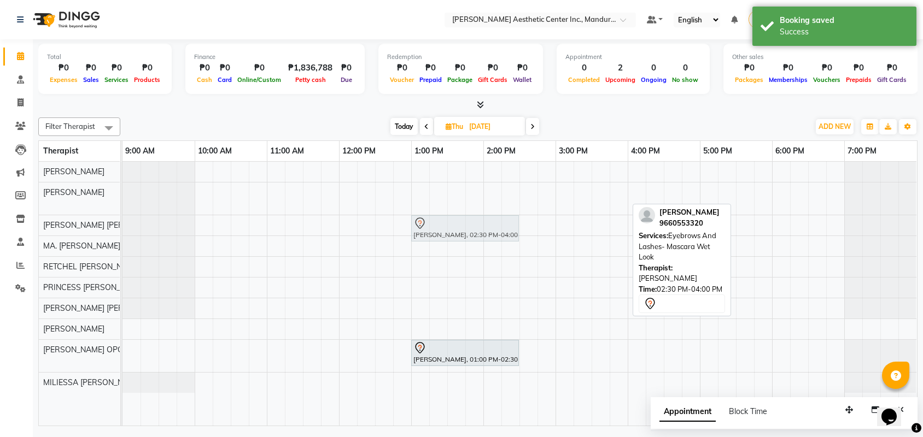
drag, startPoint x: 574, startPoint y: 192, endPoint x: 461, endPoint y: 227, distance: 117.9
click at [461, 227] on tbody "[PERSON_NAME], 02:30 PM-04:00 PM, Eyebrows And Lashes- Mascara Wet Look [PERSON…" at bounding box center [519, 277] width 794 height 231
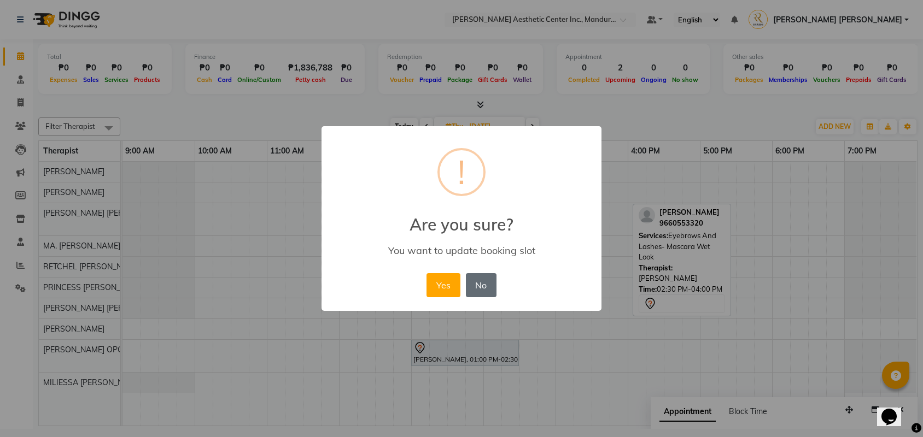
click at [472, 284] on button "No" at bounding box center [481, 285] width 31 height 24
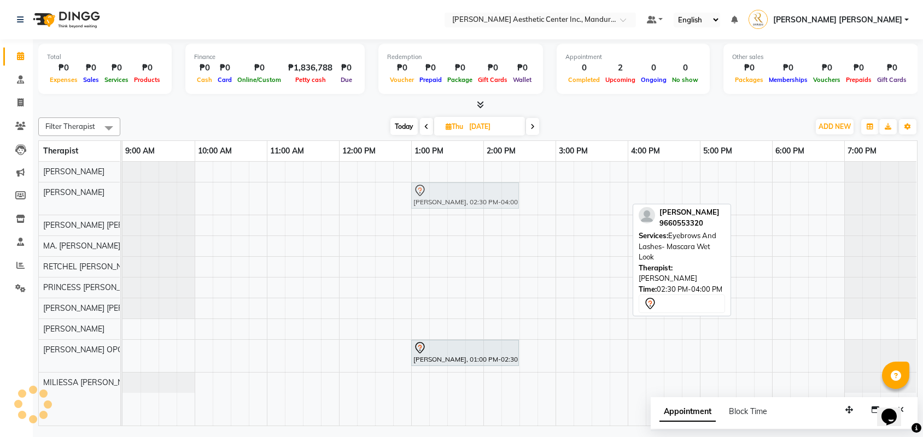
drag, startPoint x: 548, startPoint y: 191, endPoint x: 446, endPoint y: 212, distance: 103.9
click at [446, 212] on div "[PERSON_NAME], 02:30 PM-04:00 PM, Eyebrows And Lashes- Mascara Wet Look [PERSON…" at bounding box center [519, 294] width 794 height 264
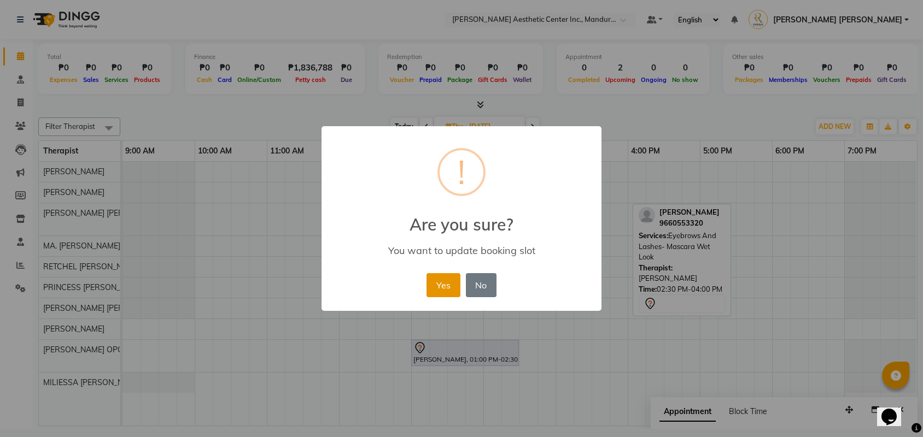
click at [449, 291] on button "Yes" at bounding box center [442, 285] width 33 height 24
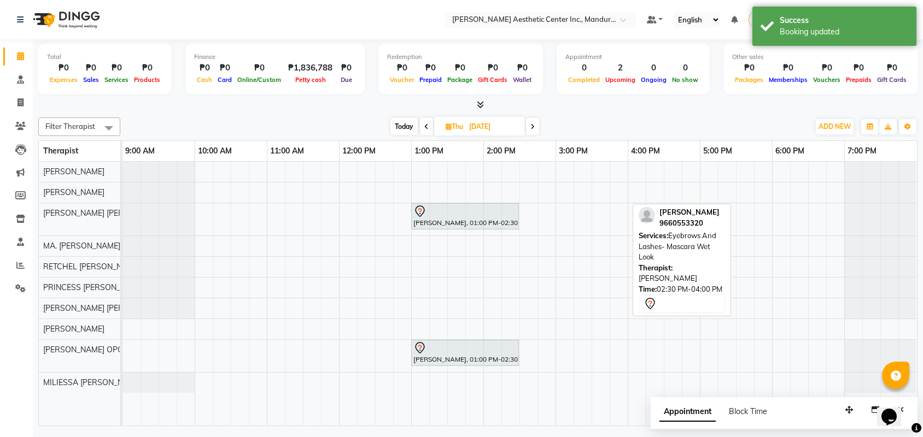
click at [405, 127] on span "Today" at bounding box center [403, 126] width 27 height 17
type input "[DATE]"
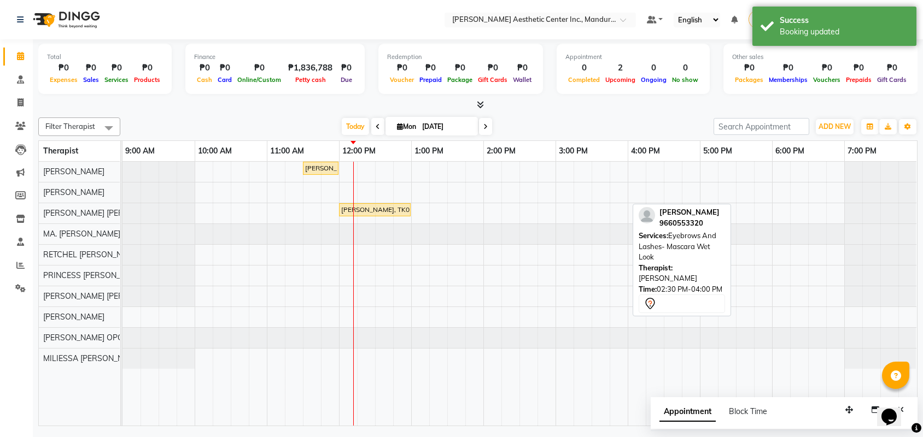
scroll to position [0, 0]
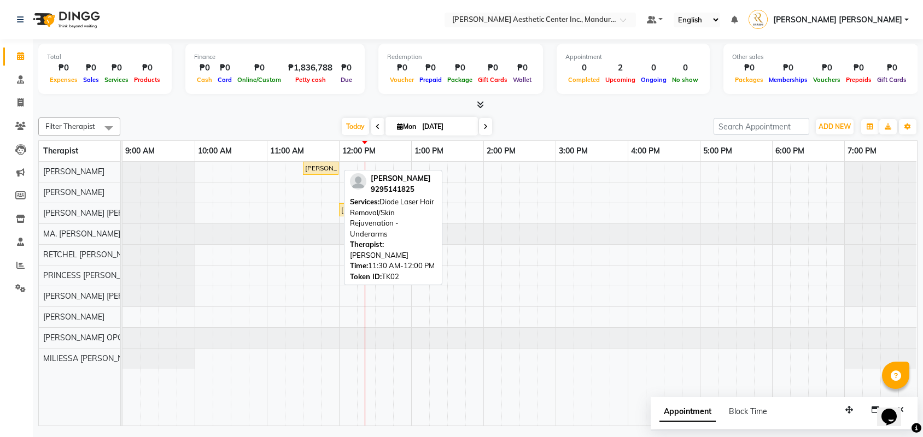
click at [318, 165] on div "[PERSON_NAME], TK02, 11:30 AM-12:00 PM, Diode Laser Hair Removal/Skin Rejuvenat…" at bounding box center [320, 168] width 33 height 10
click at [324, 168] on div "[PERSON_NAME], TK02, 11:30 AM-12:00 PM, Diode Laser Hair Removal/Skin Rejuvenat…" at bounding box center [320, 168] width 33 height 10
select select "1"
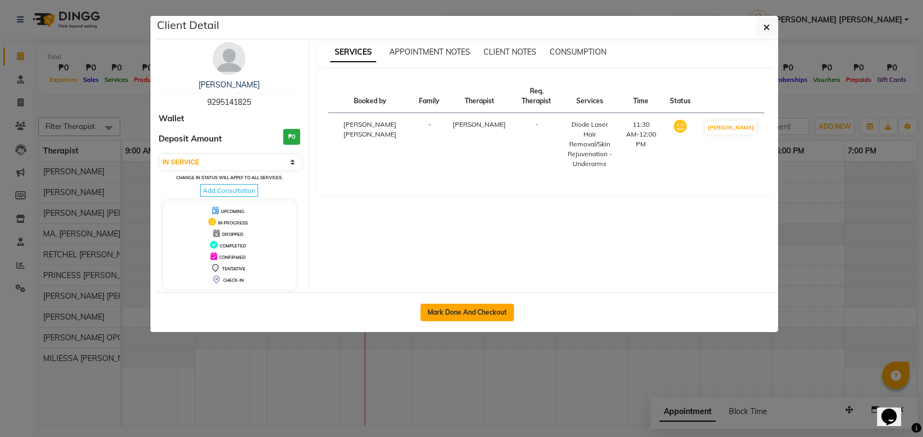
click at [477, 320] on button "Mark Done And Checkout" at bounding box center [466, 312] width 93 height 17
select select "6259"
select select "service"
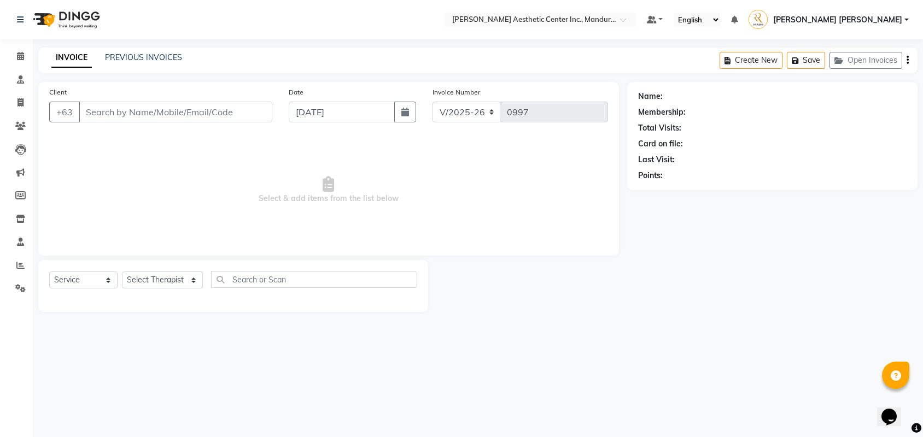
type input "9295141825"
select select "46220"
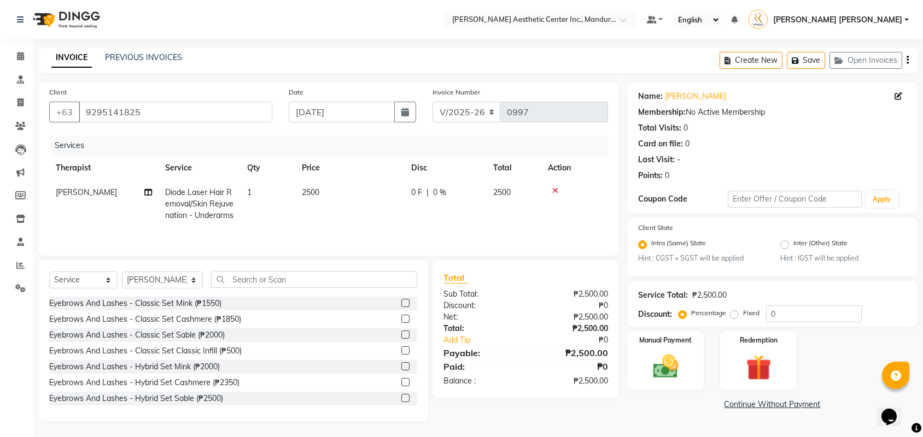
click at [252, 193] on td "1" at bounding box center [267, 204] width 55 height 48
select select "46220"
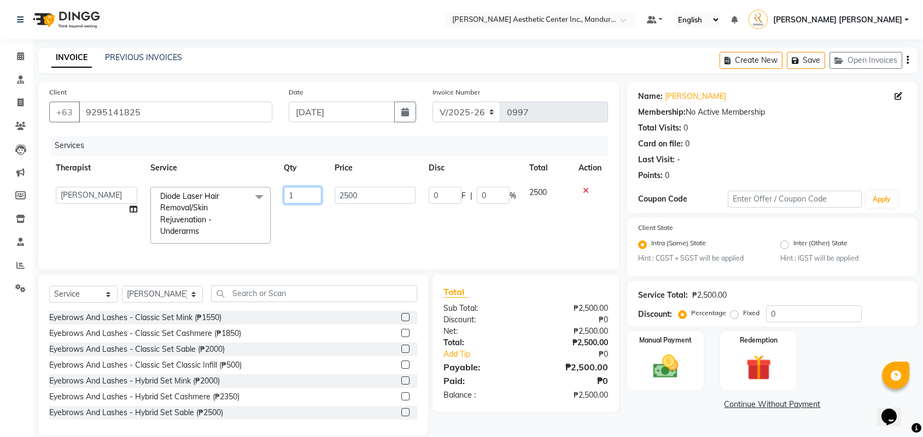
click at [302, 199] on input "1" at bounding box center [303, 195] width 38 height 17
type input "6"
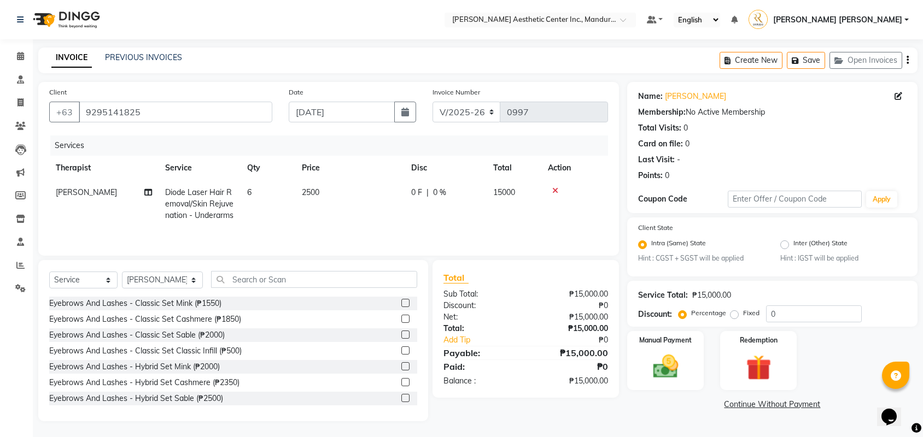
click at [271, 269] on div "Client [PHONE_NUMBER] Date [DATE] Invoice Number V/2025 V/[PHONE_NUMBER] Servic…" at bounding box center [328, 251] width 597 height 339
click at [245, 285] on input "text" at bounding box center [314, 279] width 206 height 17
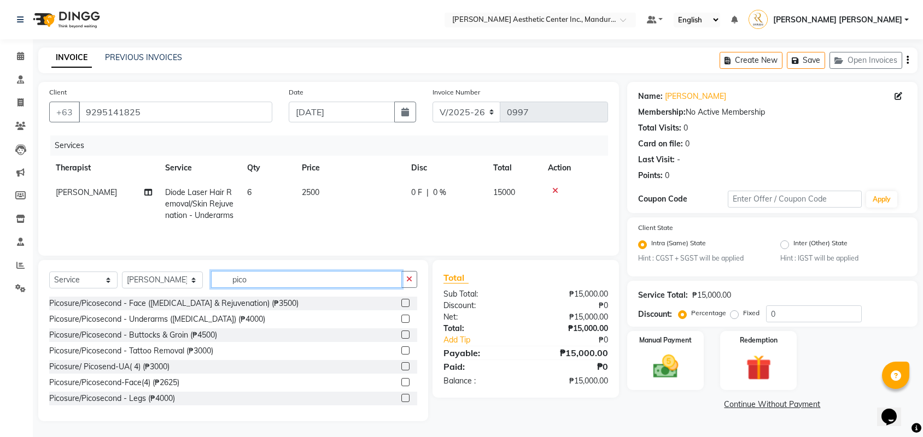
type input "pico"
click at [406, 323] on label at bounding box center [405, 319] width 8 height 8
click at [406, 323] on input "checkbox" at bounding box center [404, 319] width 7 height 7
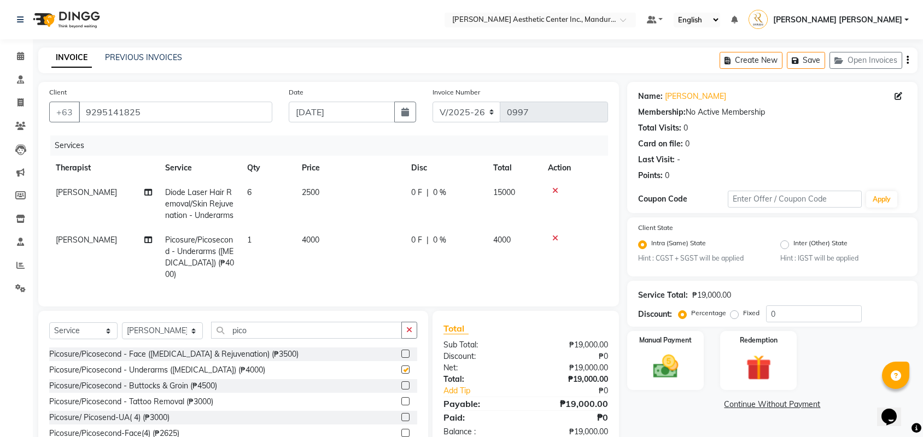
checkbox input "false"
select select "product"
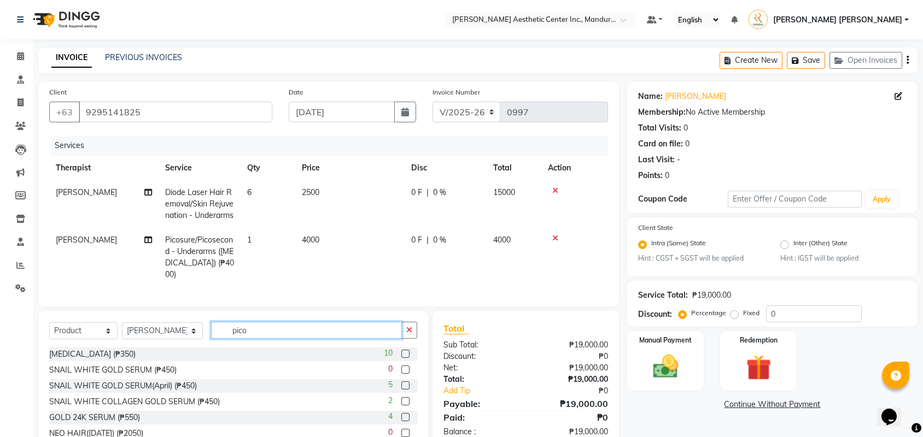
click at [266, 339] on input "pico" at bounding box center [306, 330] width 191 height 17
type input "p"
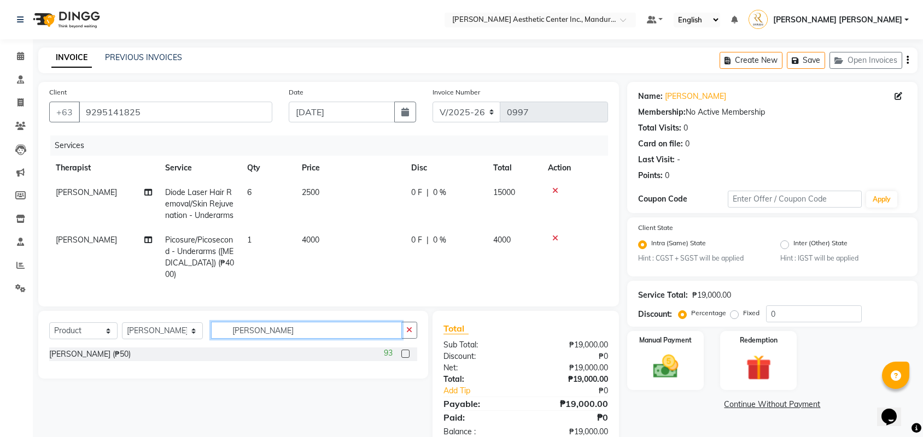
type input "[PERSON_NAME]"
click at [406, 358] on label at bounding box center [405, 354] width 8 height 8
click at [406, 358] on input "checkbox" at bounding box center [404, 354] width 7 height 7
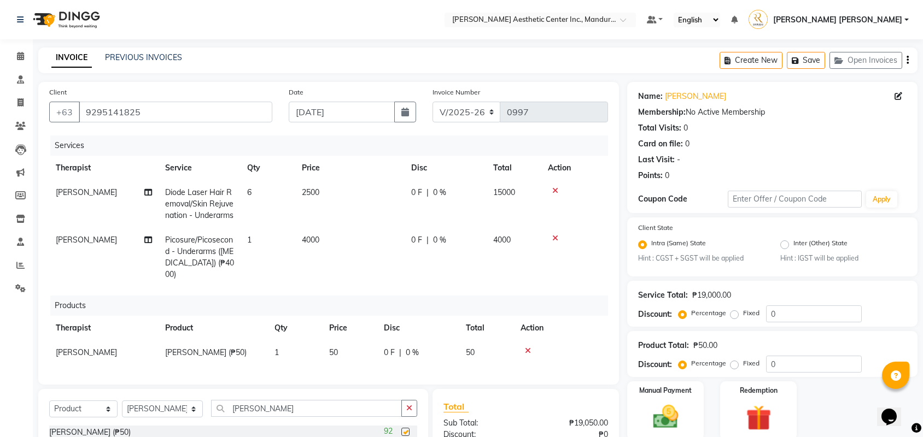
checkbox input "false"
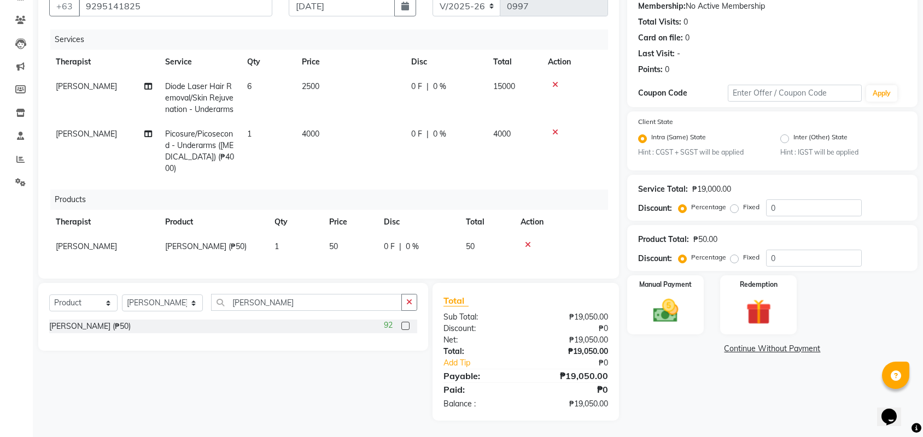
scroll to position [121, 0]
click at [696, 294] on div "Manual Payment" at bounding box center [665, 304] width 80 height 61
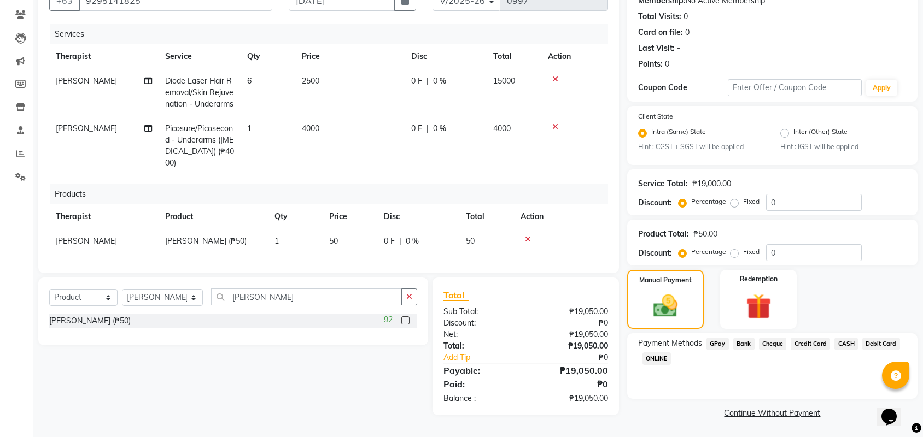
scroll to position [108, 0]
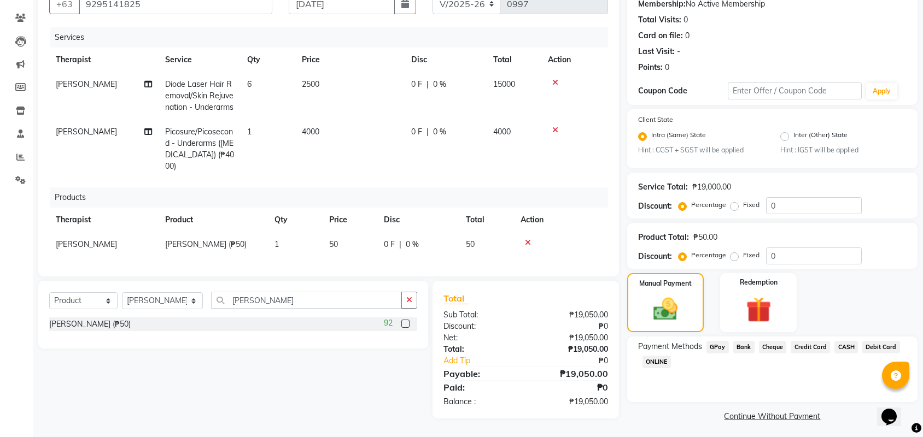
click at [822, 347] on span "Credit Card" at bounding box center [809, 347] width 39 height 13
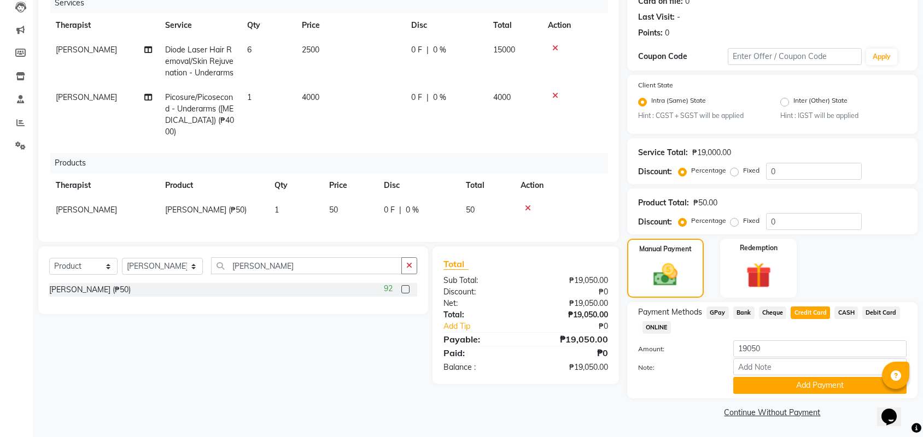
scroll to position [143, 0]
click at [822, 384] on button "Add Payment" at bounding box center [819, 385] width 173 height 17
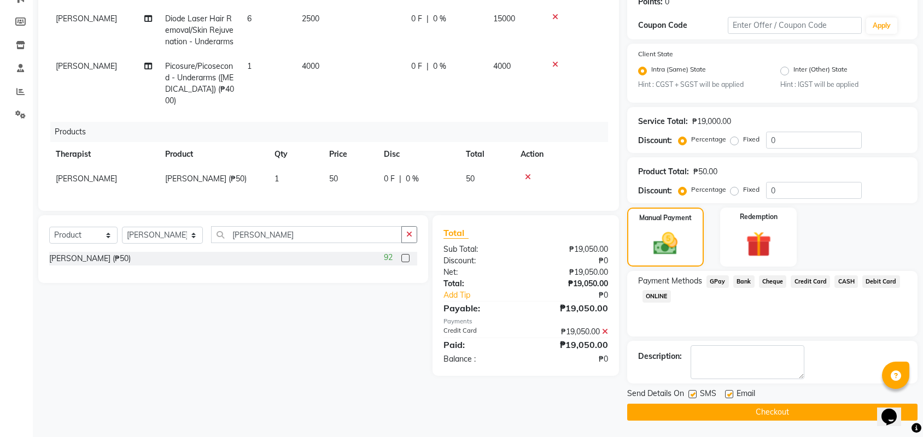
scroll to position [175, 0]
click at [791, 414] on button "Checkout" at bounding box center [772, 412] width 290 height 17
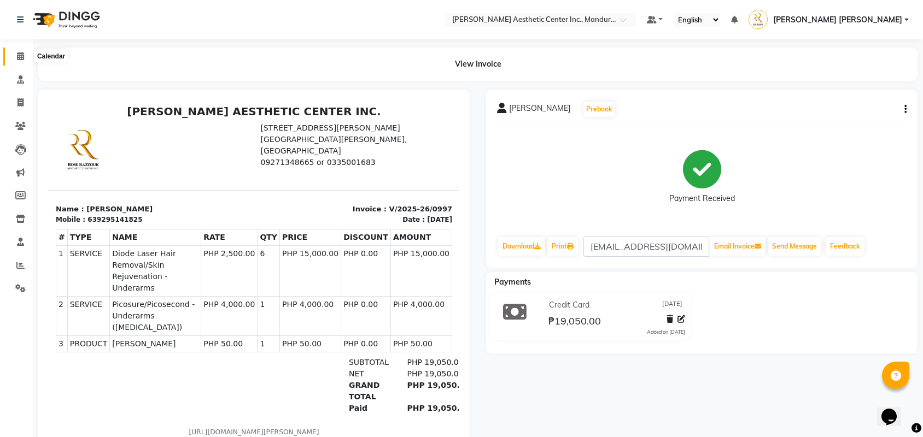
click at [21, 53] on icon at bounding box center [20, 56] width 7 height 8
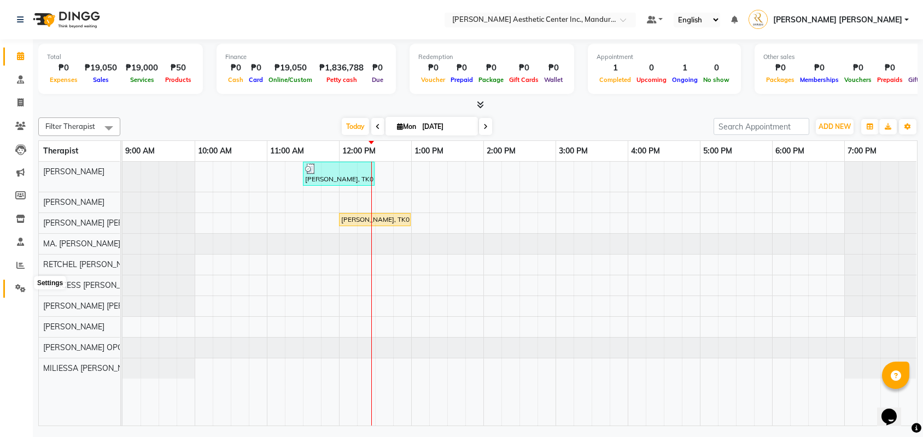
click at [22, 286] on icon at bounding box center [20, 288] width 10 height 8
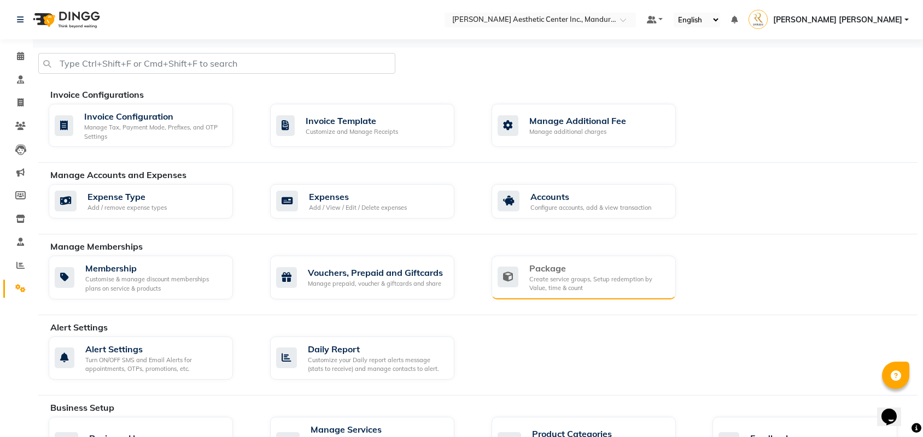
click at [608, 266] on div "Package" at bounding box center [598, 268] width 138 height 13
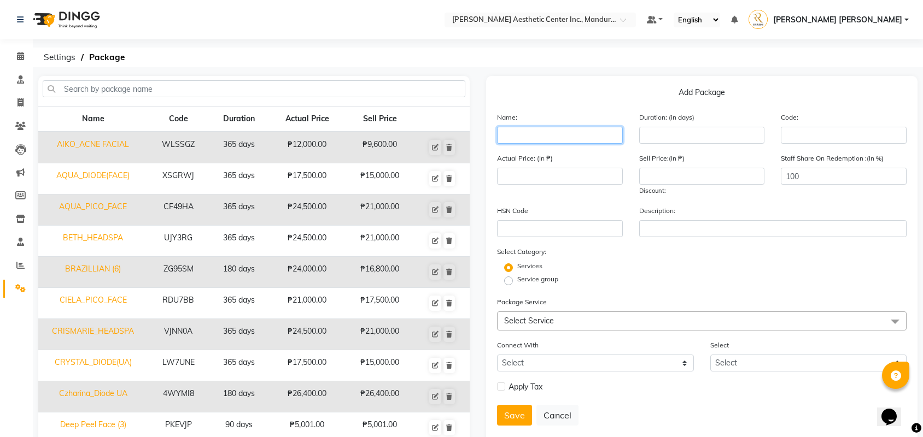
click at [549, 139] on input "text" at bounding box center [560, 135] width 126 height 17
type input "[PERSON_NAME]-UA"
click at [724, 136] on input "number" at bounding box center [702, 135] width 126 height 17
type input "365"
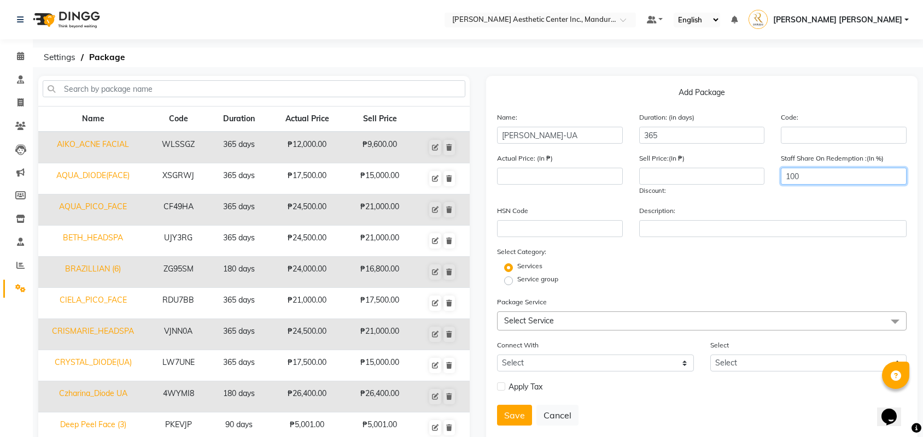
click at [829, 180] on input "100" at bounding box center [843, 176] width 126 height 17
type input "1"
type input "0"
click at [724, 179] on input "number" at bounding box center [702, 176] width 126 height 17
click at [508, 178] on input "number" at bounding box center [560, 176] width 126 height 17
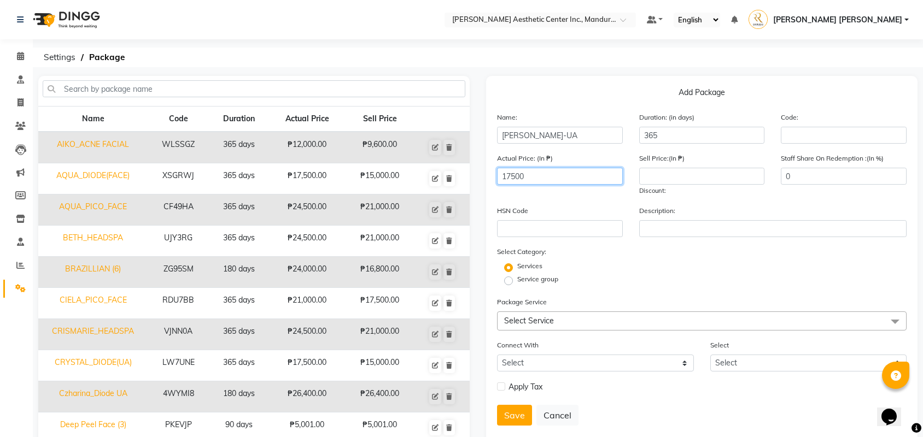
type input "17500"
click at [669, 173] on input "number" at bounding box center [702, 176] width 126 height 17
type input "15000"
click at [551, 322] on span "Select Service" at bounding box center [529, 321] width 50 height 10
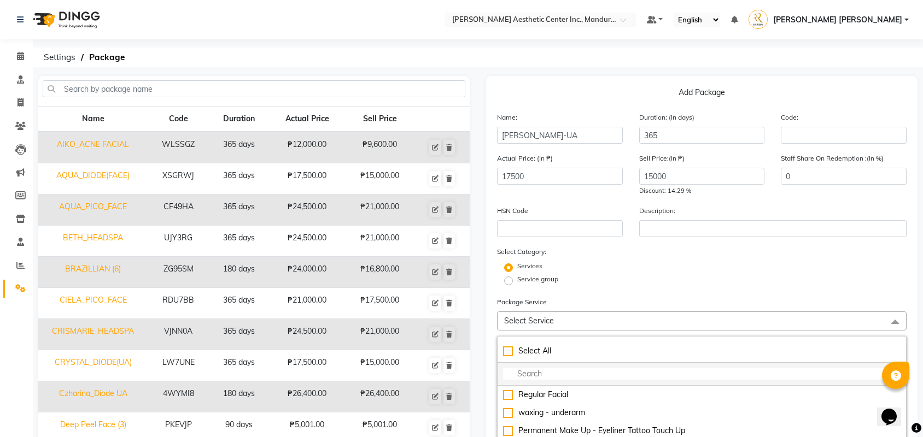
click at [564, 381] on li at bounding box center [701, 374] width 408 height 23
click at [552, 376] on input "multiselect-search" at bounding box center [701, 373] width 397 height 11
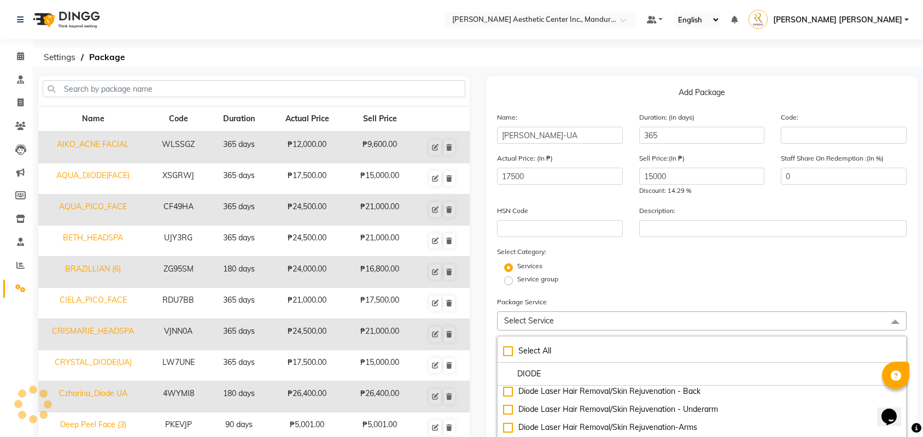
scroll to position [147, 0]
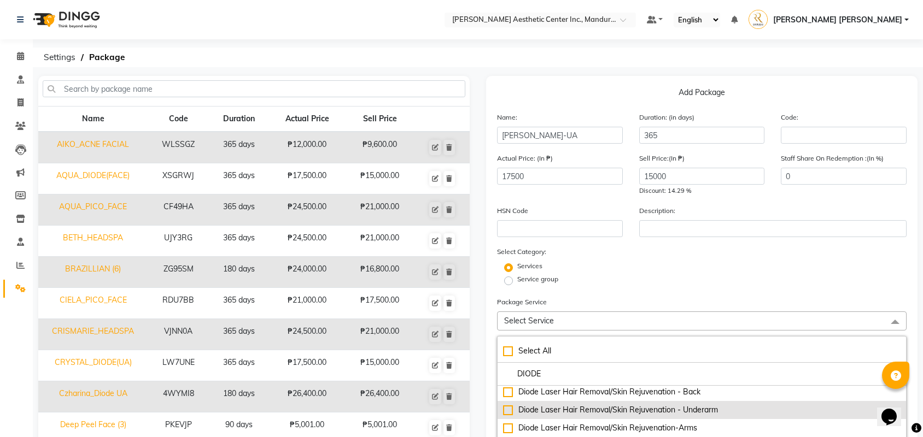
type input "DIODE"
click at [560, 412] on div "Diode Laser Hair Removal/Skin Rejuvenation - Underarm" at bounding box center [701, 409] width 397 height 11
checkbox input "true"
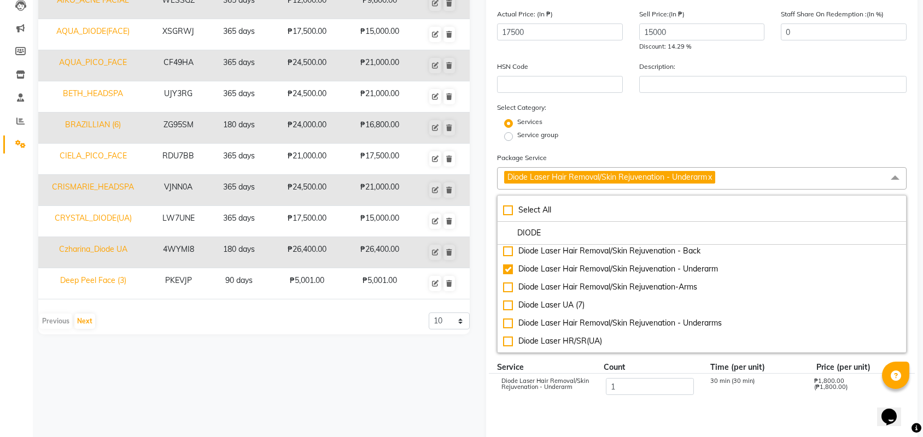
scroll to position [126, 0]
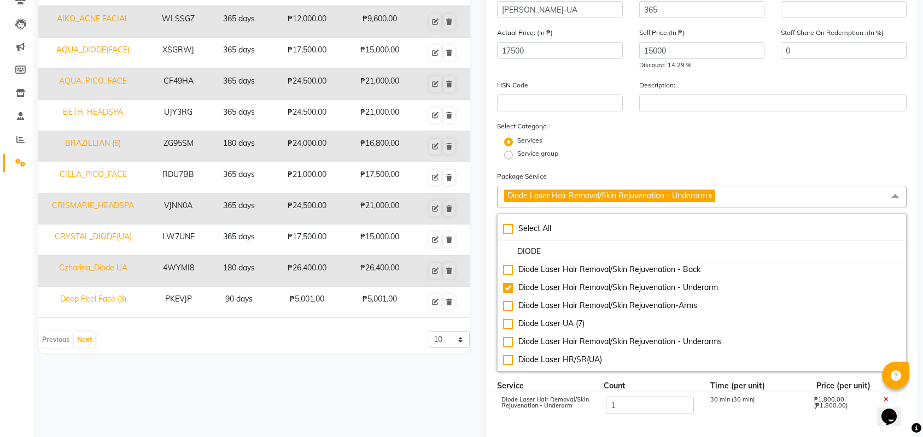
click at [712, 196] on link "x" at bounding box center [709, 196] width 5 height 10
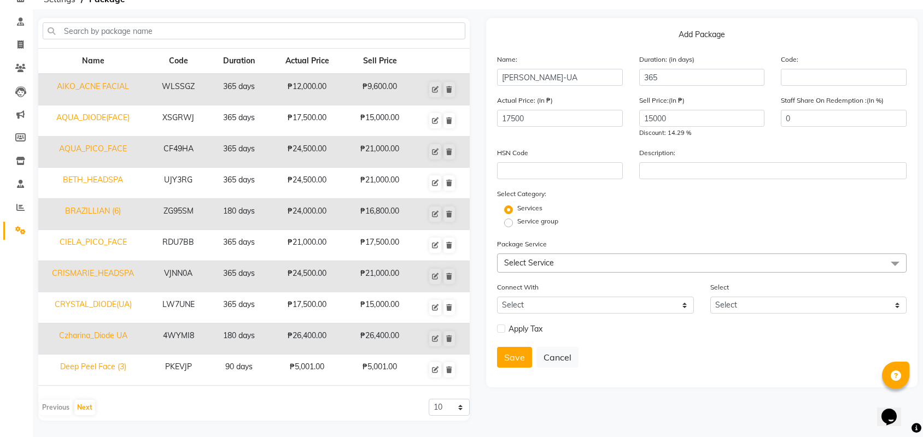
scroll to position [60, 0]
click at [577, 263] on span "Select Service" at bounding box center [701, 263] width 409 height 19
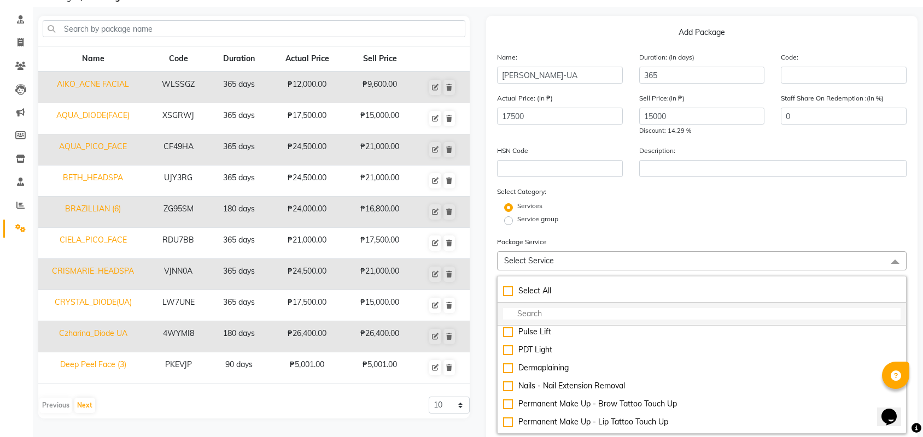
click at [567, 318] on input "multiselect-search" at bounding box center [701, 313] width 397 height 11
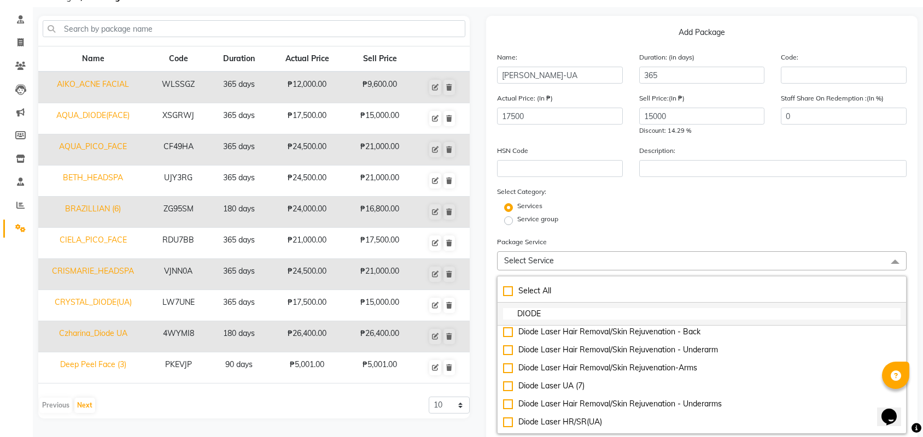
type input "DIODE"
checkbox input "true"
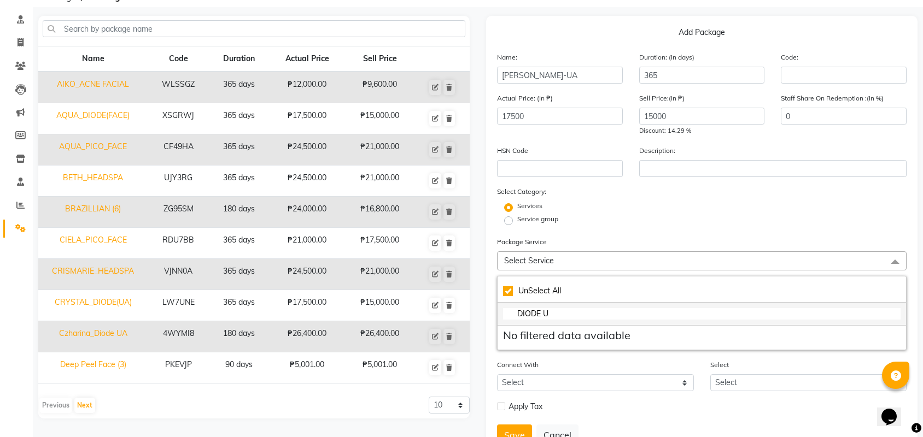
scroll to position [0, 0]
type input "DIODE U"
checkbox input "false"
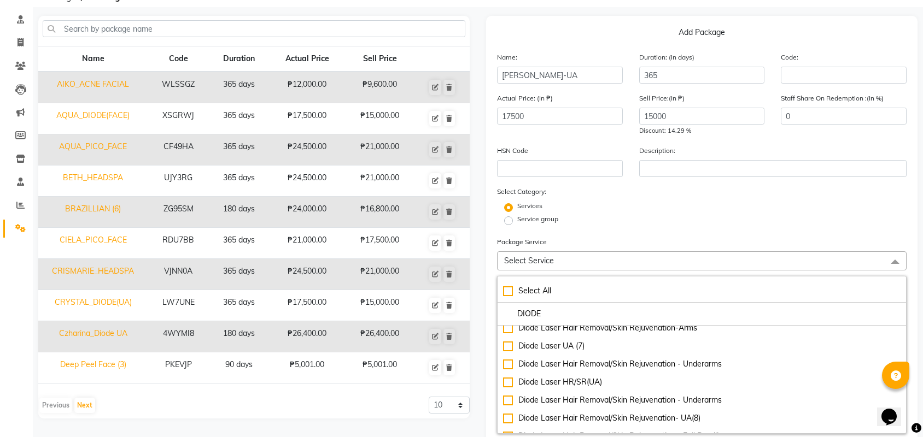
scroll to position [201, 0]
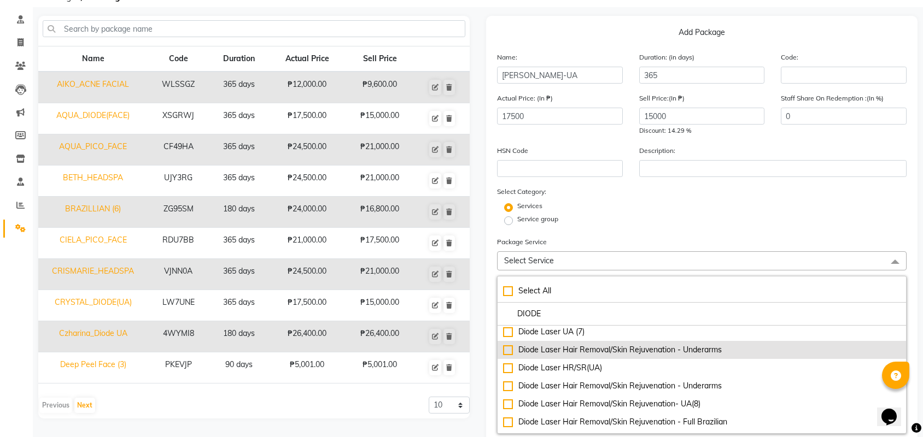
type input "DIODE"
click at [590, 353] on div "Diode Laser Hair Removal/Skin Rejuvenation - Underarms" at bounding box center [701, 349] width 397 height 11
checkbox input "true"
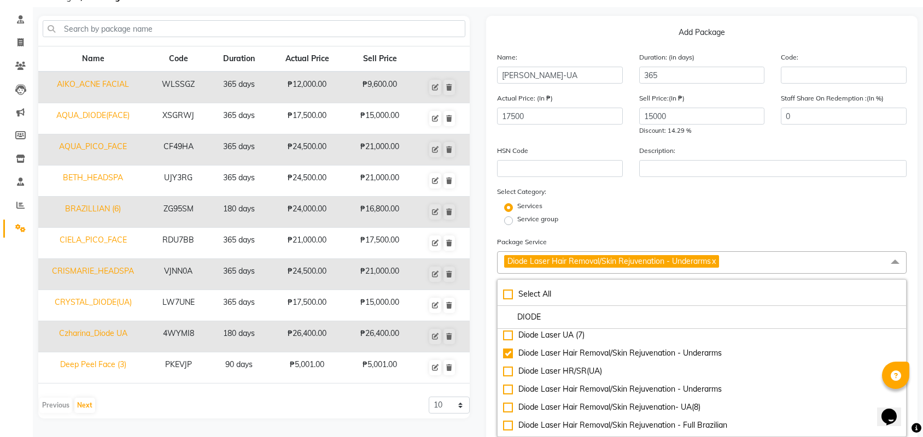
click at [772, 219] on div "Service group" at bounding box center [702, 220] width 426 height 13
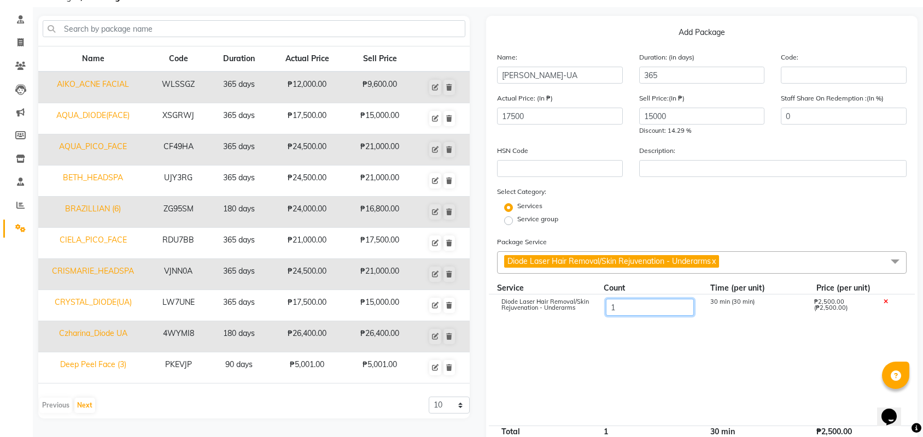
click at [627, 316] on input "1" at bounding box center [650, 307] width 88 height 17
type input "6"
type input "7"
click at [659, 408] on cdk-virtual-scroll-viewport "Diode Laser Hair Removal/Skin Rejuvenation - Underarms 7 210 min (30 min) ₱17,5…" at bounding box center [701, 360] width 409 height 131
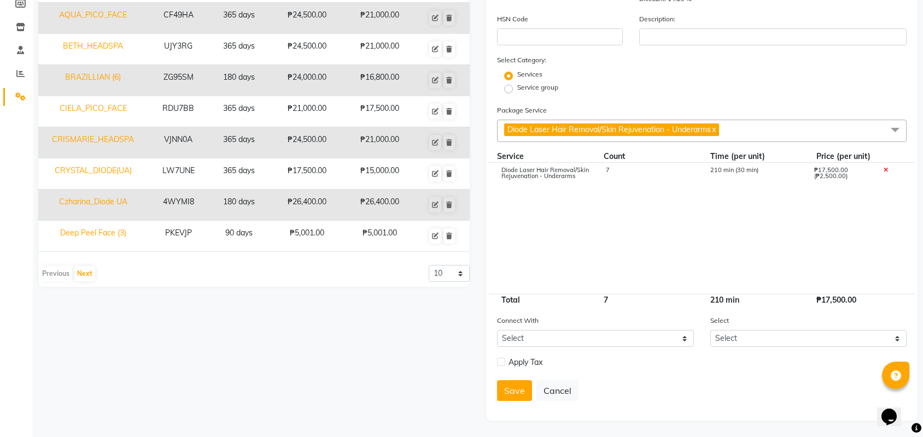
scroll to position [206, 0]
click at [508, 390] on button "Save" at bounding box center [514, 390] width 35 height 21
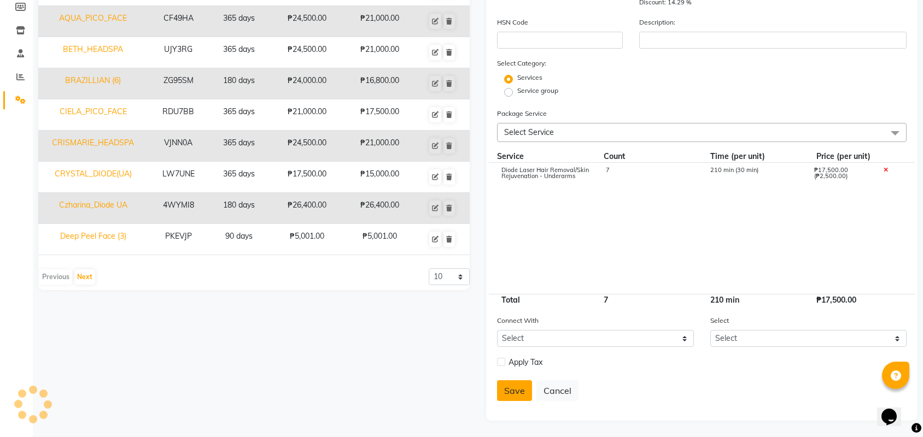
select select
checkbox input "false"
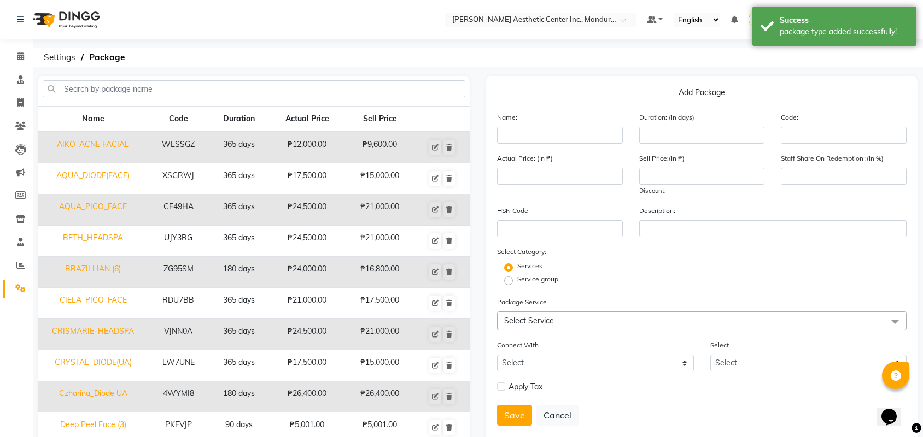
scroll to position [0, 0]
click at [20, 124] on icon at bounding box center [20, 126] width 10 height 8
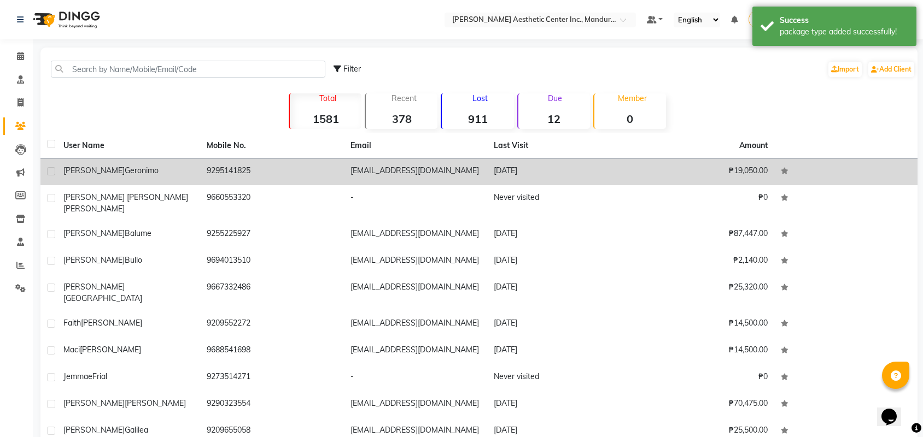
click at [169, 173] on div "[PERSON_NAME]" at bounding box center [128, 170] width 130 height 11
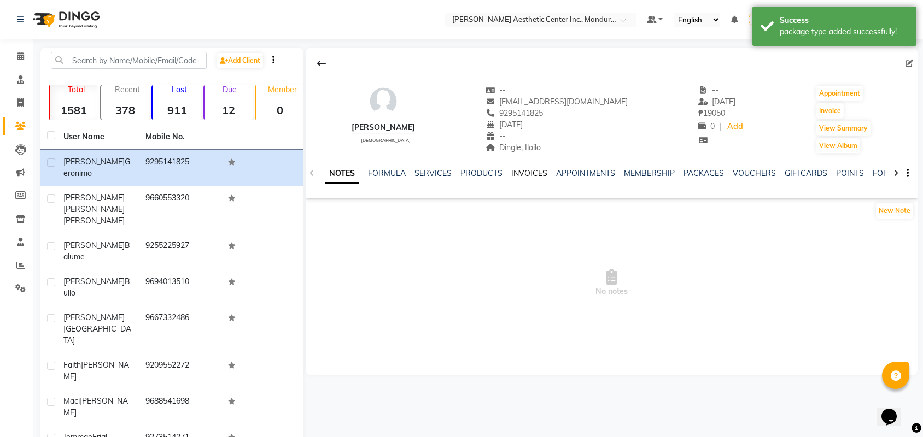
click at [537, 173] on link "INVOICES" at bounding box center [529, 173] width 36 height 10
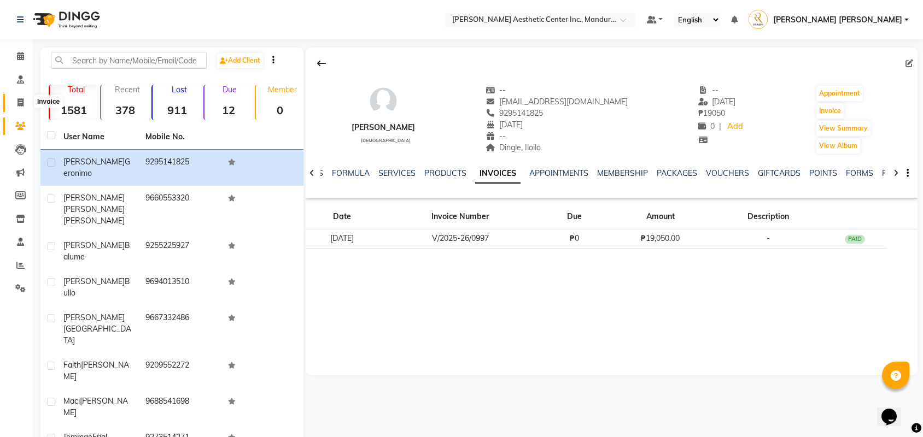
click at [19, 101] on icon at bounding box center [20, 102] width 6 height 8
select select "service"
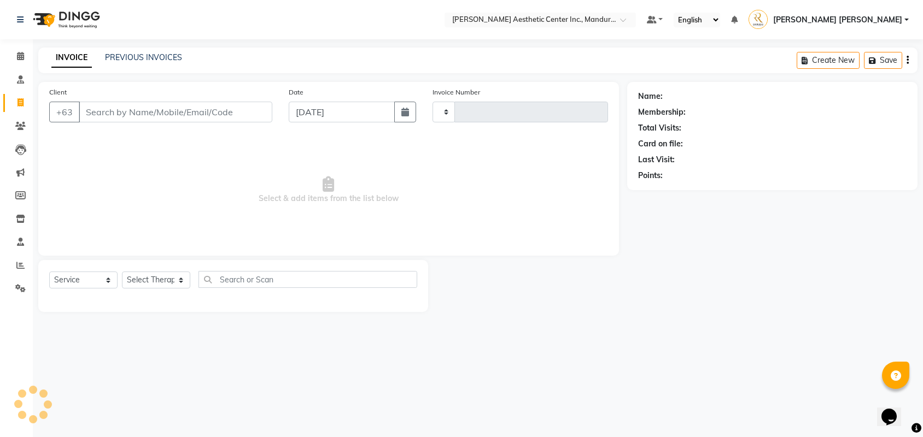
type input "0998"
select select "6259"
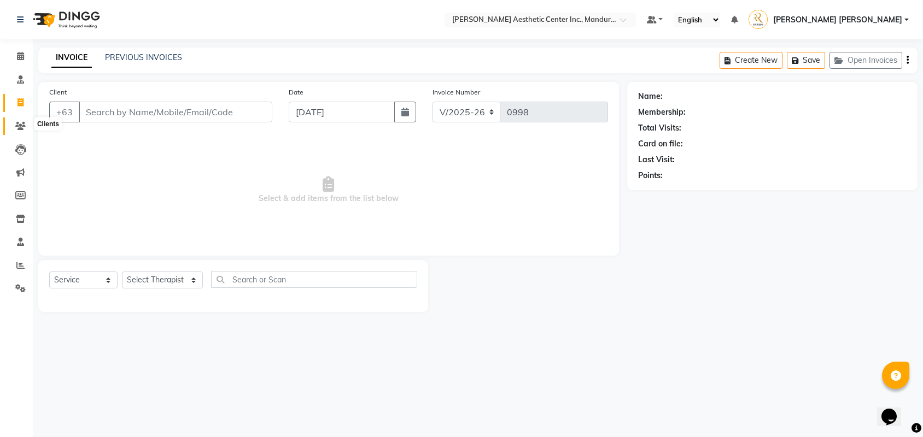
click at [22, 125] on icon at bounding box center [20, 126] width 10 height 8
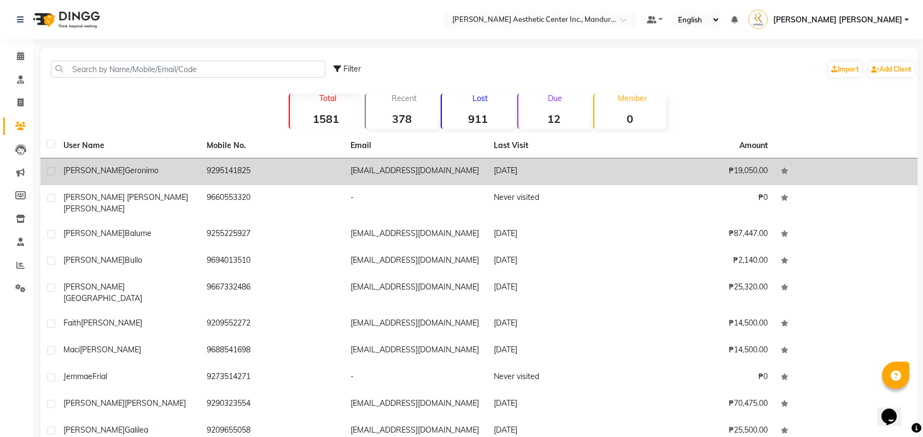
click at [184, 178] on td "[PERSON_NAME]" at bounding box center [128, 171] width 143 height 27
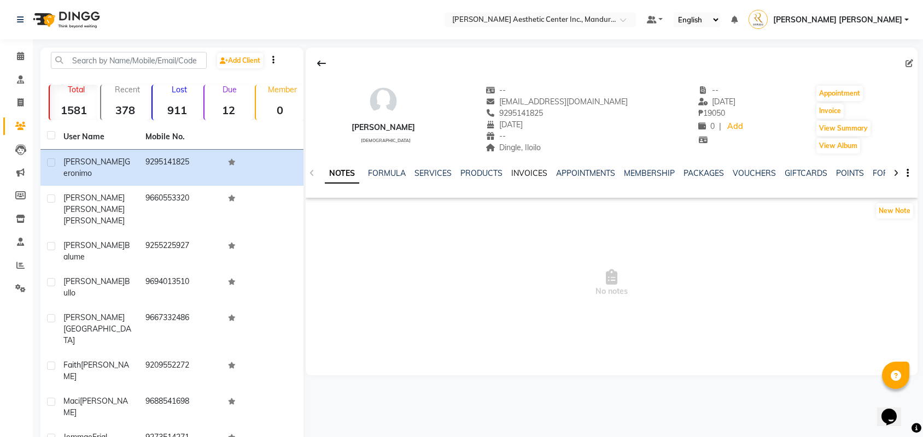
click at [525, 175] on link "INVOICES" at bounding box center [529, 173] width 36 height 10
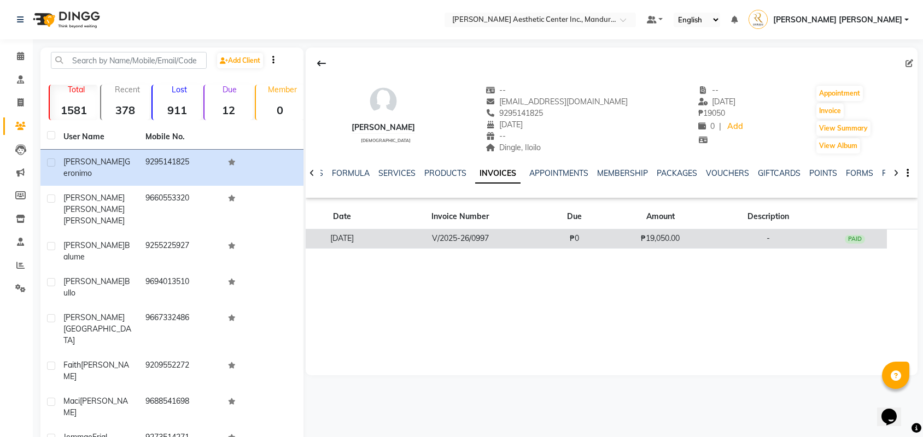
click at [575, 237] on td "₱0" at bounding box center [574, 239] width 65 height 19
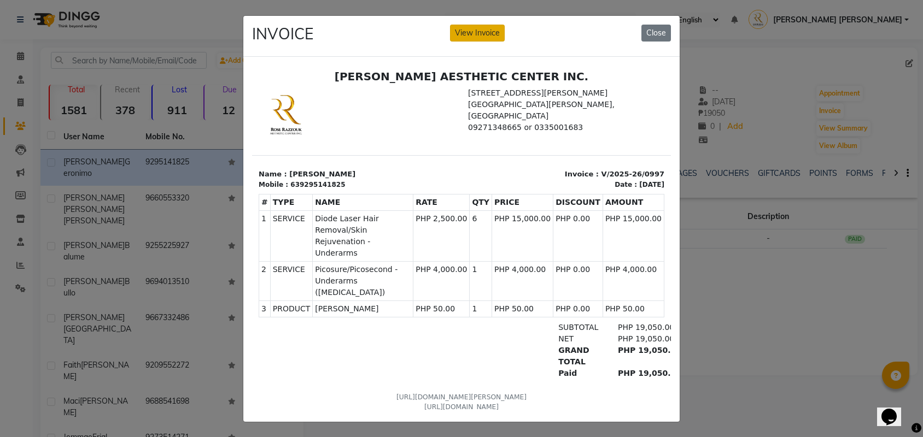
click at [481, 33] on button "View Invoice" at bounding box center [477, 33] width 55 height 17
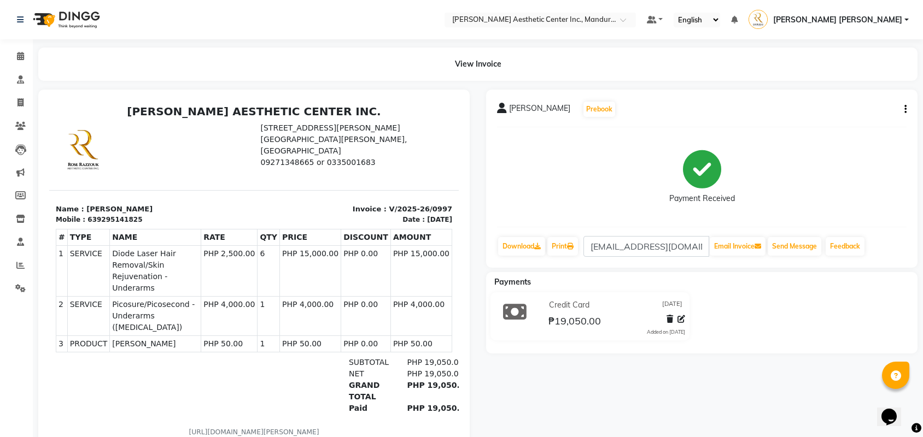
click at [903, 106] on button "button" at bounding box center [903, 109] width 7 height 11
click at [850, 124] on div "Edit Invoice" at bounding box center [850, 123] width 75 height 14
select select "service"
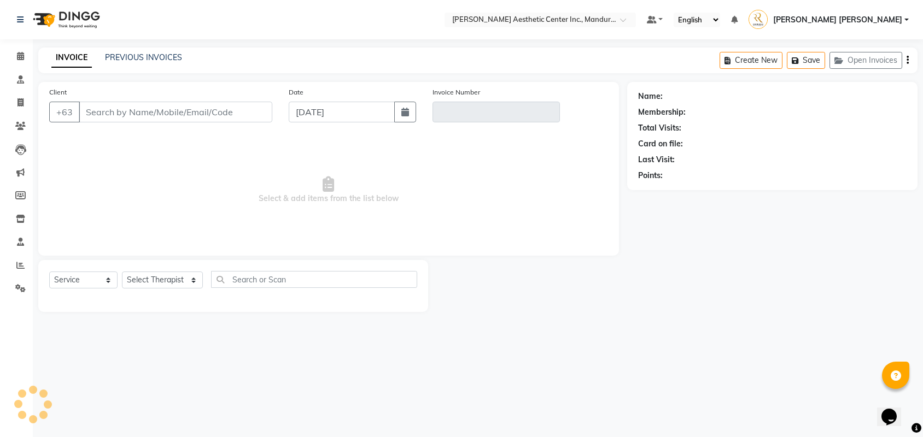
type input "9295141825"
type input "V/2025-26/0997"
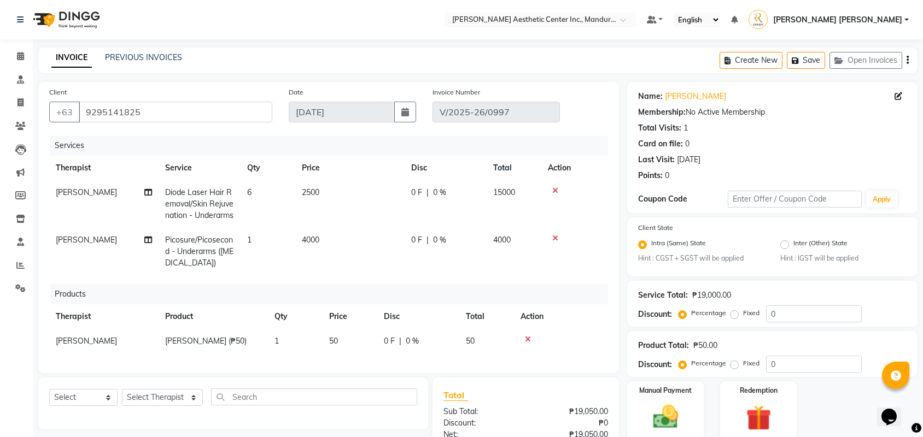
click at [554, 192] on icon at bounding box center [555, 191] width 6 height 8
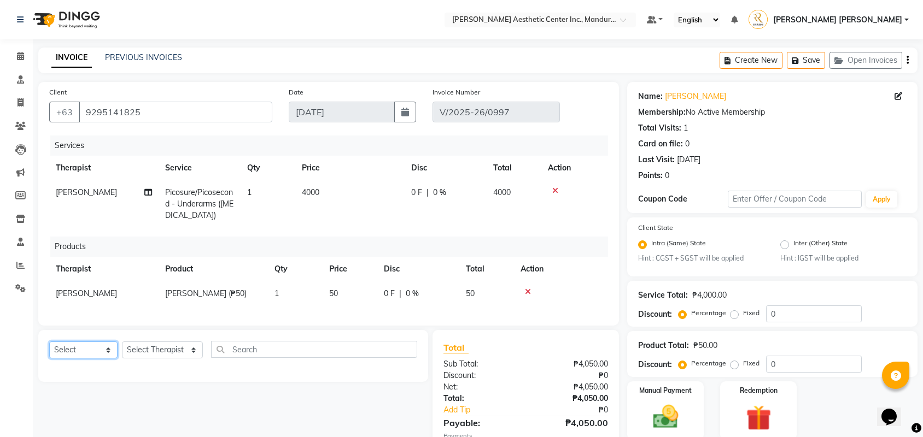
select select "package"
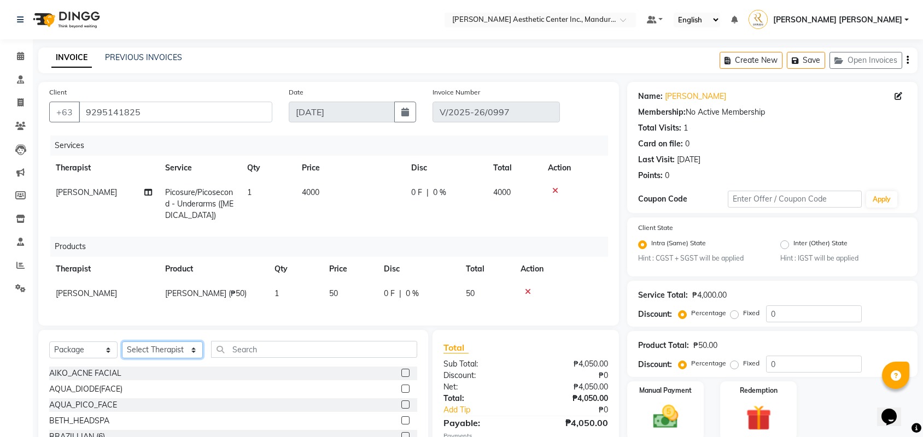
select select "46220"
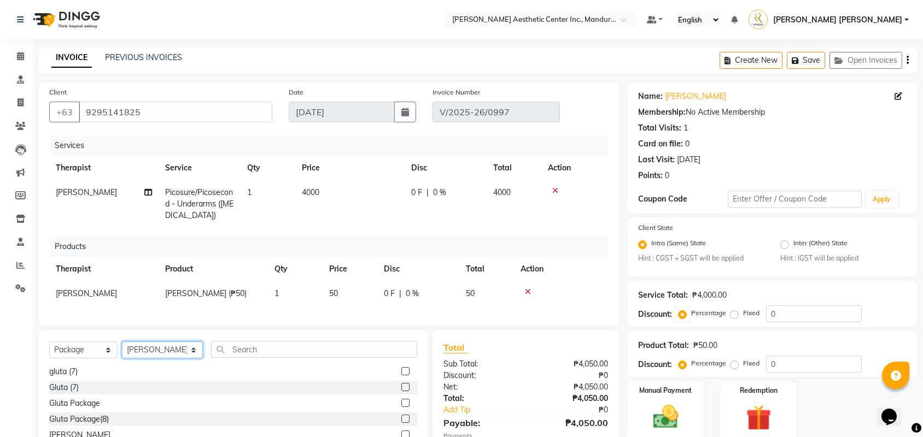
scroll to position [595, 0]
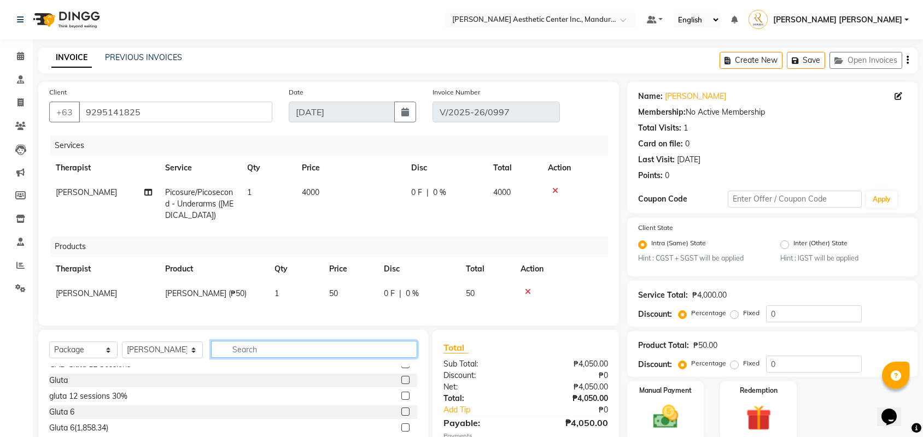
click at [268, 351] on input "text" at bounding box center [314, 349] width 206 height 17
type input "[PERSON_NAME]"
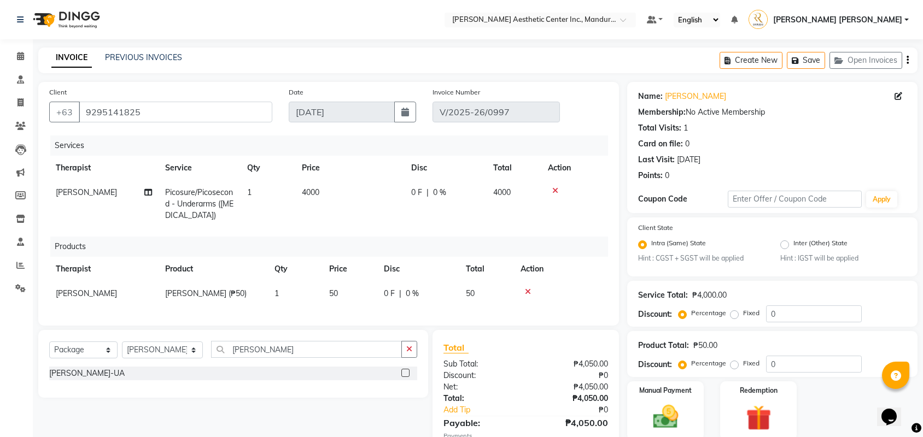
click at [406, 374] on label at bounding box center [405, 373] width 8 height 8
click at [406, 374] on input "checkbox" at bounding box center [404, 373] width 7 height 7
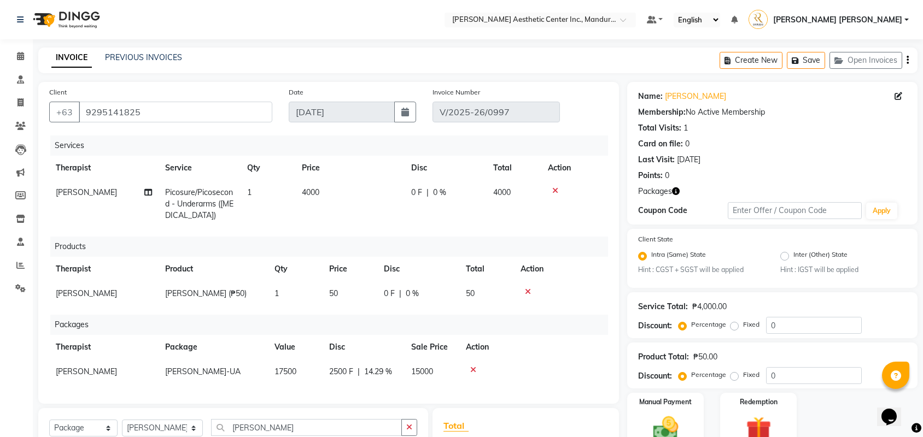
checkbox input "false"
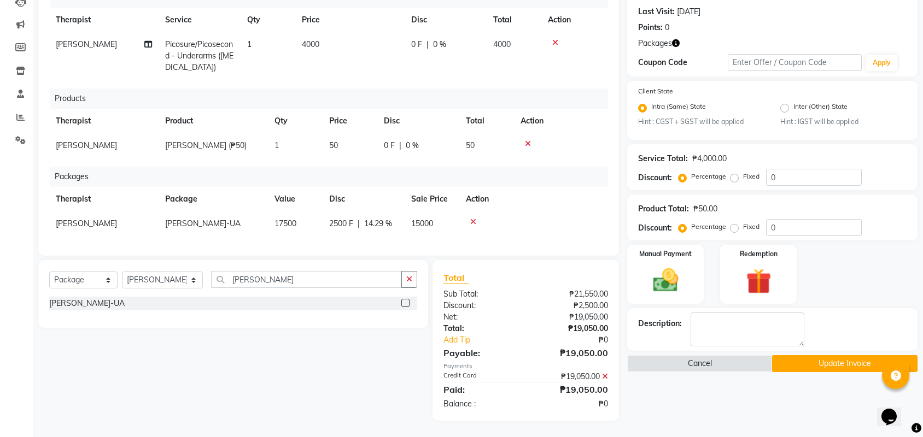
scroll to position [152, 0]
click at [831, 360] on button "Update Invoice" at bounding box center [844, 363] width 145 height 17
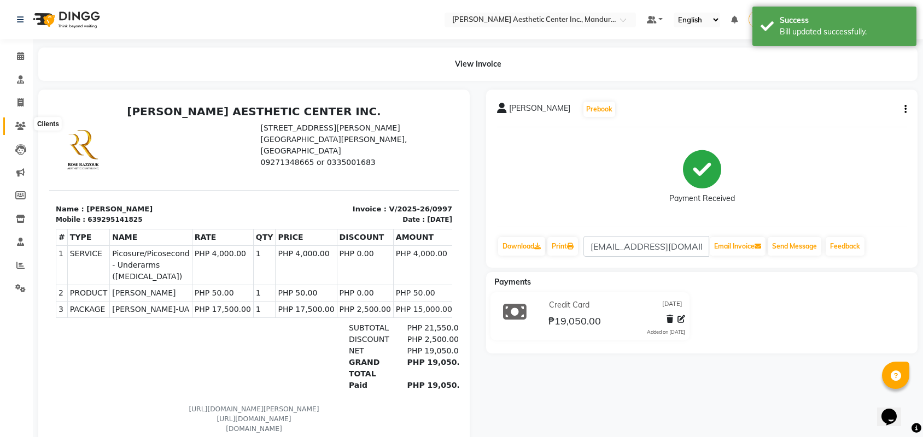
click at [20, 124] on icon at bounding box center [20, 126] width 10 height 8
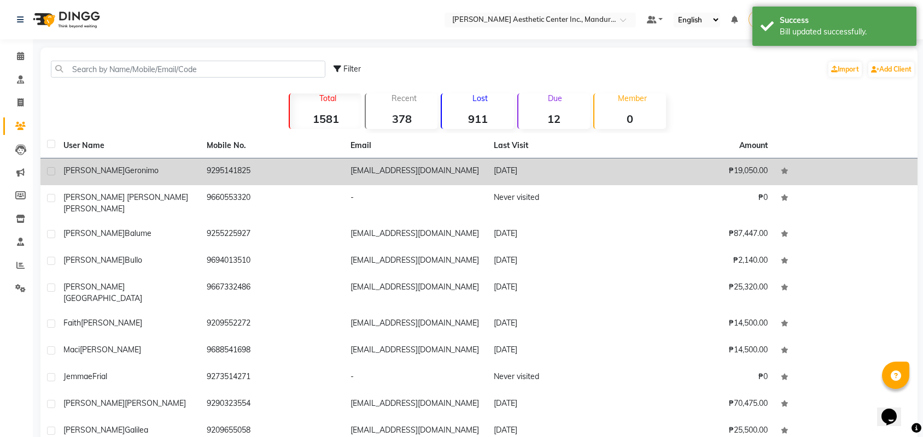
click at [167, 176] on div "[PERSON_NAME]" at bounding box center [128, 170] width 130 height 11
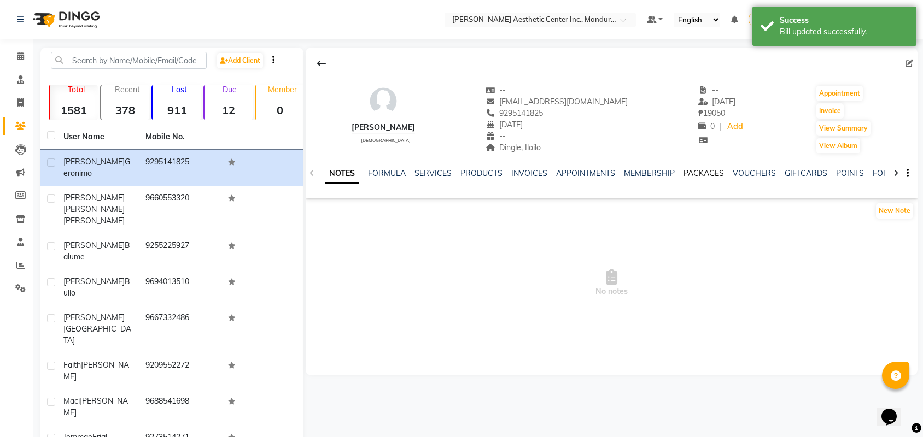
click at [711, 172] on link "PACKAGES" at bounding box center [703, 173] width 40 height 10
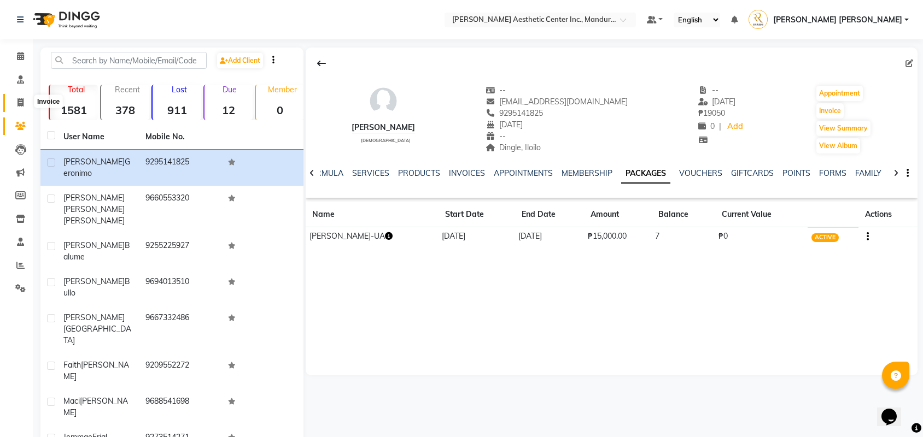
click at [22, 98] on icon at bounding box center [20, 102] width 6 height 8
select select "service"
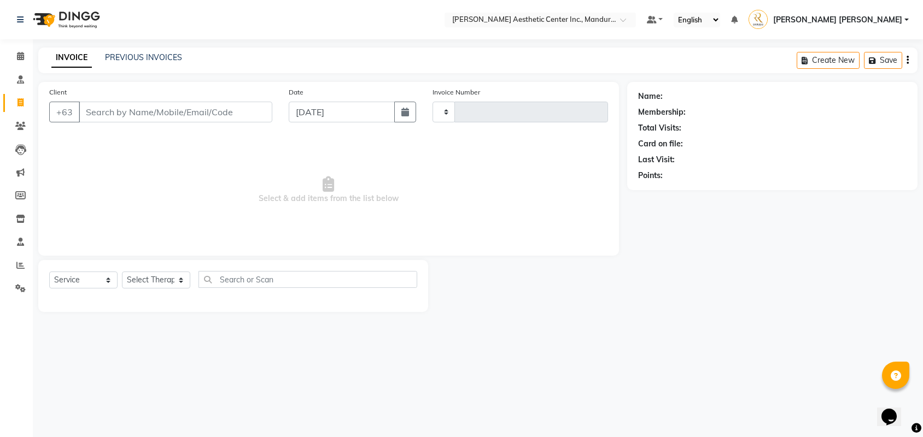
type input "0998"
select select "6259"
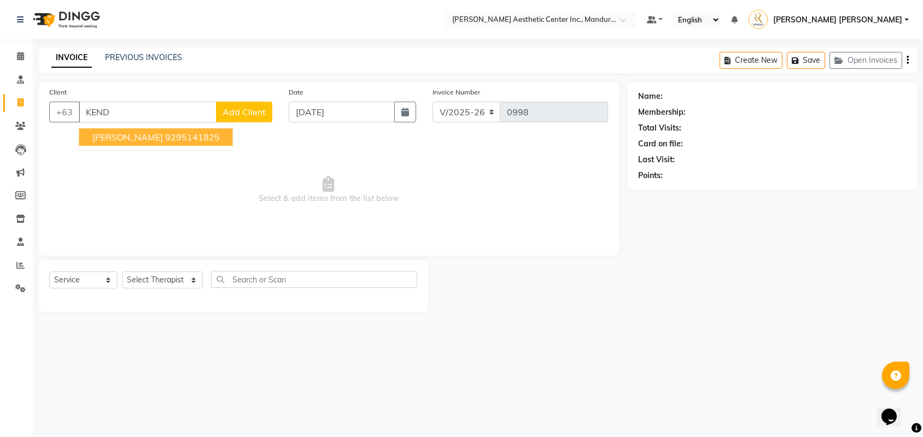
click at [143, 138] on span "[PERSON_NAME]" at bounding box center [127, 137] width 71 height 11
type input "9295141825"
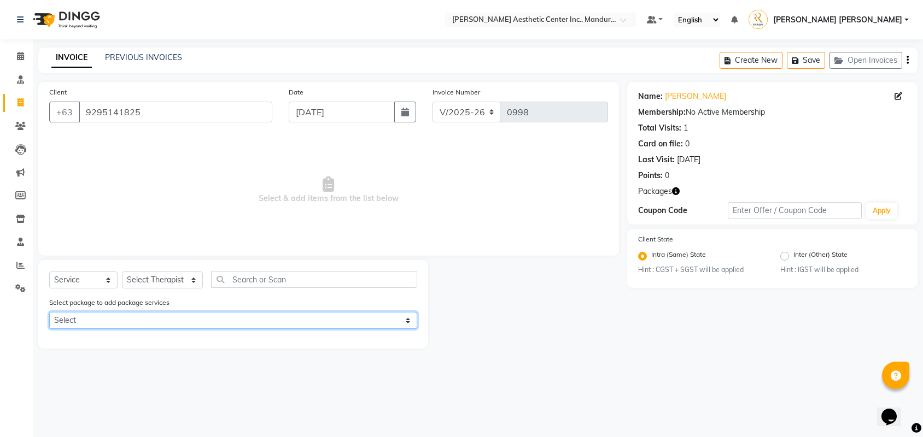
select select "1: Object"
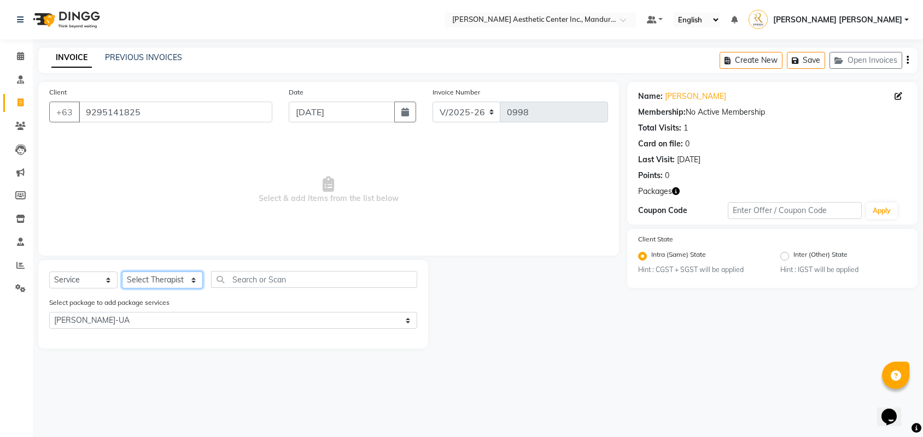
select select "46220"
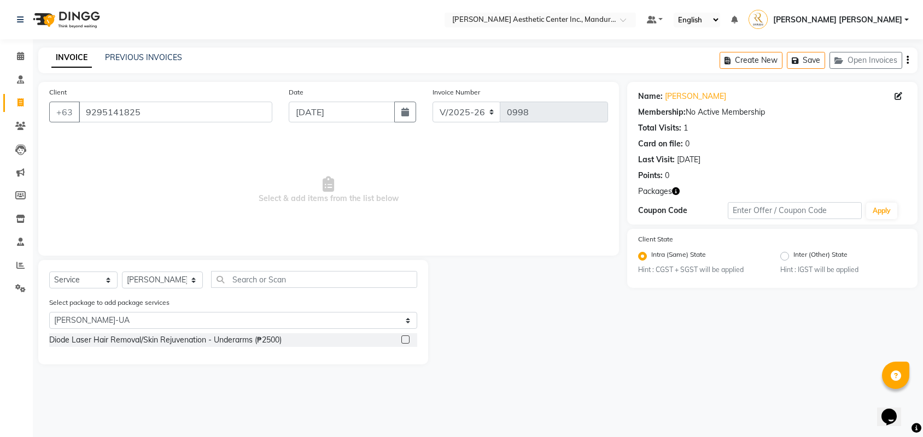
click at [401, 339] on label at bounding box center [405, 340] width 8 height 8
click at [401, 339] on input "checkbox" at bounding box center [404, 340] width 7 height 7
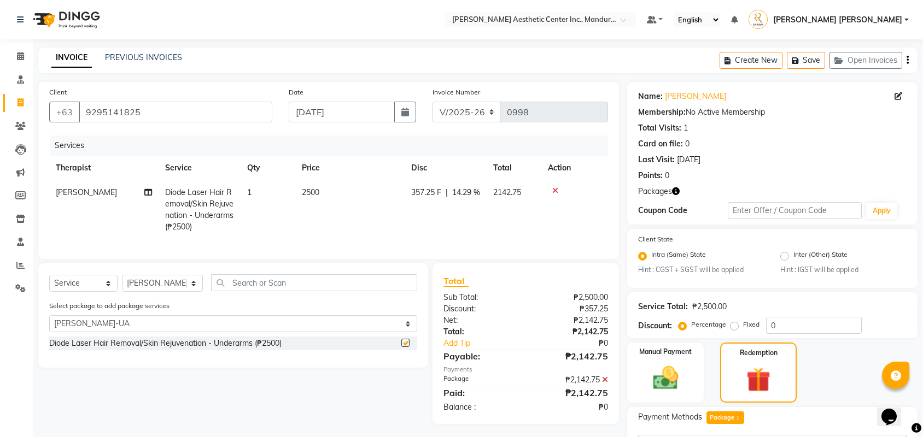
checkbox input "false"
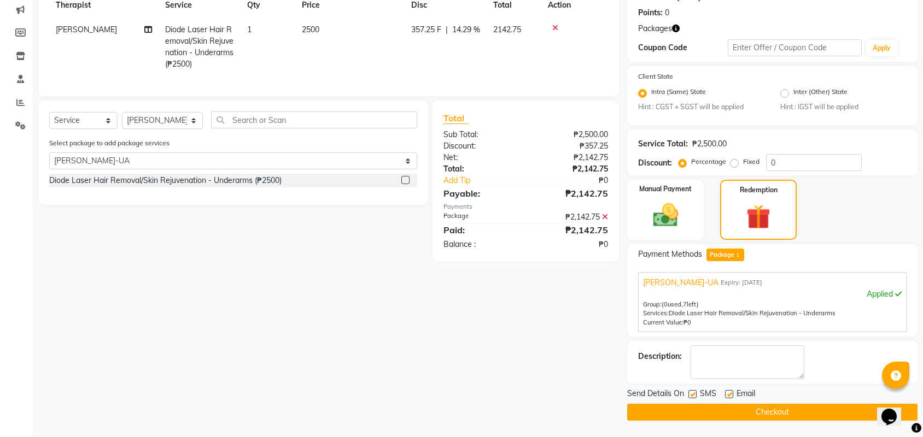
scroll to position [167, 0]
click at [774, 414] on button "Checkout" at bounding box center [772, 412] width 290 height 17
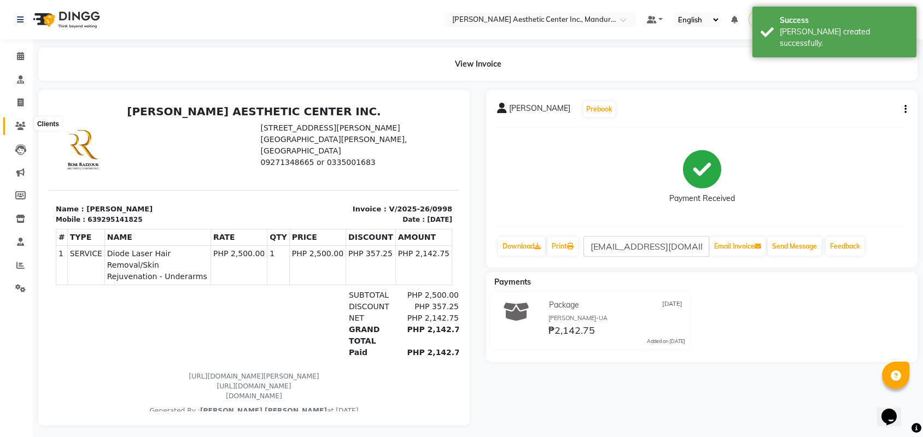
click at [18, 125] on icon at bounding box center [20, 126] width 10 height 8
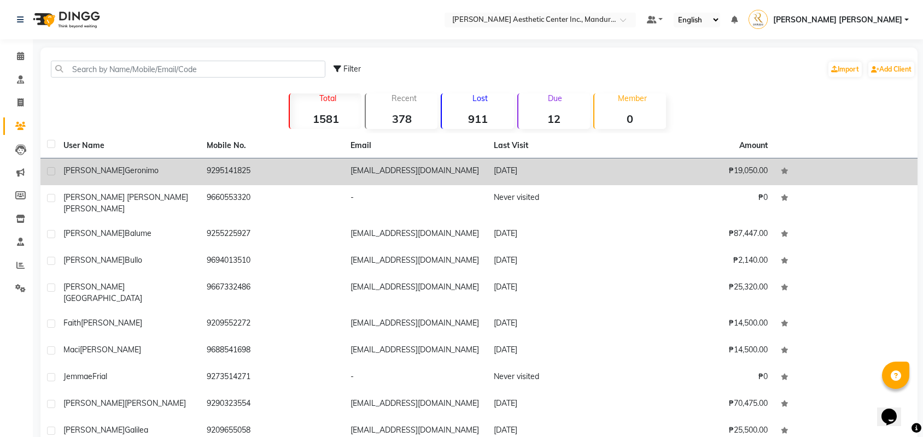
click at [130, 169] on div "[PERSON_NAME]" at bounding box center [128, 170] width 130 height 11
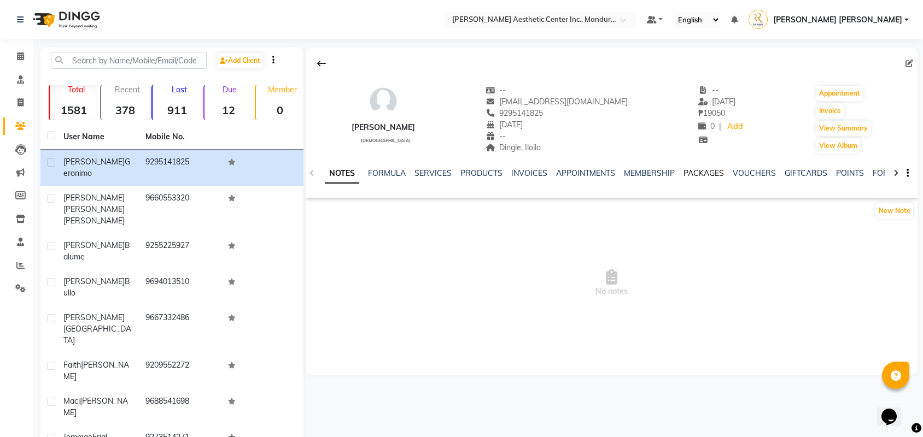
click at [711, 173] on link "PACKAGES" at bounding box center [703, 173] width 40 height 10
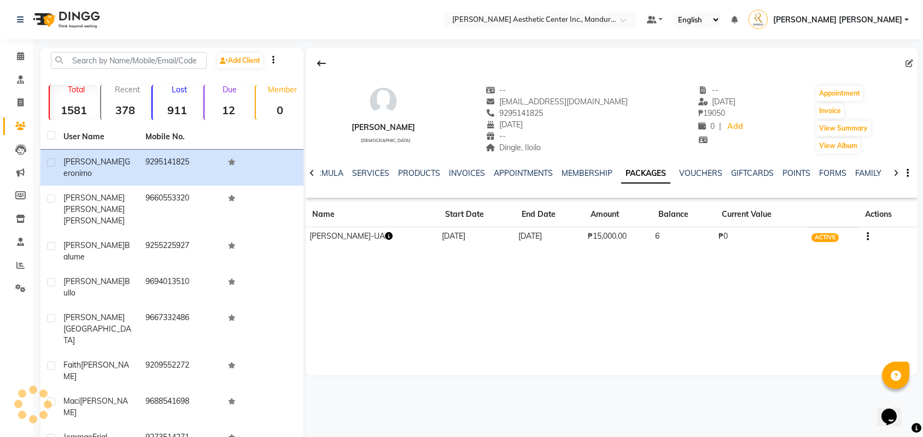
click at [392, 237] on icon "button" at bounding box center [389, 236] width 8 height 8
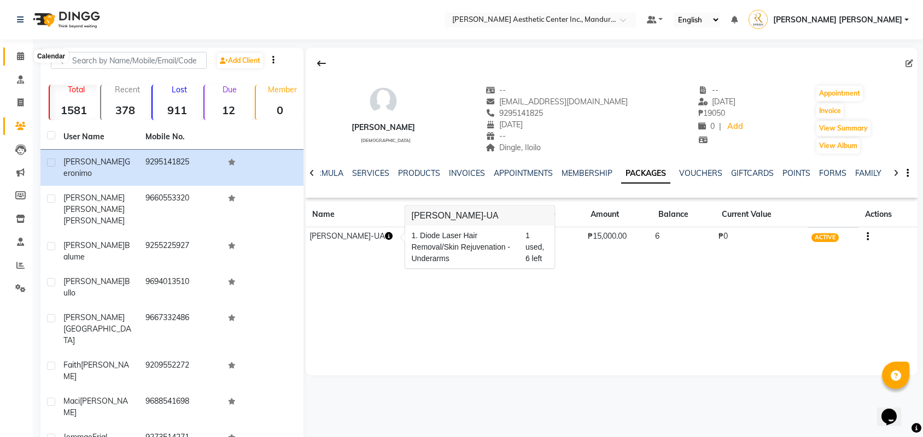
click at [20, 56] on icon at bounding box center [20, 56] width 7 height 8
